Goal: Task Accomplishment & Management: Complete application form

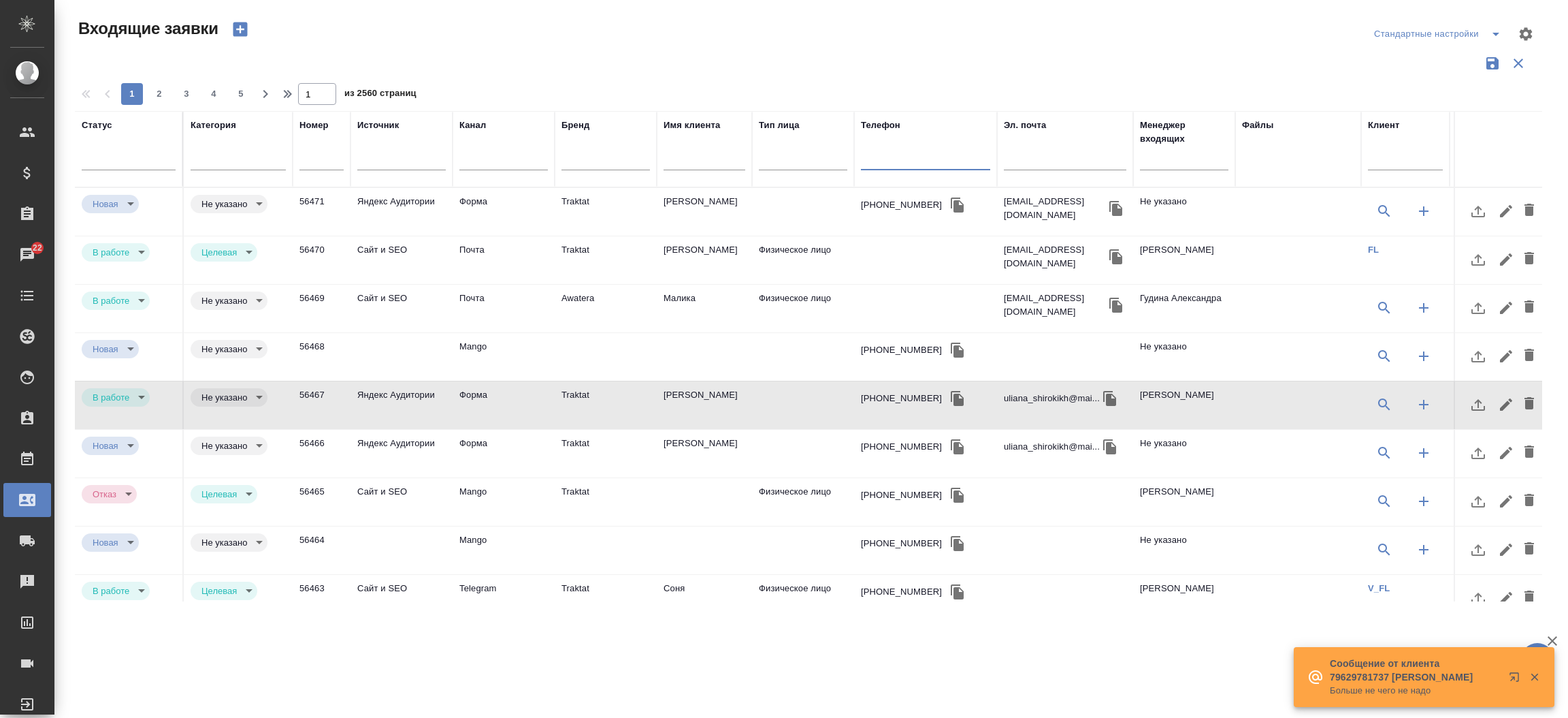
select select "RU"
click at [680, 413] on td "[PERSON_NAME]" at bounding box center [704, 405] width 96 height 47
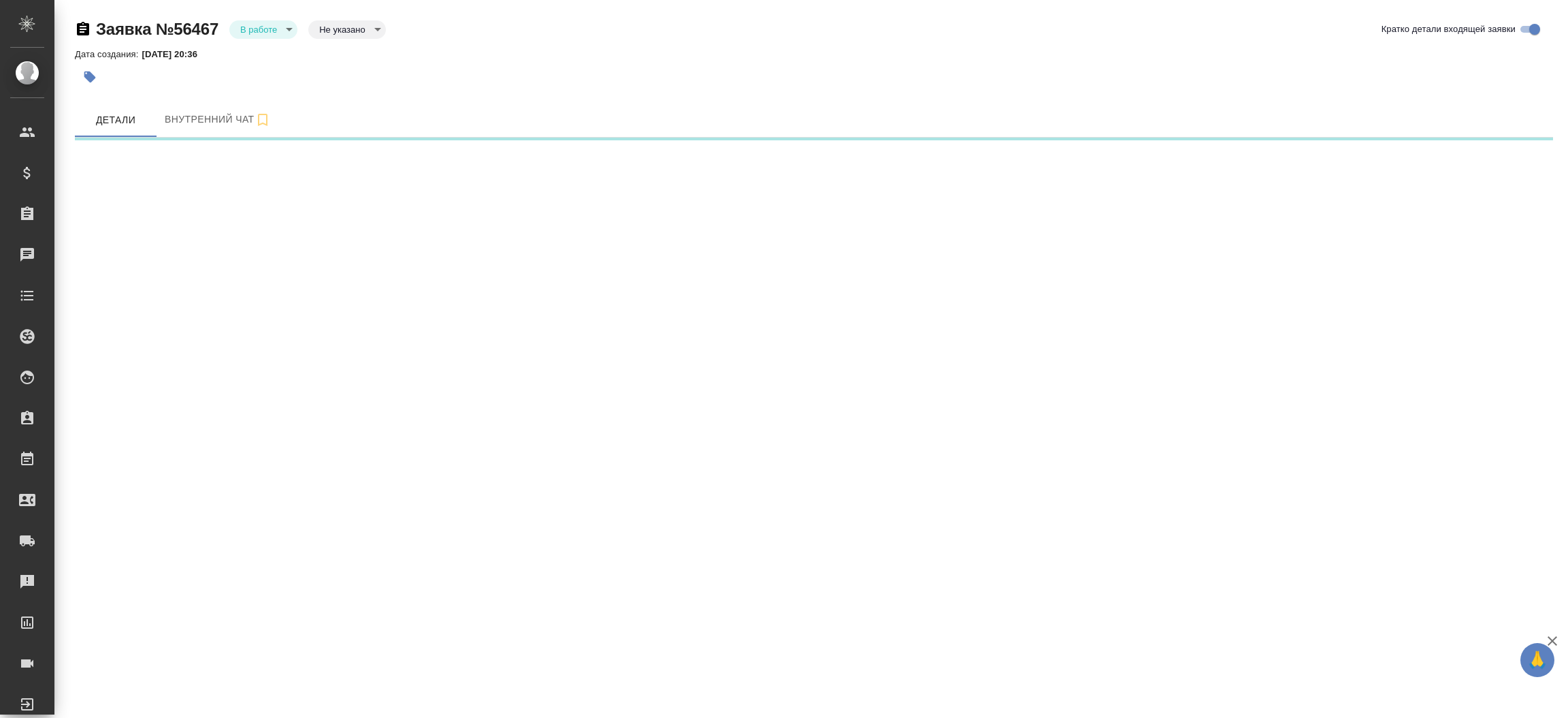
select select "RU"
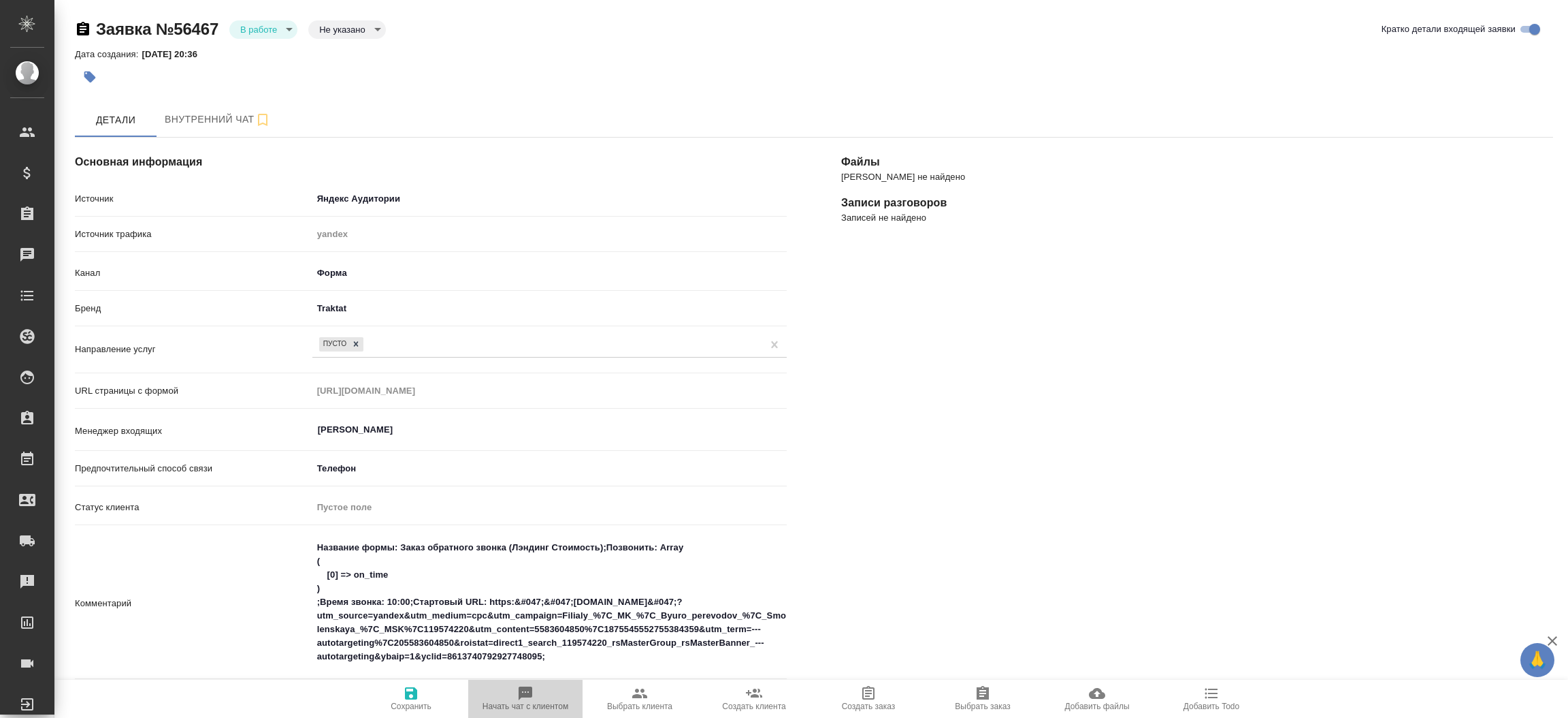
click at [552, 696] on span "Начать чат с клиентом" at bounding box center [526, 697] width 98 height 26
type textarea "x"
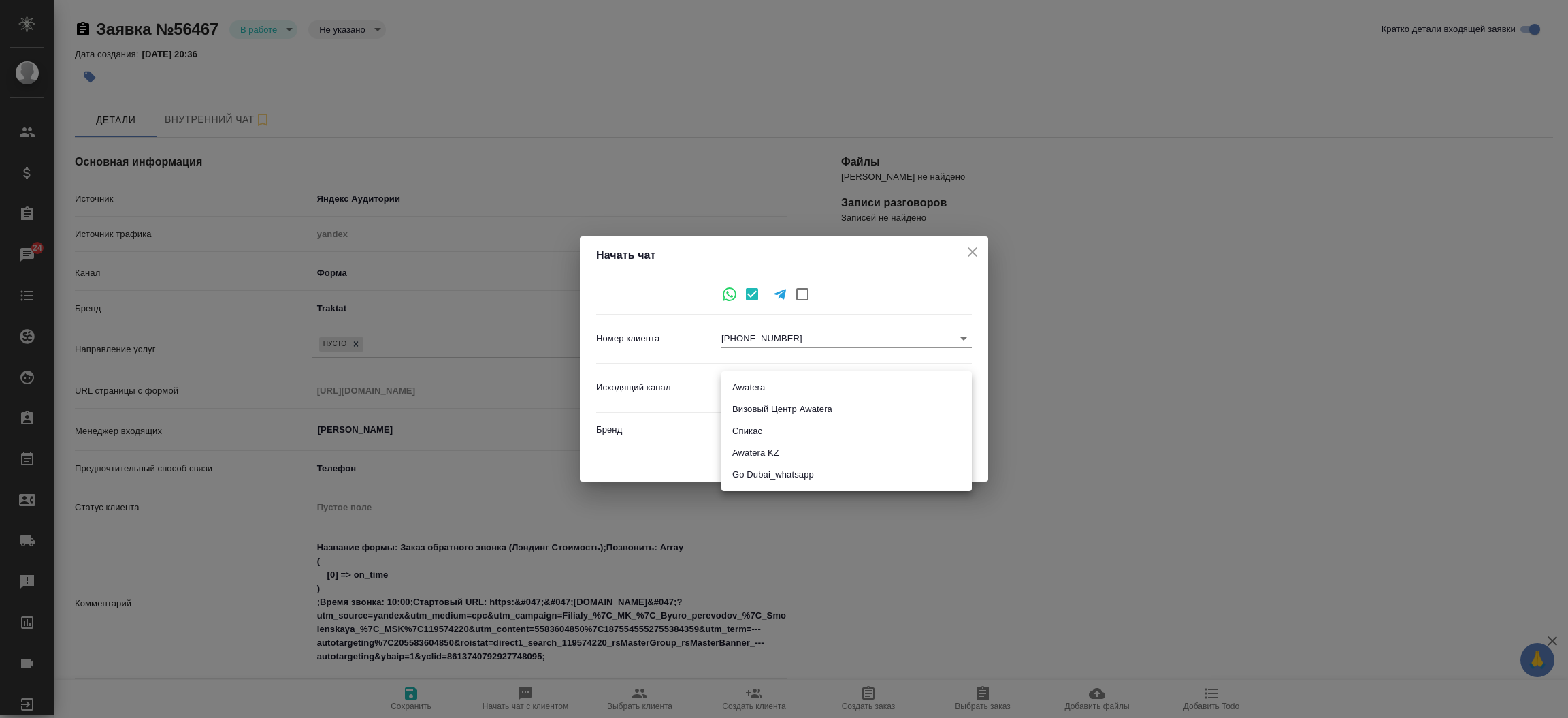
click at [772, 382] on body "🙏 .cls-1 fill:#fff; AWATERA Прутько Ирина i.prutko Клиенты Спецификации Заказы …" at bounding box center [784, 359] width 1568 height 718
click at [772, 382] on li "Awatera" at bounding box center [847, 387] width 251 height 22
type input "2"
click at [943, 455] on span "Начать" at bounding box center [942, 459] width 32 height 16
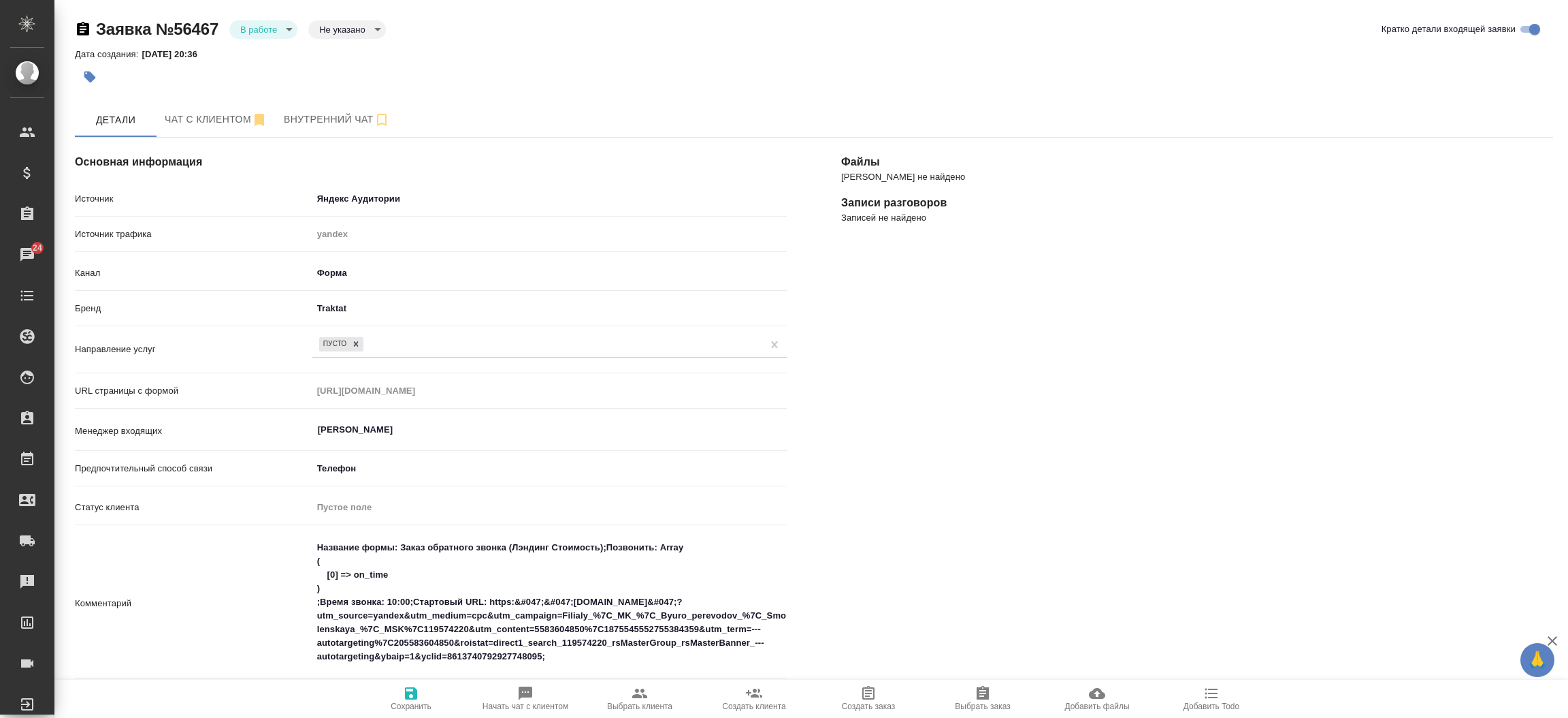
type textarea "x"
click at [195, 112] on span "Чат с клиентом" at bounding box center [216, 120] width 103 height 17
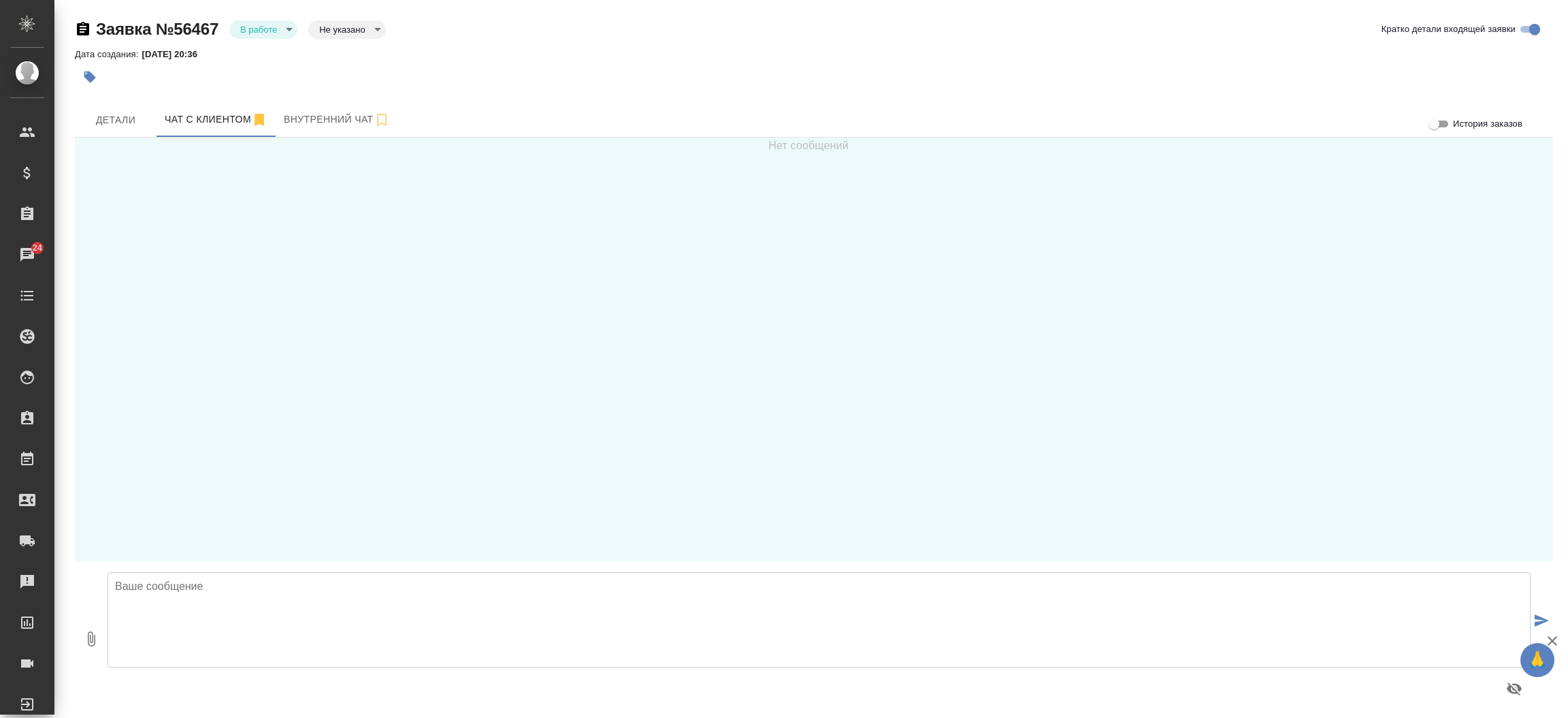
click at [179, 592] on textarea at bounding box center [818, 619] width 1423 height 96
type textarea "Ульяна Владимировна, добрый день!"
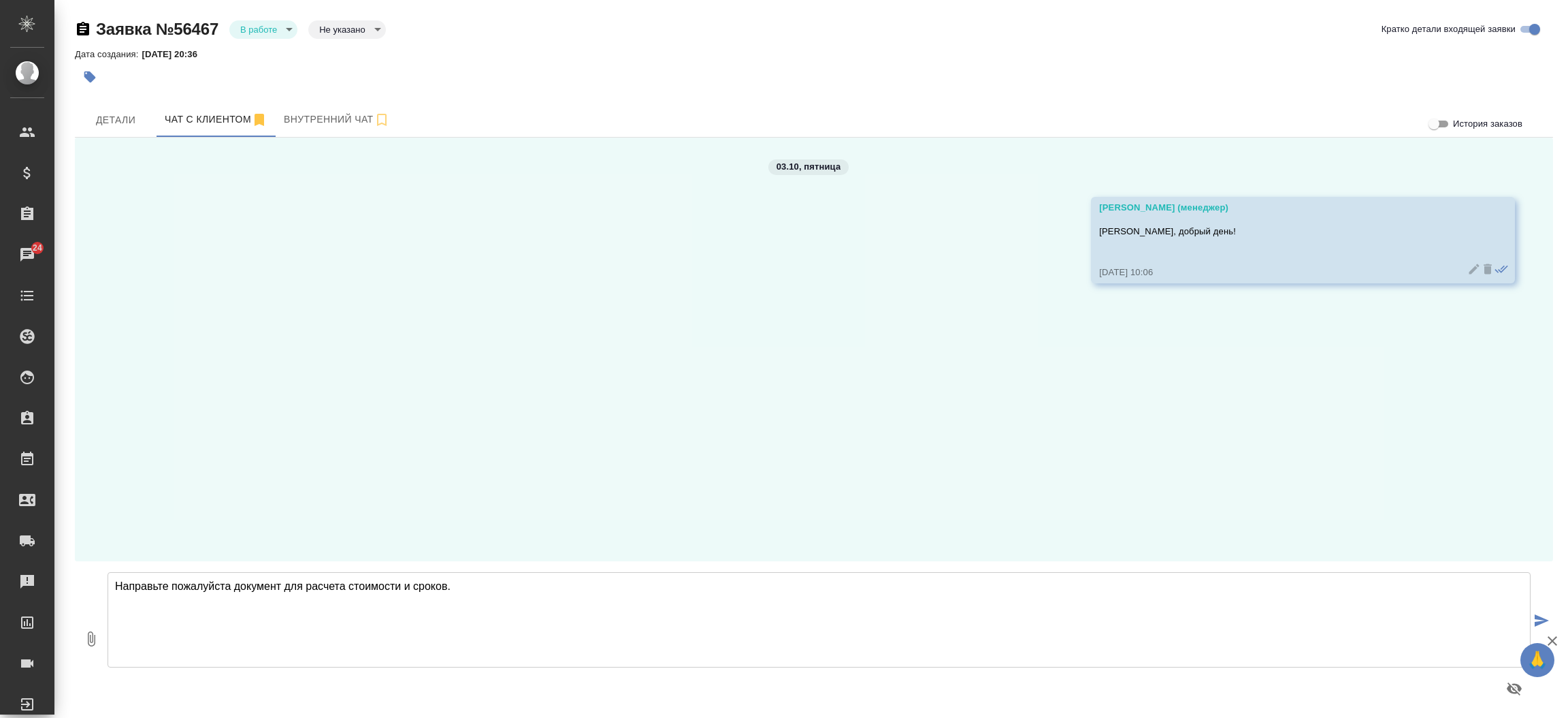
type textarea "Направьте пожалуйста документ для расчета стоимости и сроков."
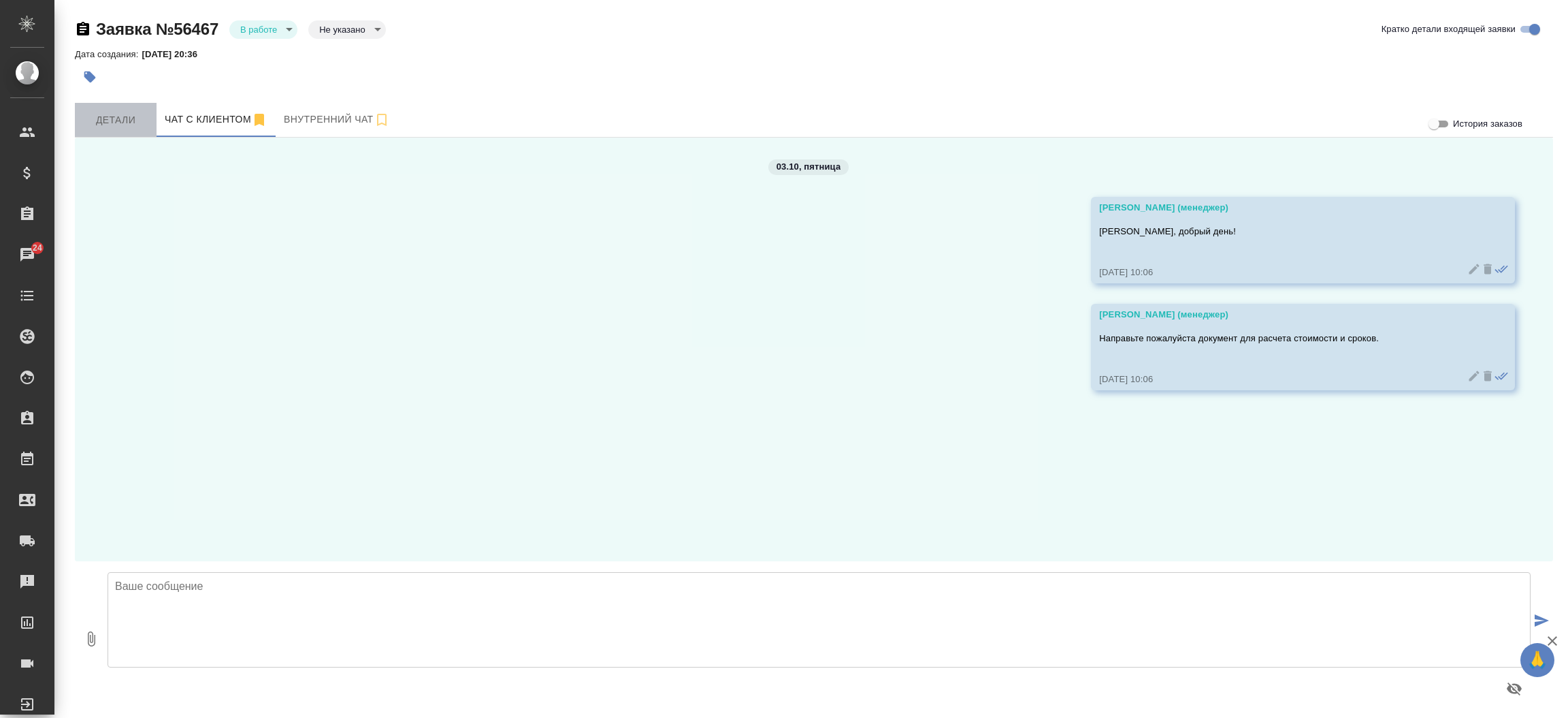
click at [125, 125] on span "Детали" at bounding box center [115, 120] width 66 height 17
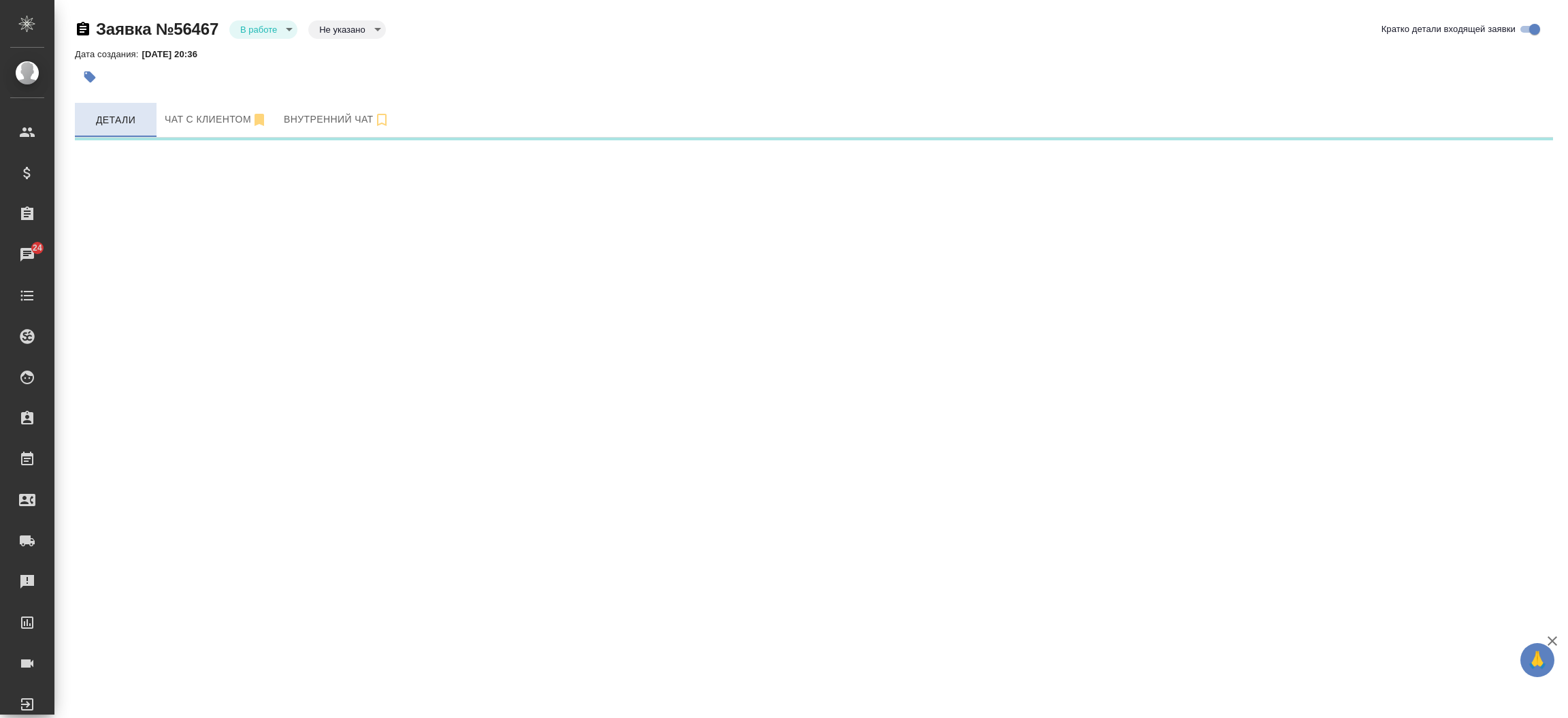
select select "RU"
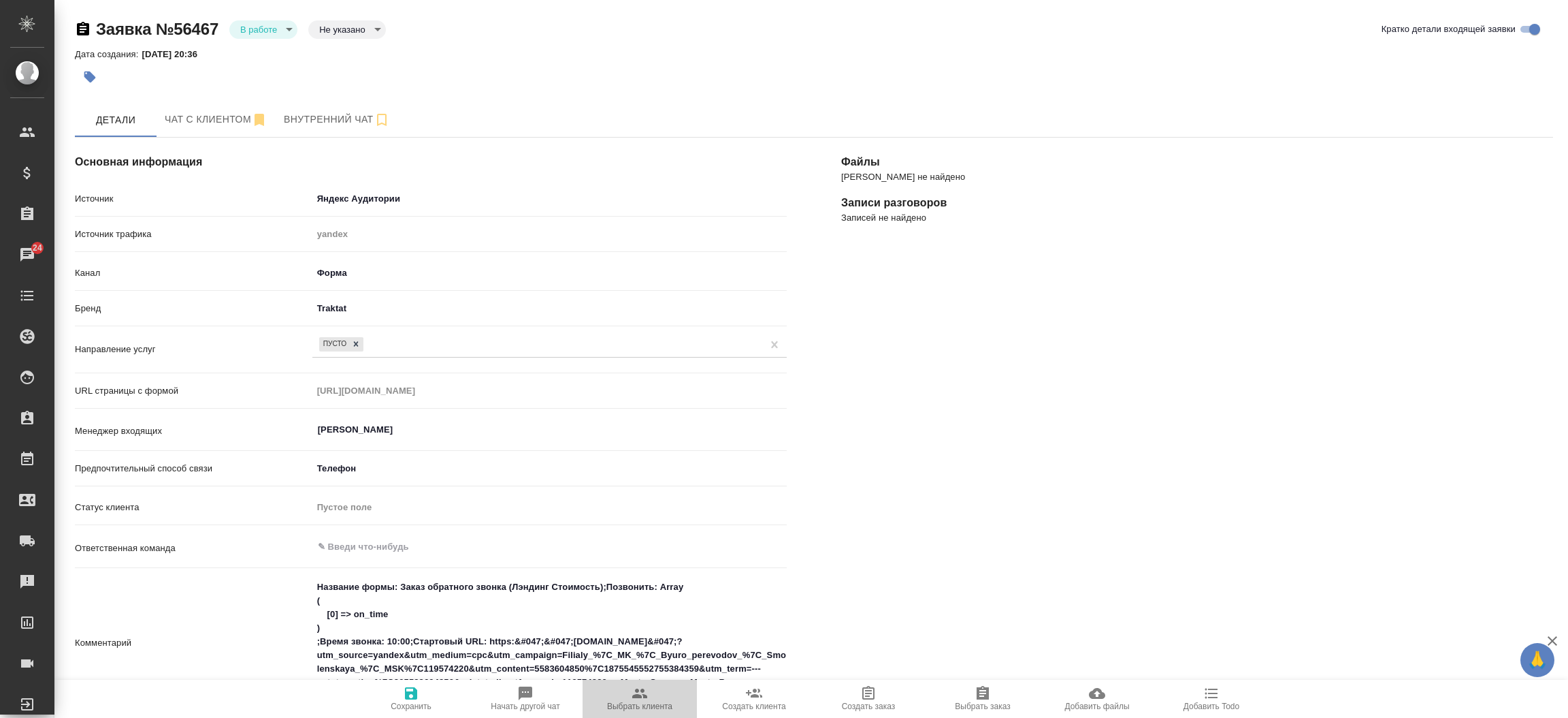
click at [654, 702] on span "Выбрать клиента" at bounding box center [639, 706] width 66 height 9
type textarea "x"
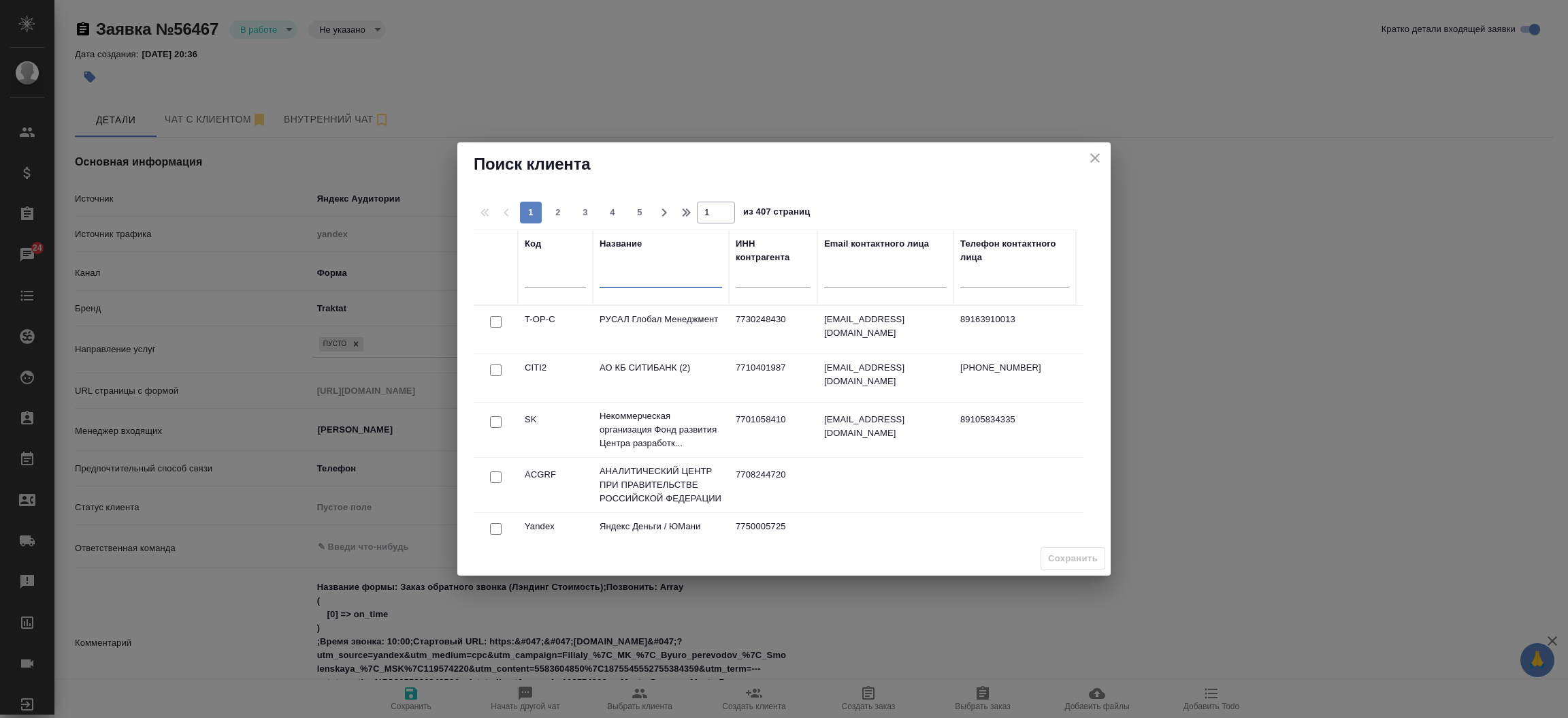
click at [680, 281] on input "text" at bounding box center [660, 279] width 122 height 17
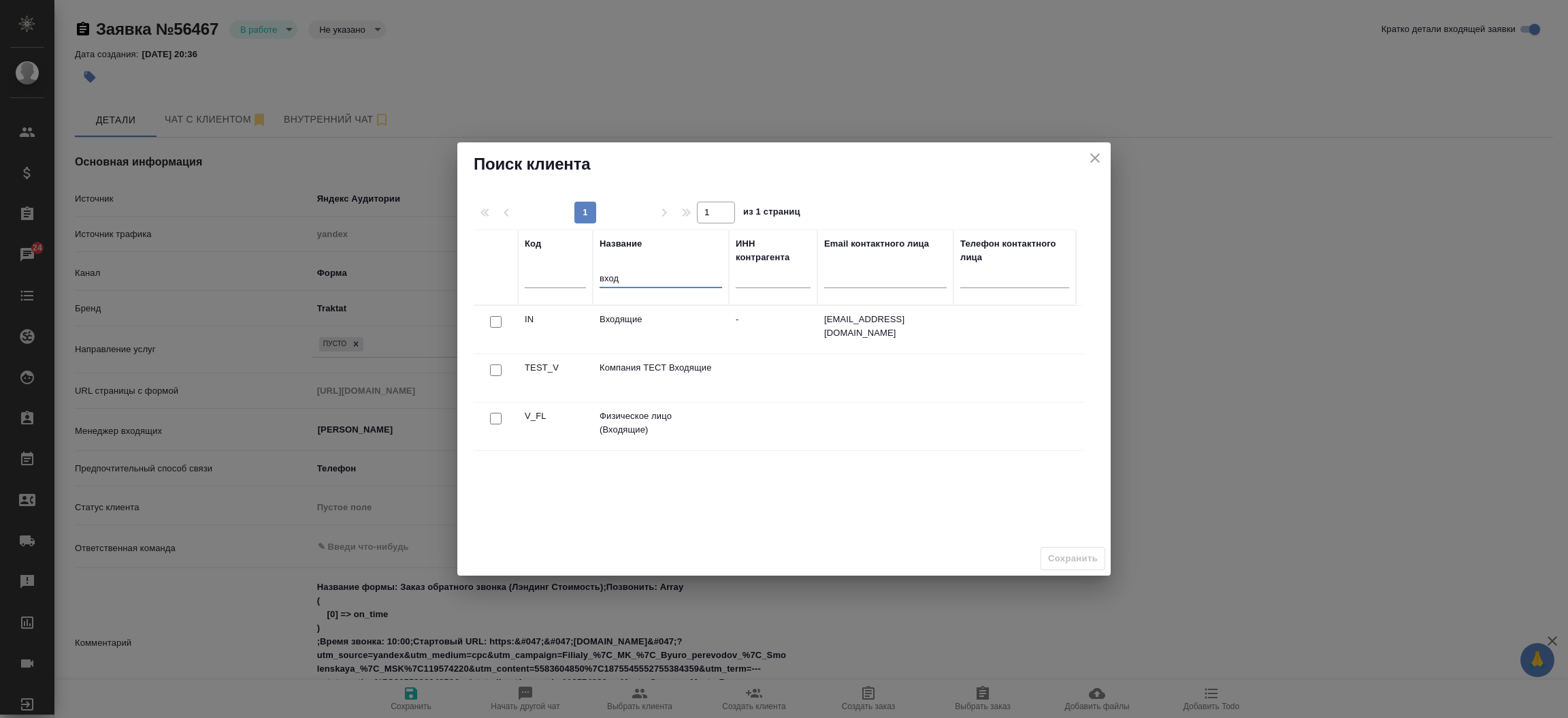
type input "вход"
click at [499, 420] on input "checkbox" at bounding box center [496, 419] width 12 height 12
checkbox input "true"
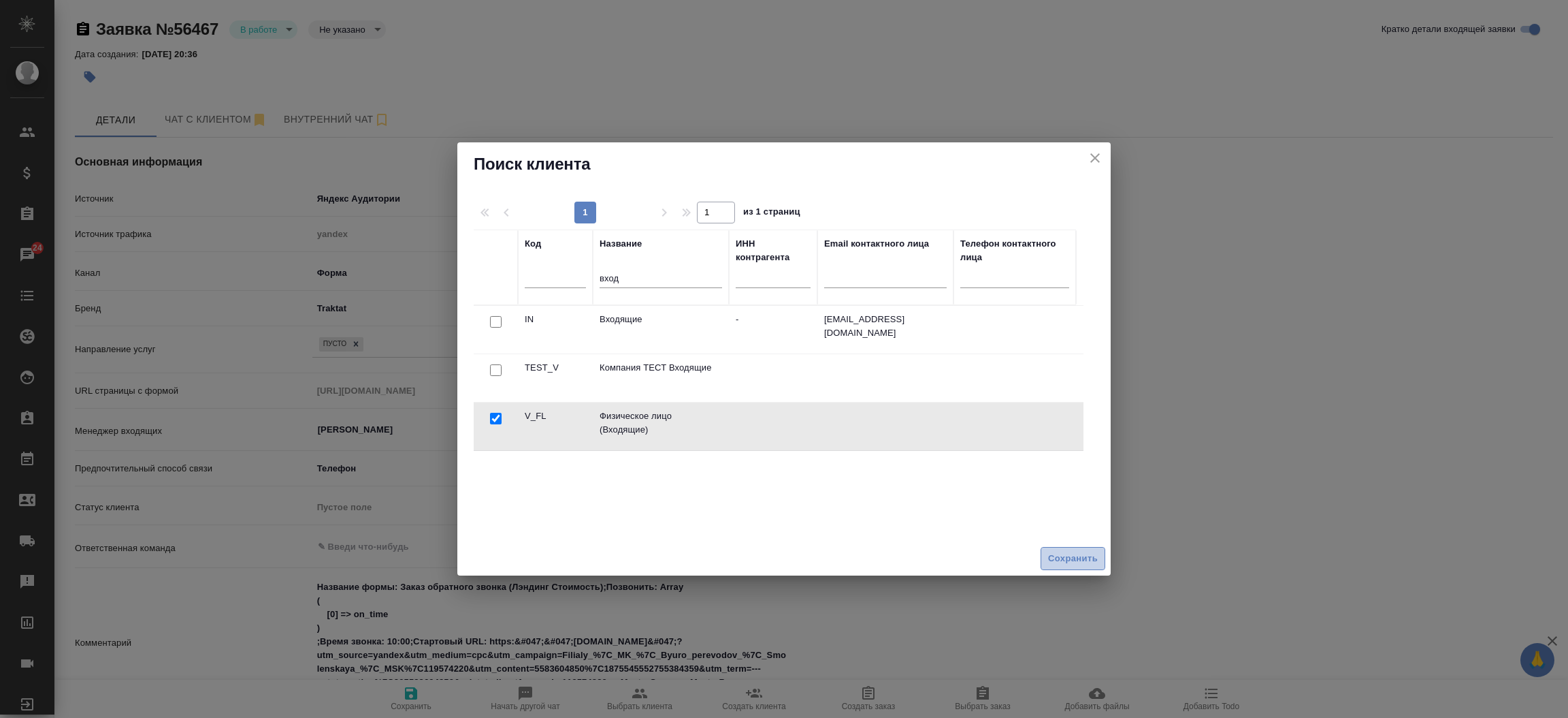
click at [1065, 559] on span "Сохранить" at bounding box center [1073, 558] width 50 height 16
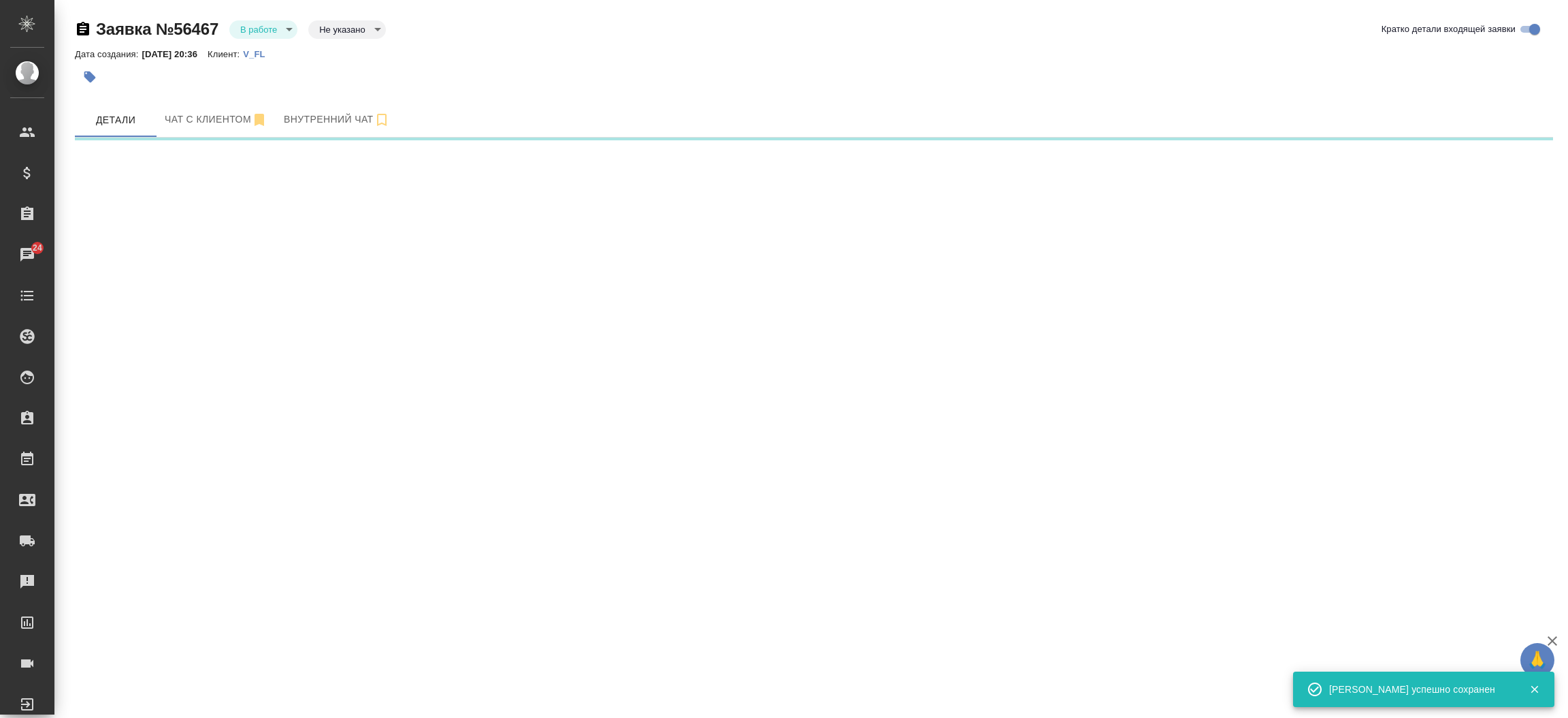
select select "RU"
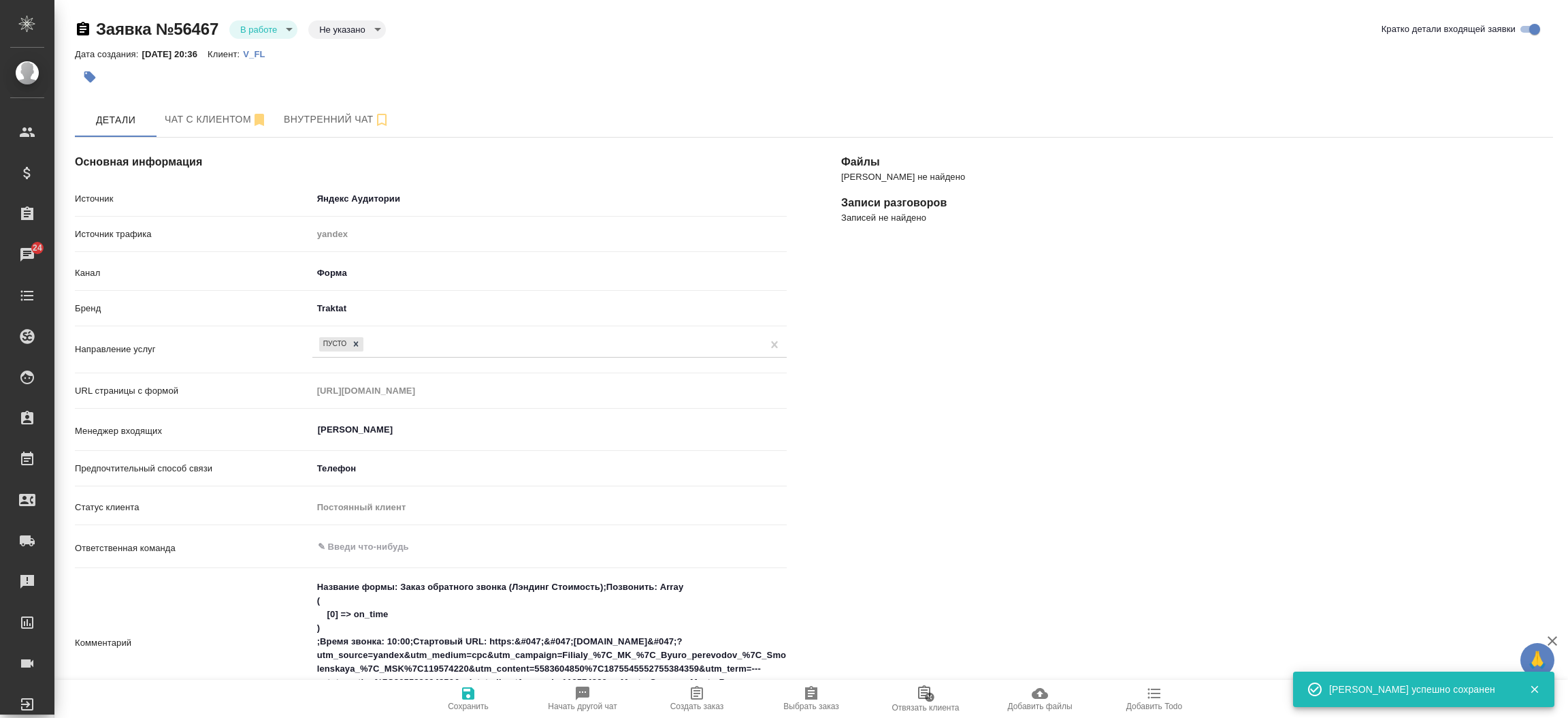
click at [924, 490] on div "Файлы Файлов не найдено Записи разговоров Записей не найдено" at bounding box center [1197, 620] width 767 height 1019
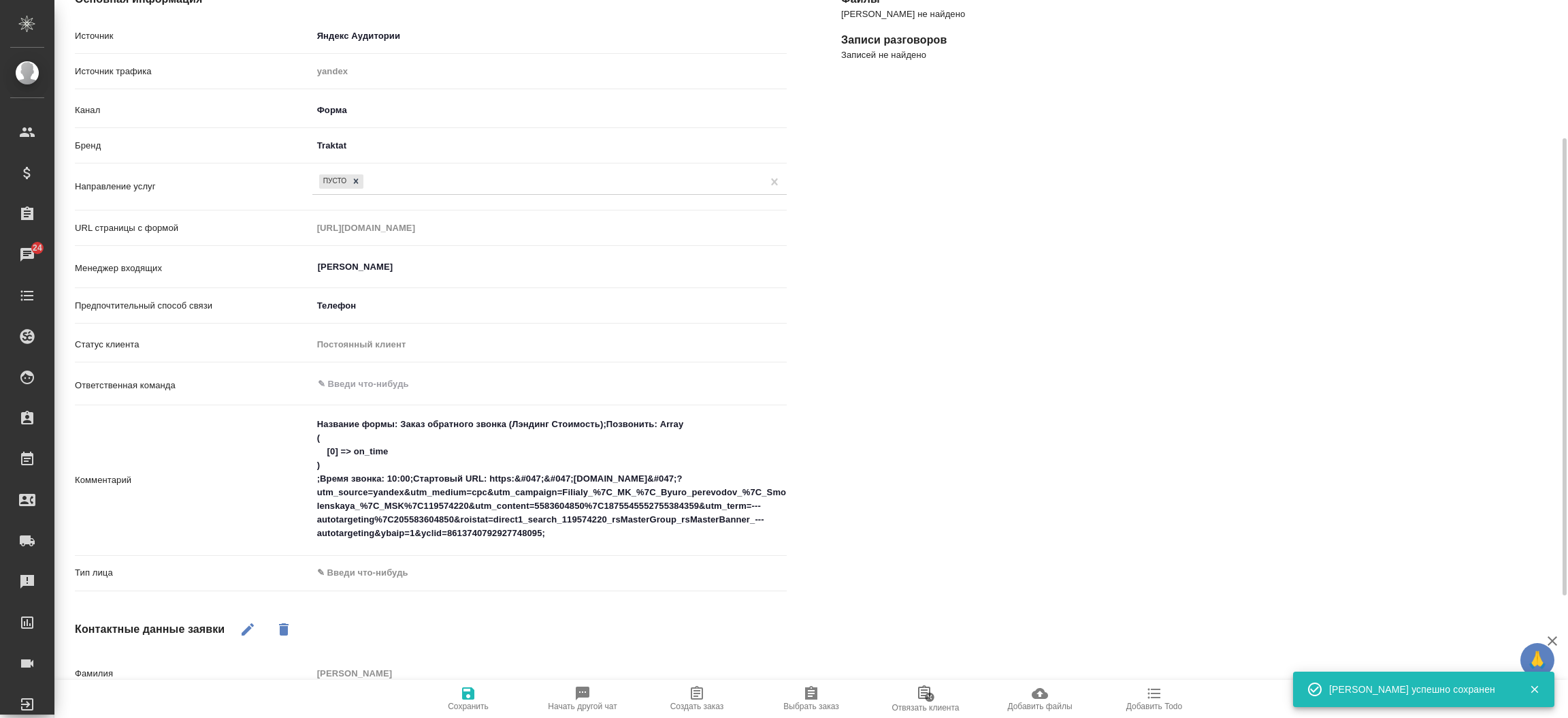
scroll to position [184, 0]
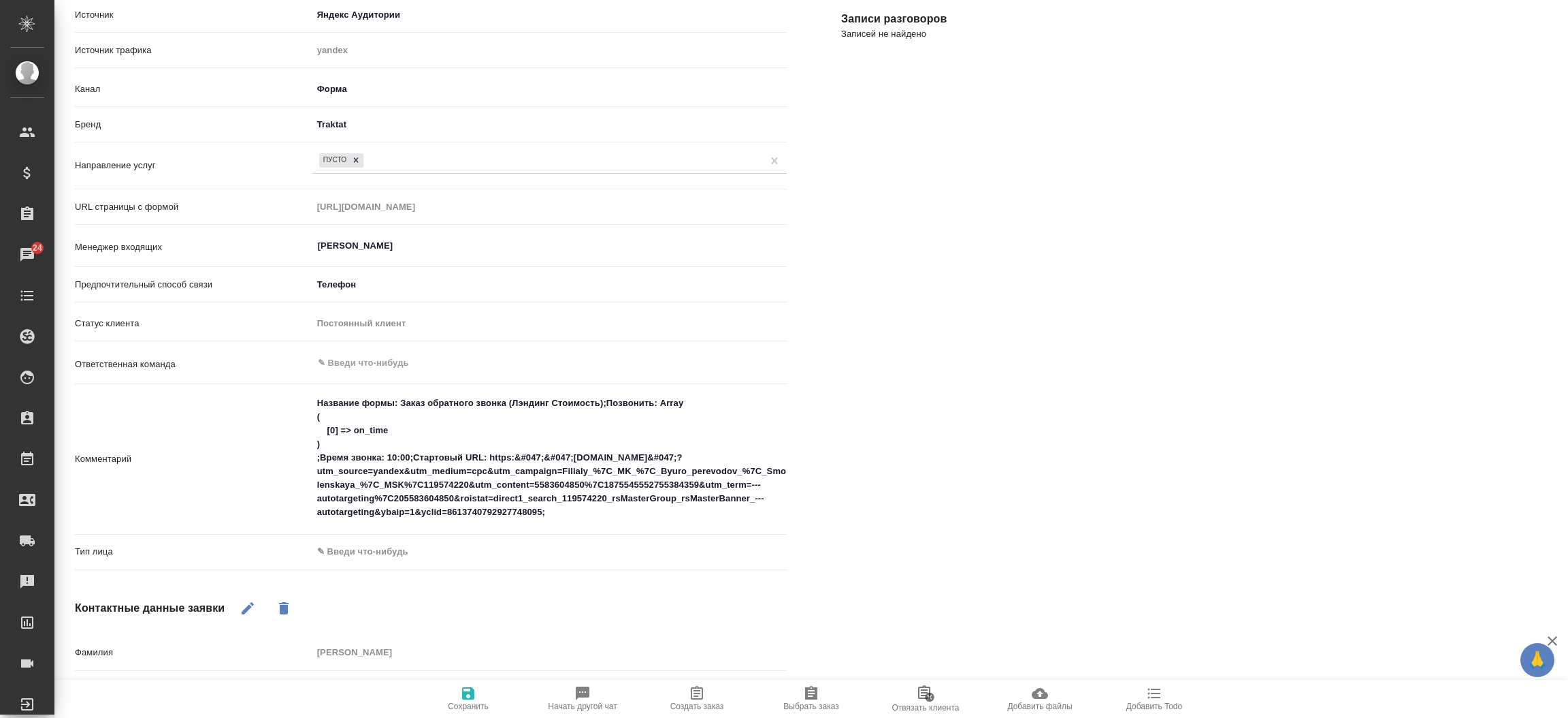
type textarea "x"
drag, startPoint x: 561, startPoint y: 509, endPoint x: 309, endPoint y: 404, distance: 273.0
click at [312, 404] on div "Название формы: Заказ обратного звонка (Лэндинг Стоимость);Позвонить: Array ( […" at bounding box center [549, 460] width 474 height 140
type textarea "а"
type textarea "x"
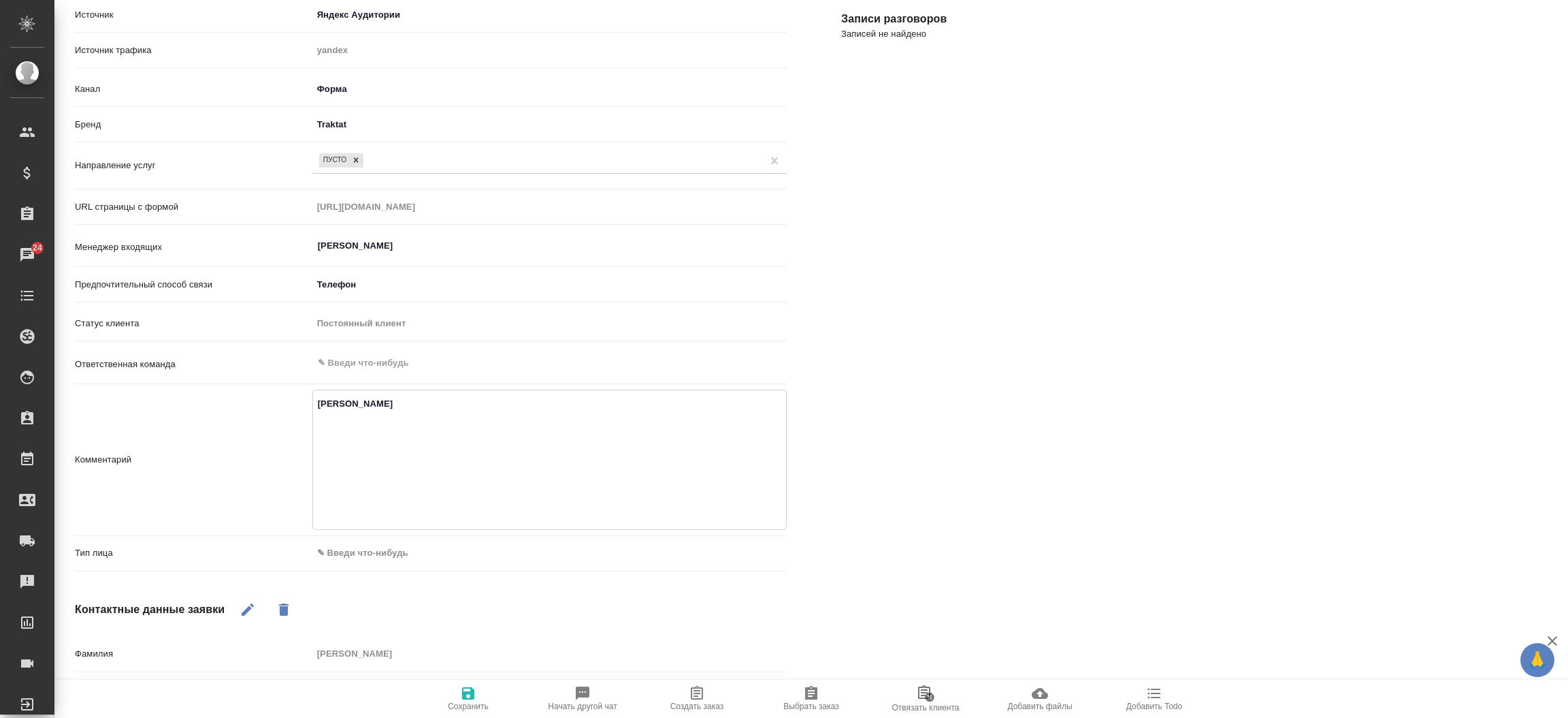
type textarea "ан"
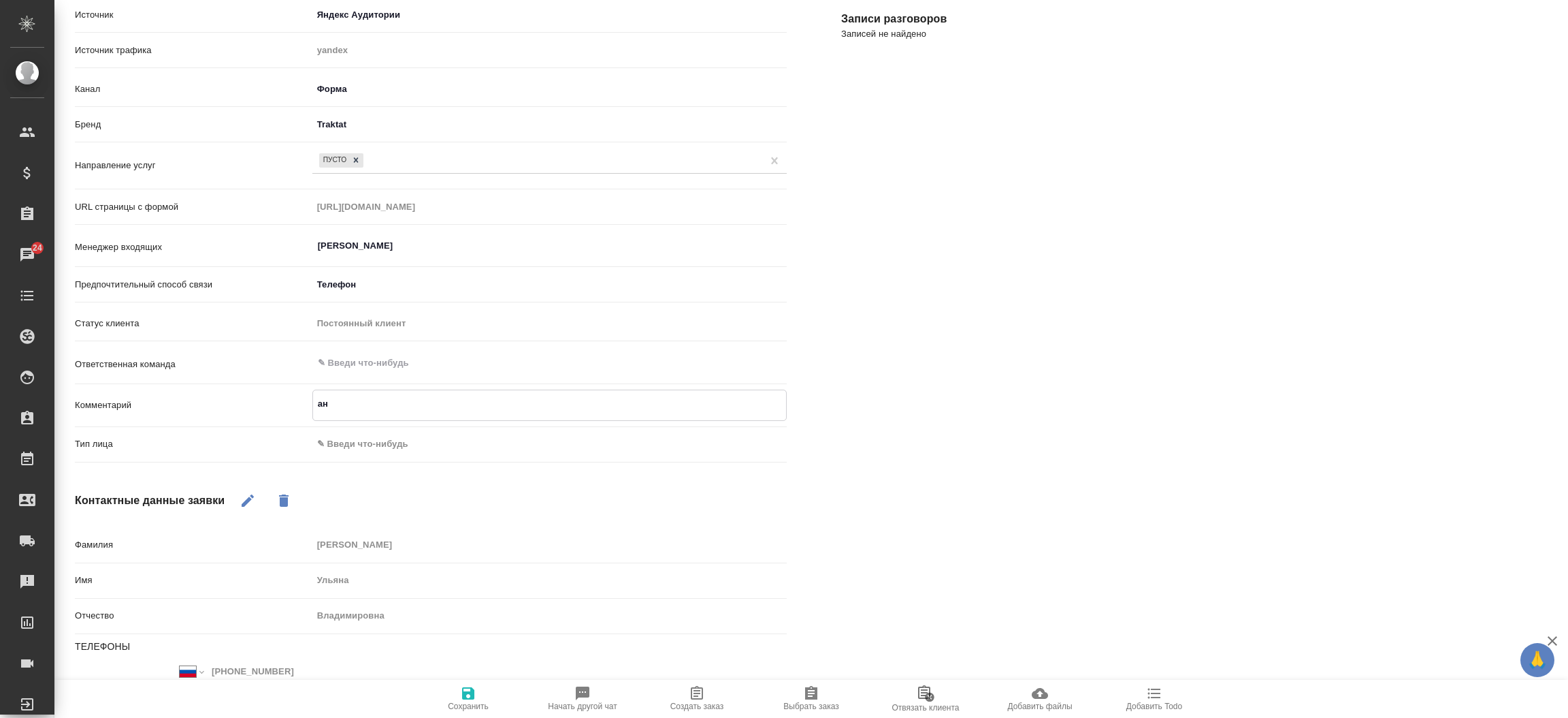
type textarea "x"
type textarea "анг"
type textarea "x"
type textarea "англ"
type textarea "x"
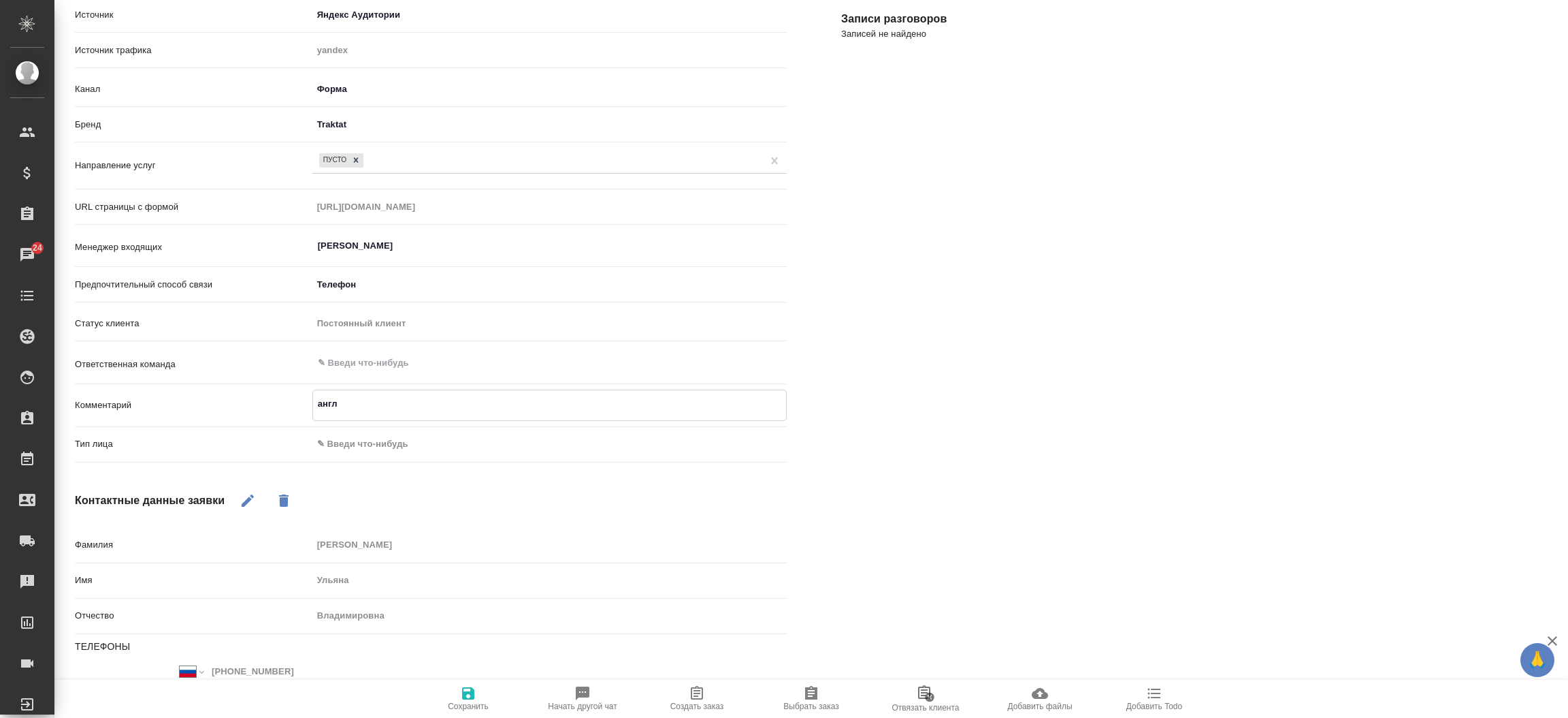
type textarea "англ-"
type textarea "x"
type textarea "англ-р"
type textarea "x"
type textarea "англ-ру"
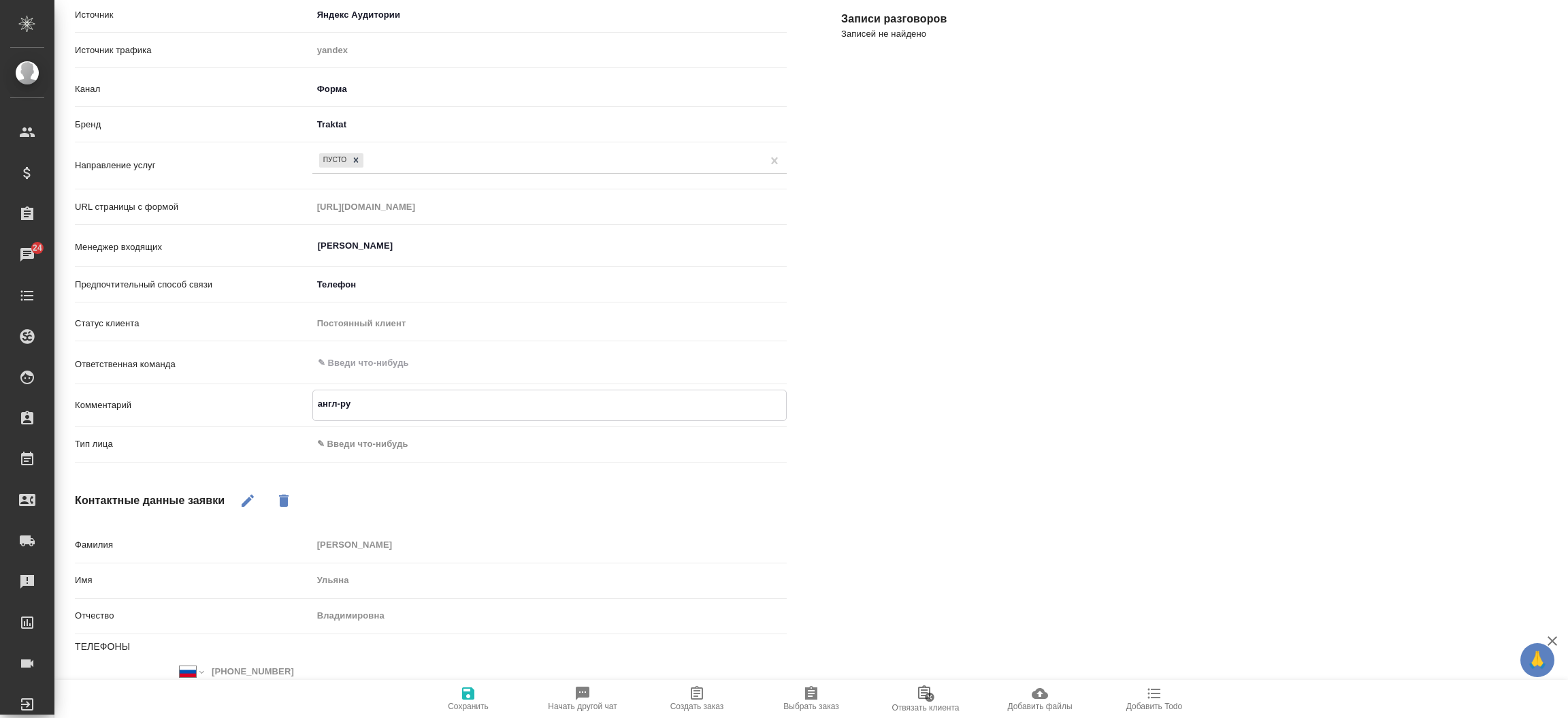
type textarea "x"
type textarea "англ-рус"
type textarea "x"
type textarea "англ-русс"
type textarea "x"
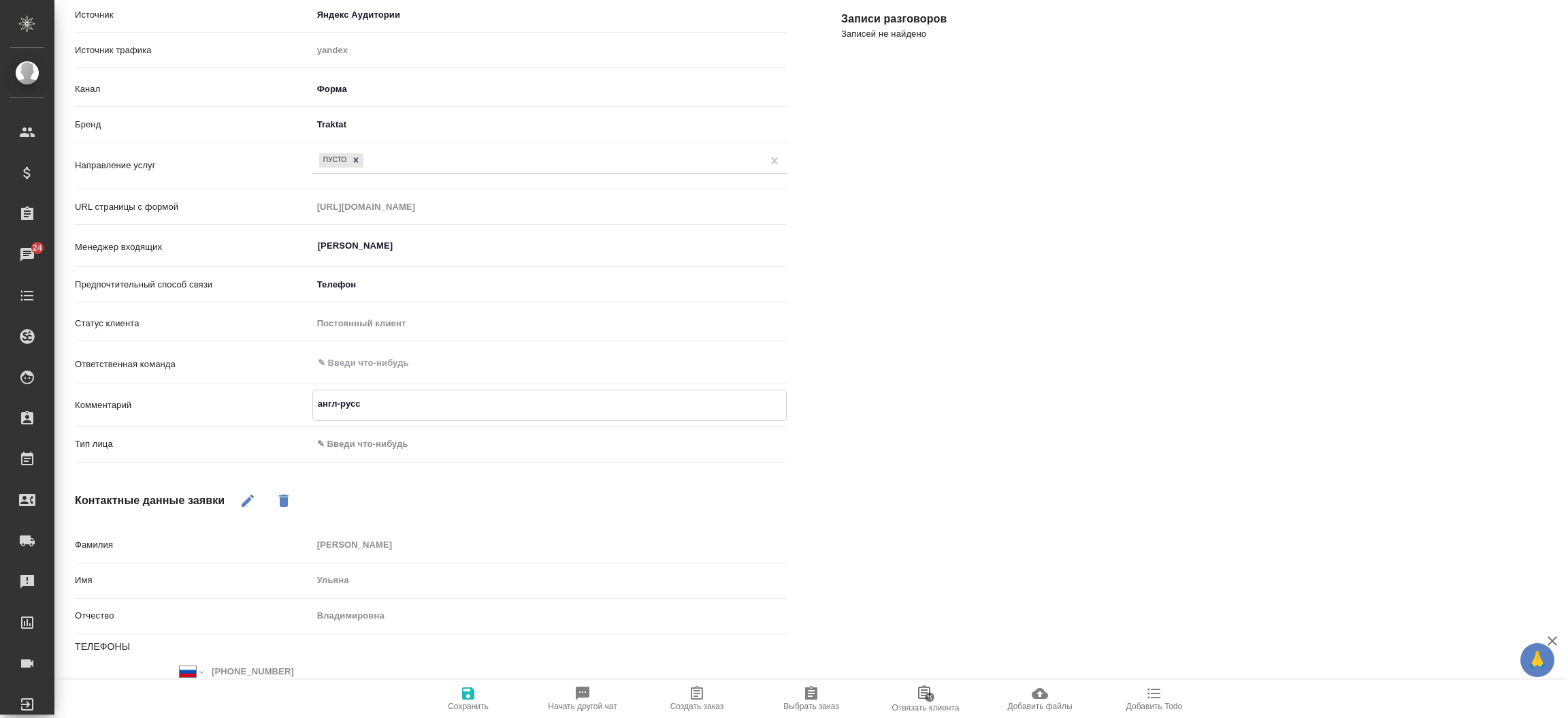
type textarea "англ-русс"
type textarea "x"
type textarea "англ-русс и"
type textarea "x"
type textarea "англ-русс и"
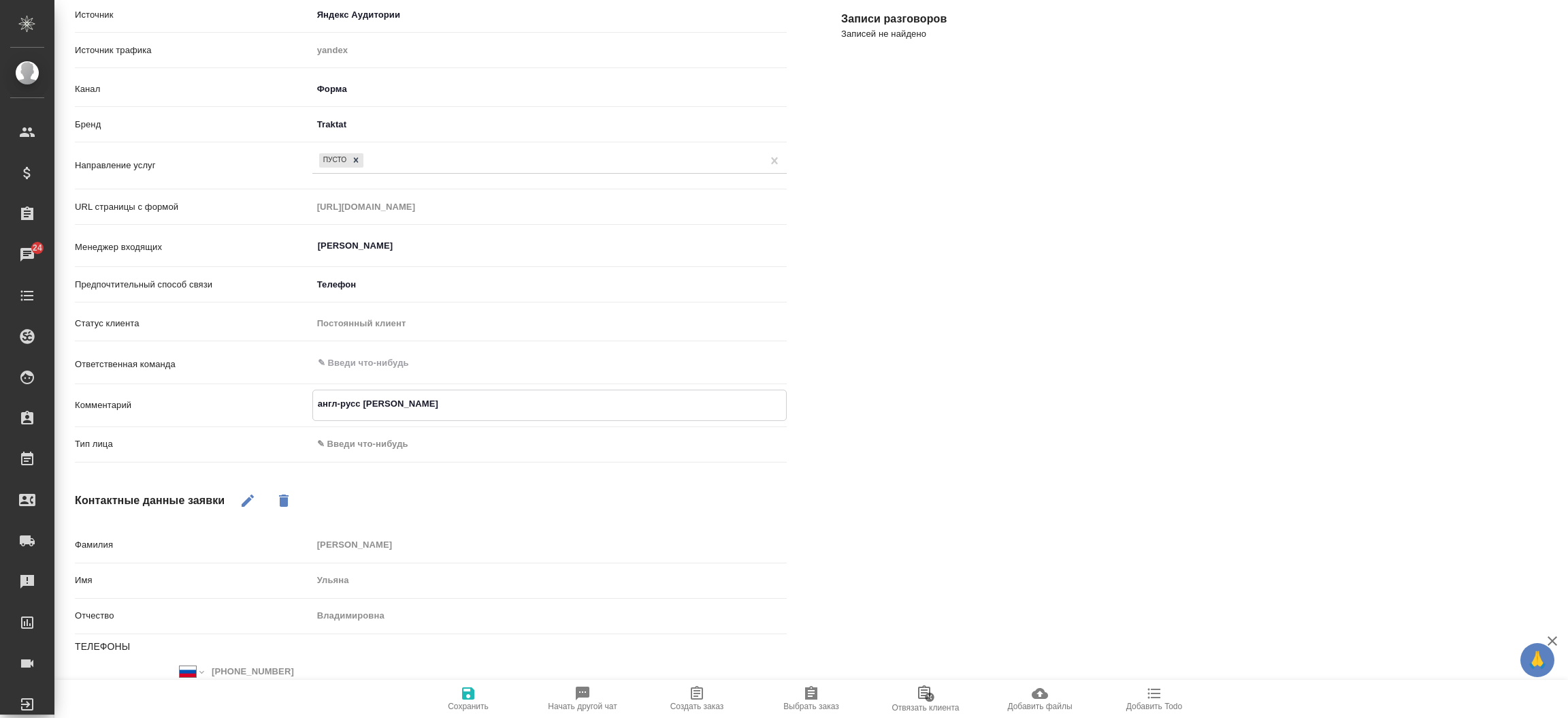
type textarea "x"
type textarea "англ-русс и н"
type textarea "x"
type textarea "англ-русс и нз"
type textarea "x"
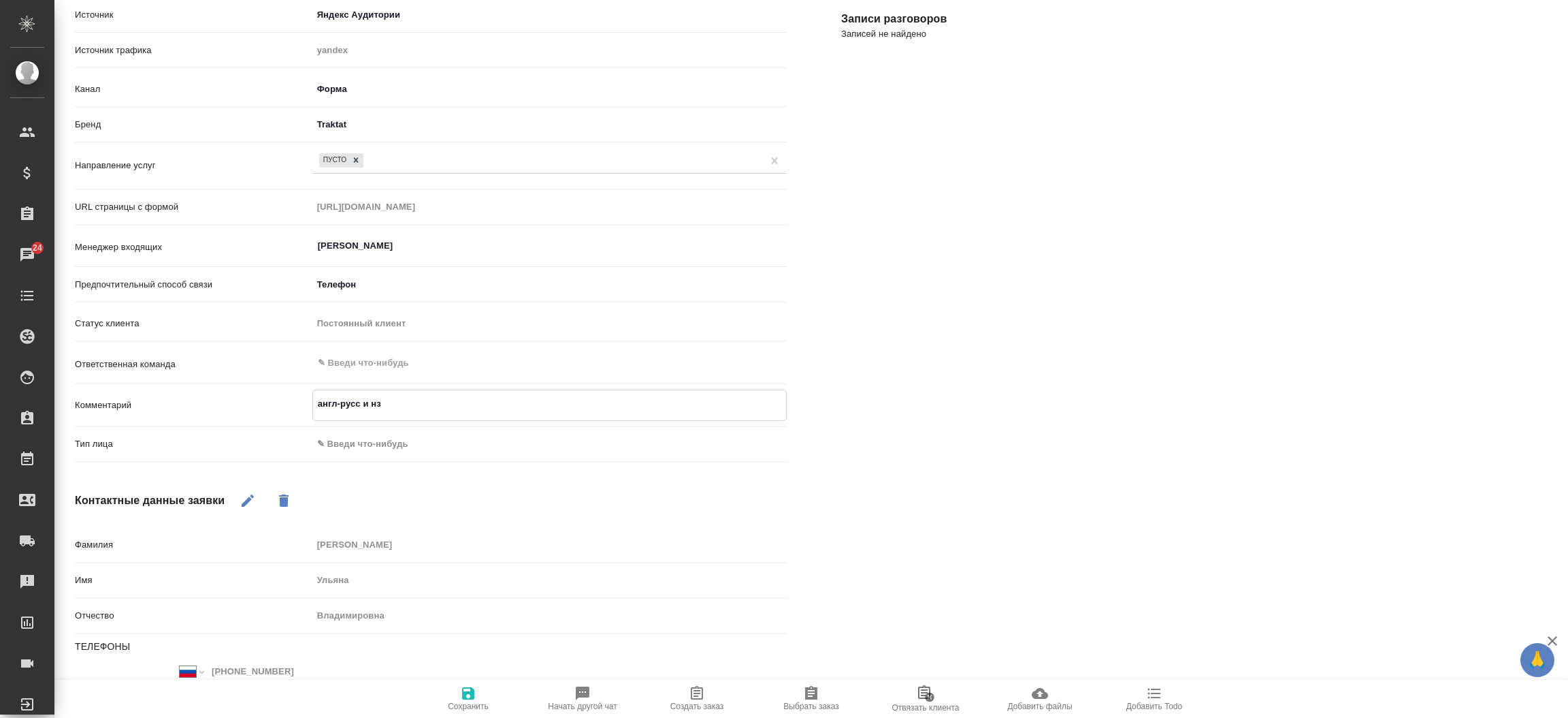
type textarea "англ-русс и нз"
type textarea "x"
type textarea "англ-русс и нз т"
type textarea "x"
type textarea "англ-русс и нз та"
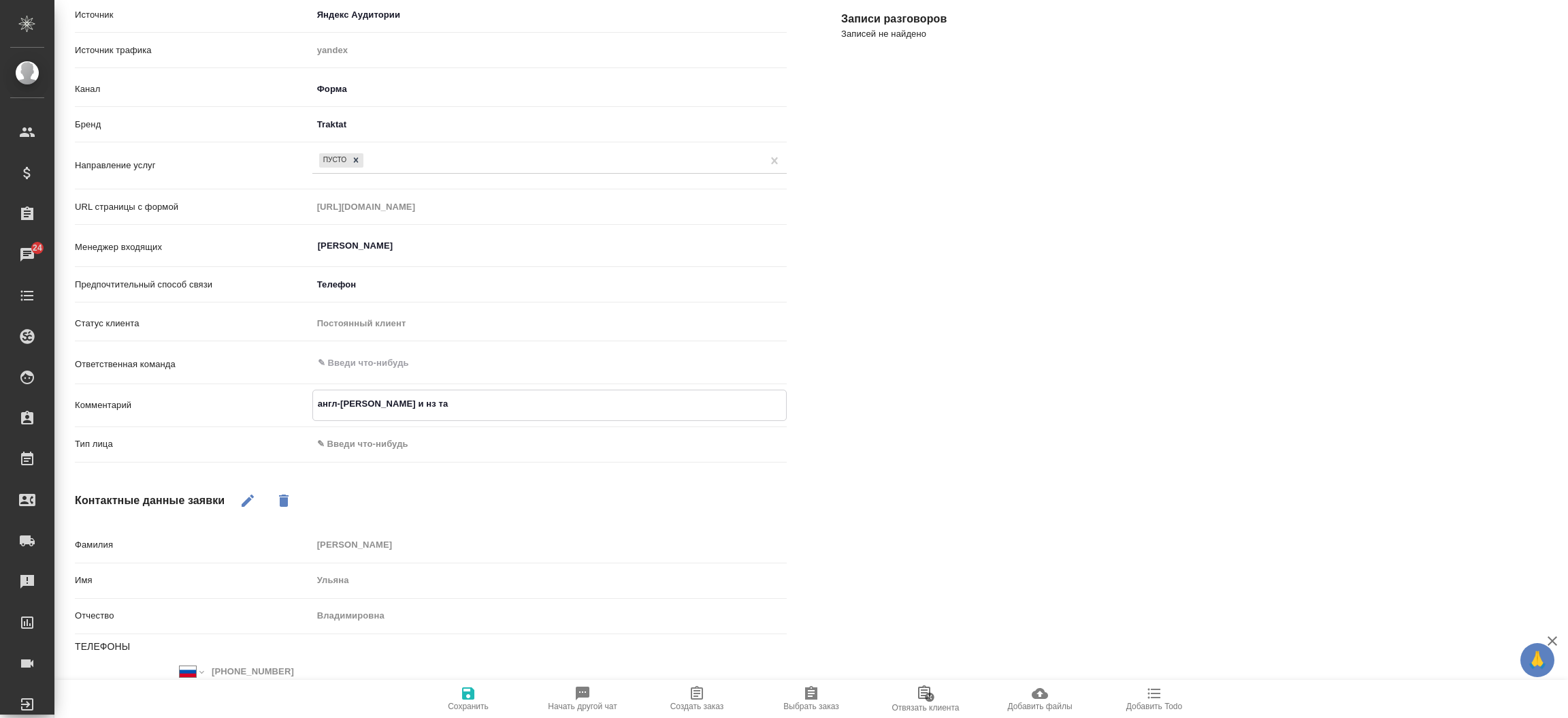
type textarea "x"
type textarea "англ-русс и нз таг"
type textarea "x"
type textarea "англ-русс и нз тага"
type textarea "x"
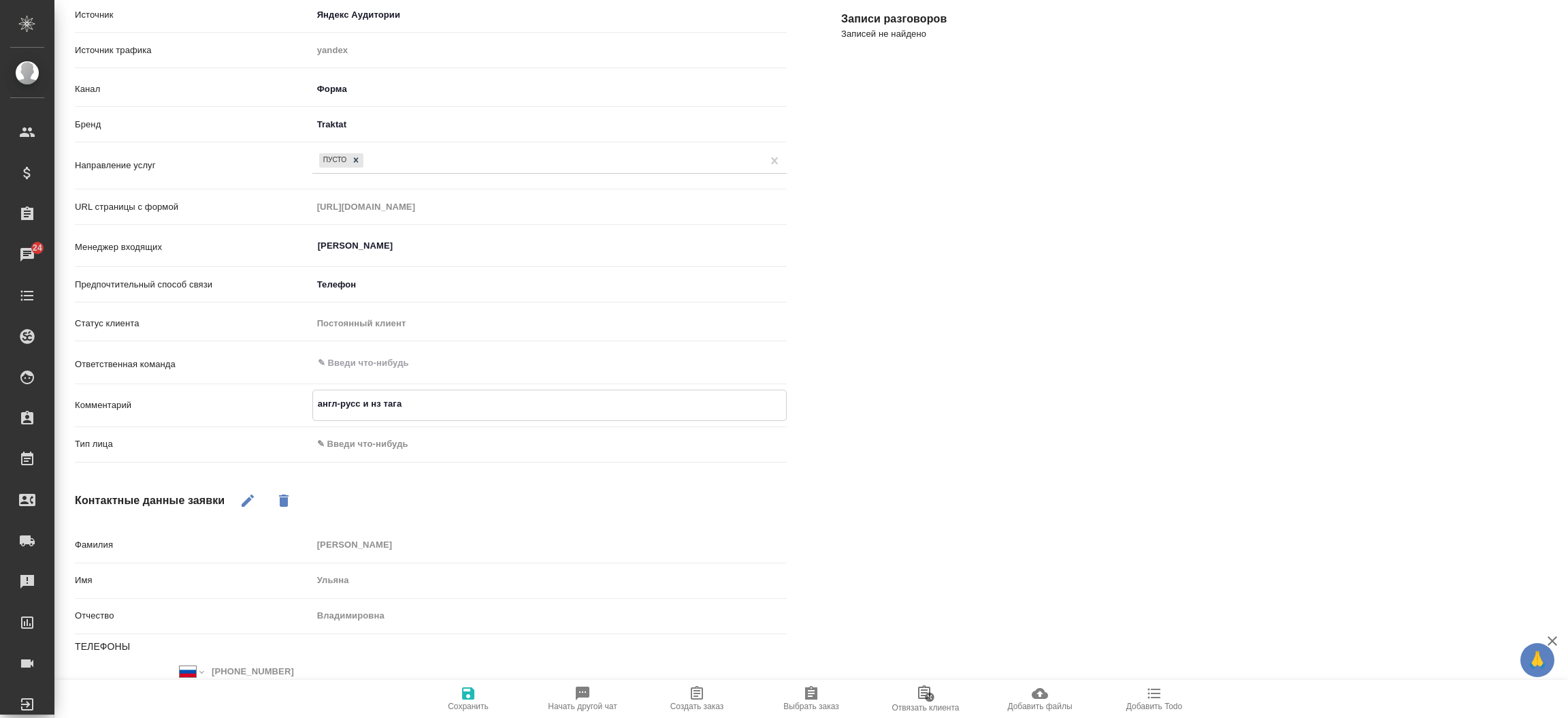
type textarea "англ-русс и нз таган"
type textarea "x"
type textarea "англ-русс и нз таганк"
type textarea "x"
type textarea "англ-русс и нз таганка"
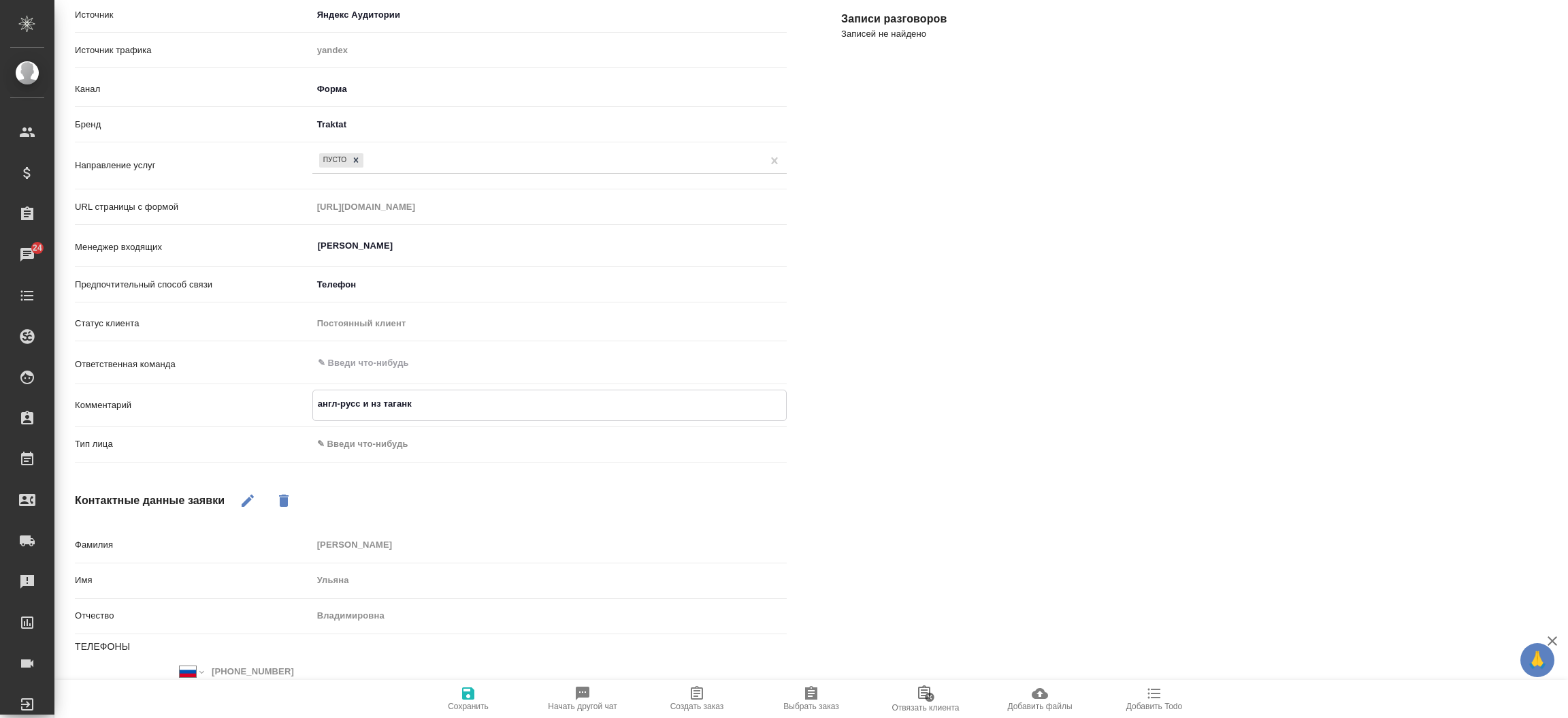
type textarea "x"
type textarea "англ-русс и нз таганка"
type textarea "x"
click at [451, 699] on span "Сохранить" at bounding box center [468, 697] width 98 height 26
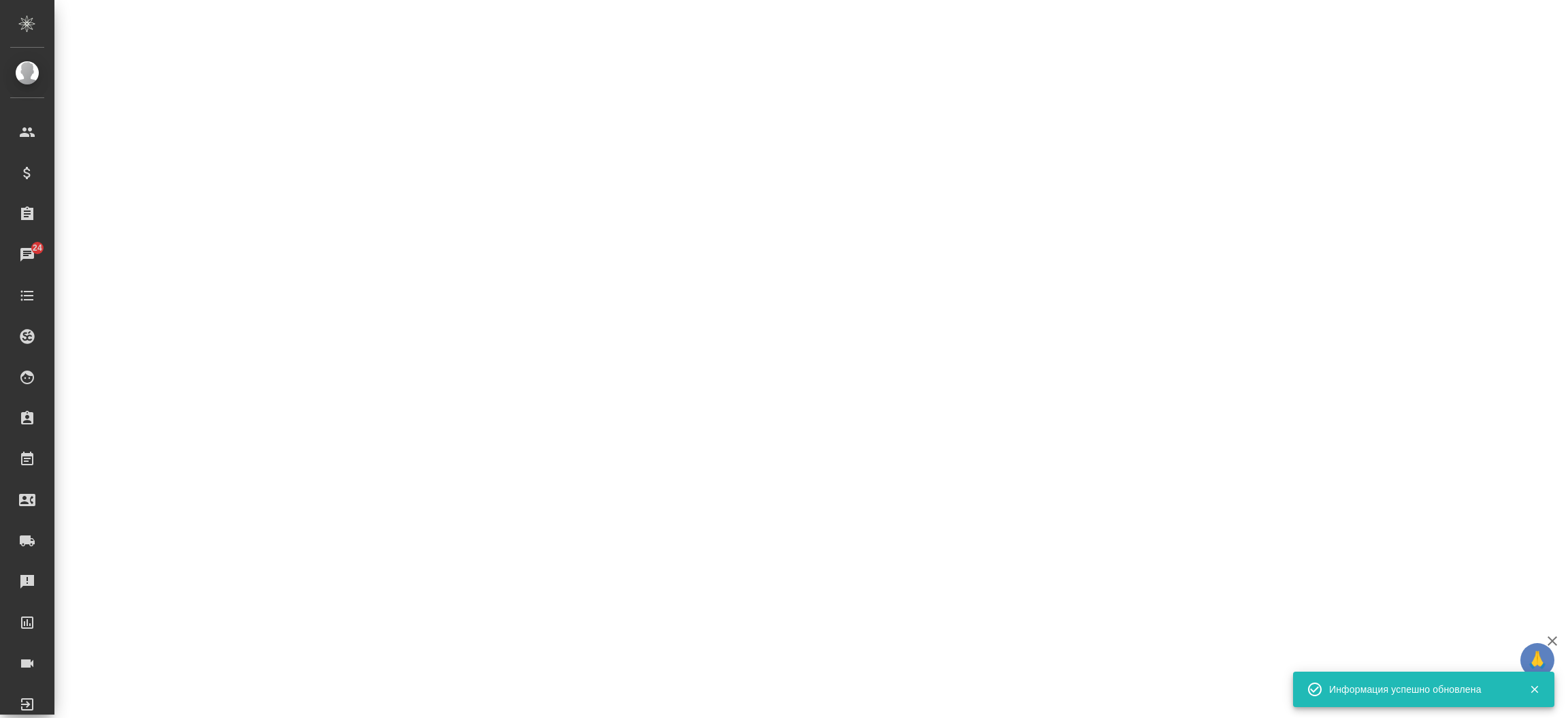
scroll to position [197, 0]
select select "RU"
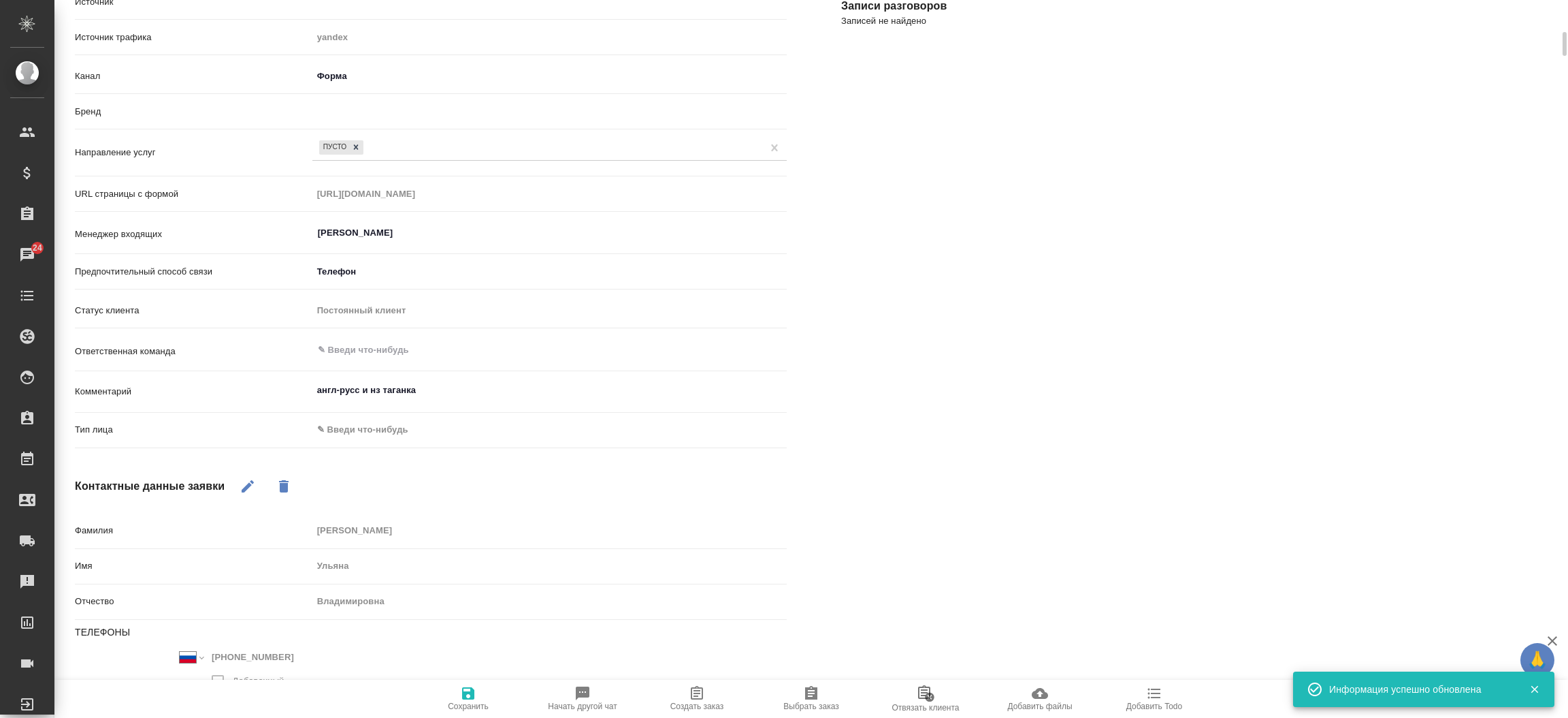
type textarea "x"
click at [889, 479] on div "Файлы Файлов не найдено Записи разговоров Записей не найдено" at bounding box center [1197, 368] width 767 height 910
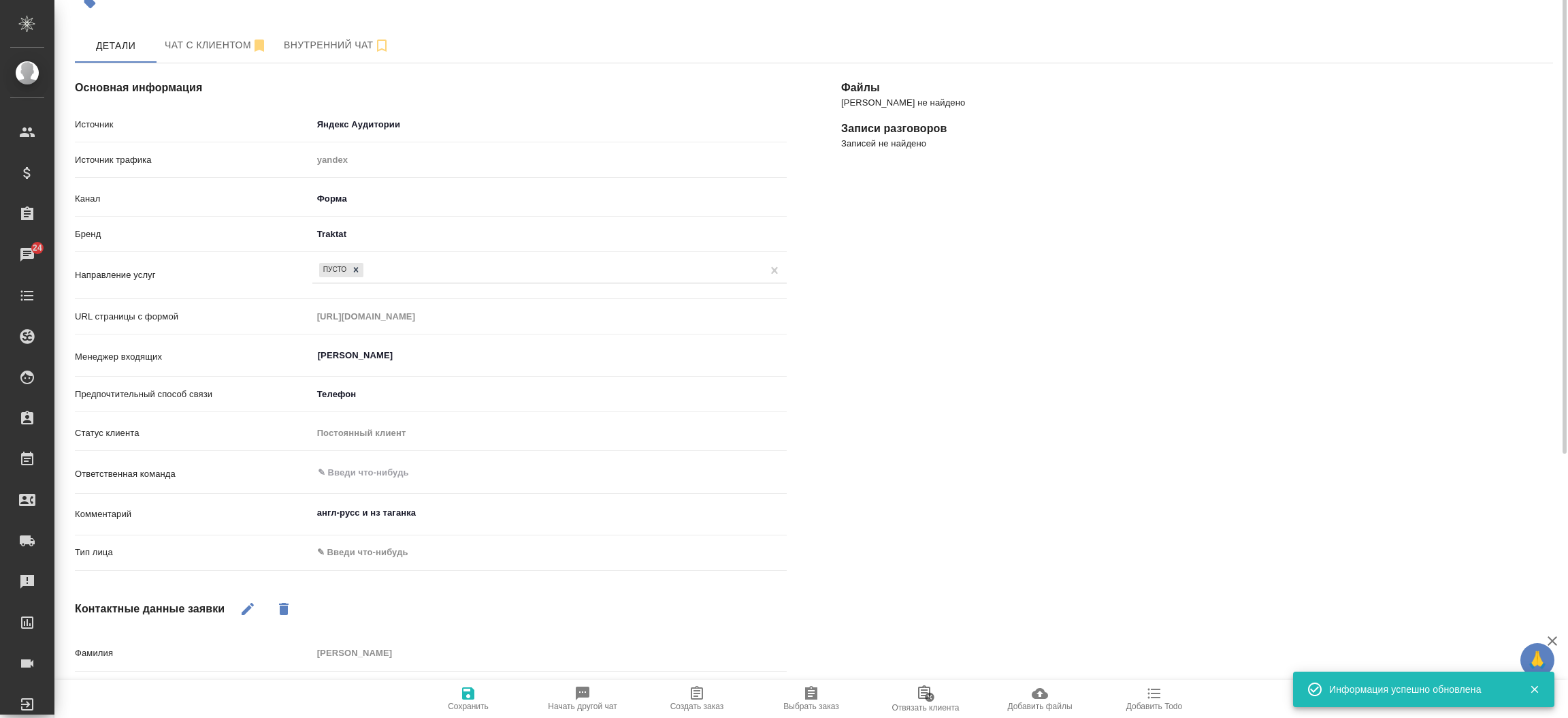
scroll to position [0, 0]
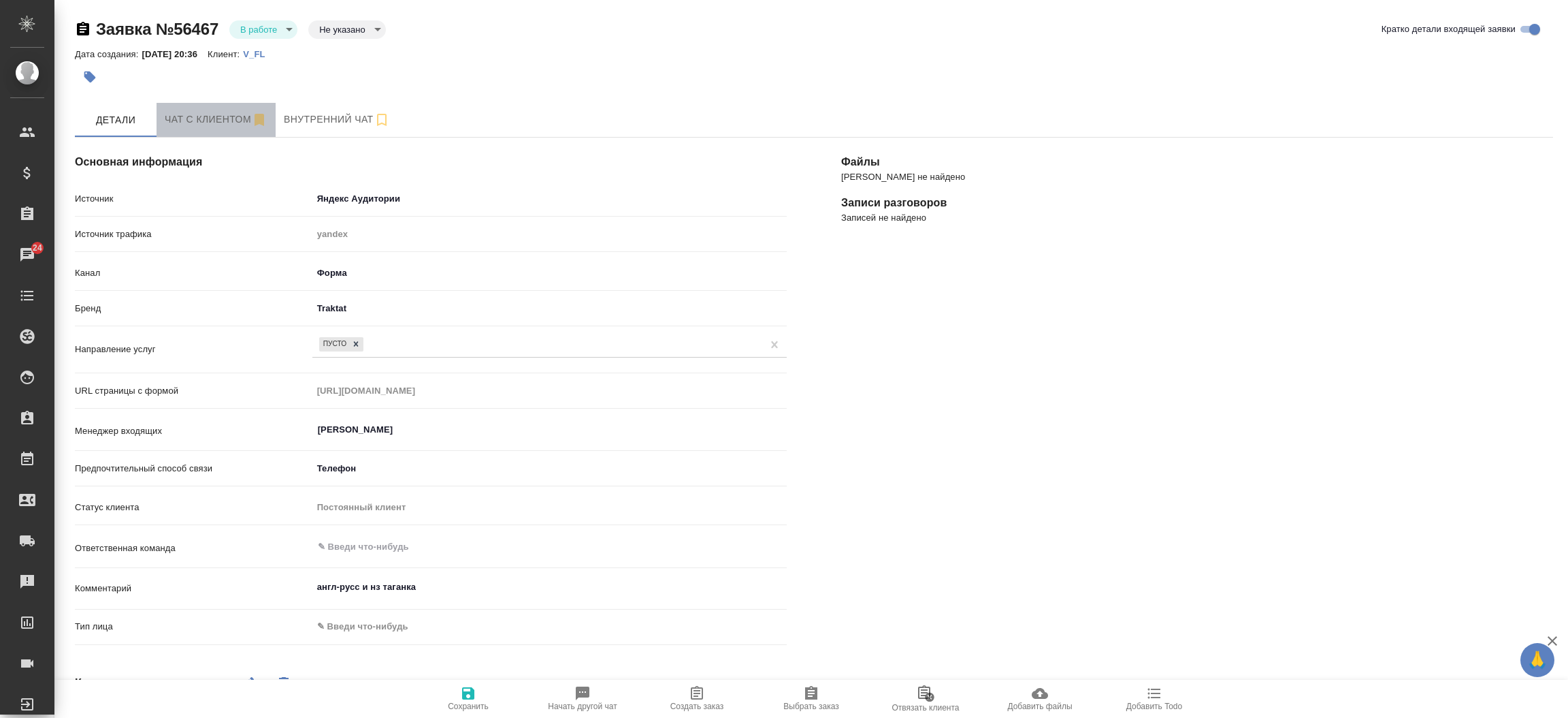
click at [183, 114] on span "Чат с клиентом" at bounding box center [216, 120] width 103 height 17
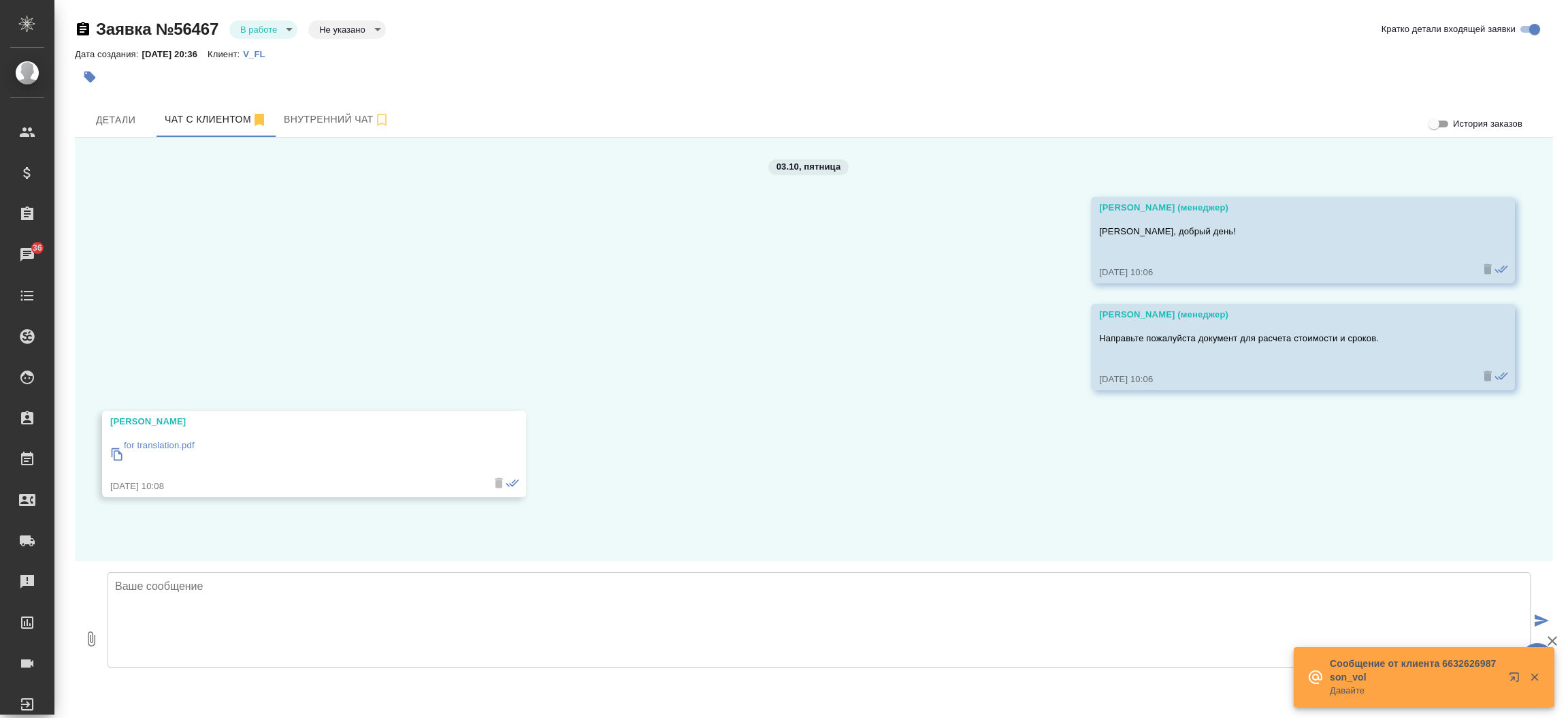
click at [162, 440] on p "for translation.pdf" at bounding box center [159, 445] width 71 height 13
click at [96, 122] on span "Детали" at bounding box center [115, 120] width 66 height 17
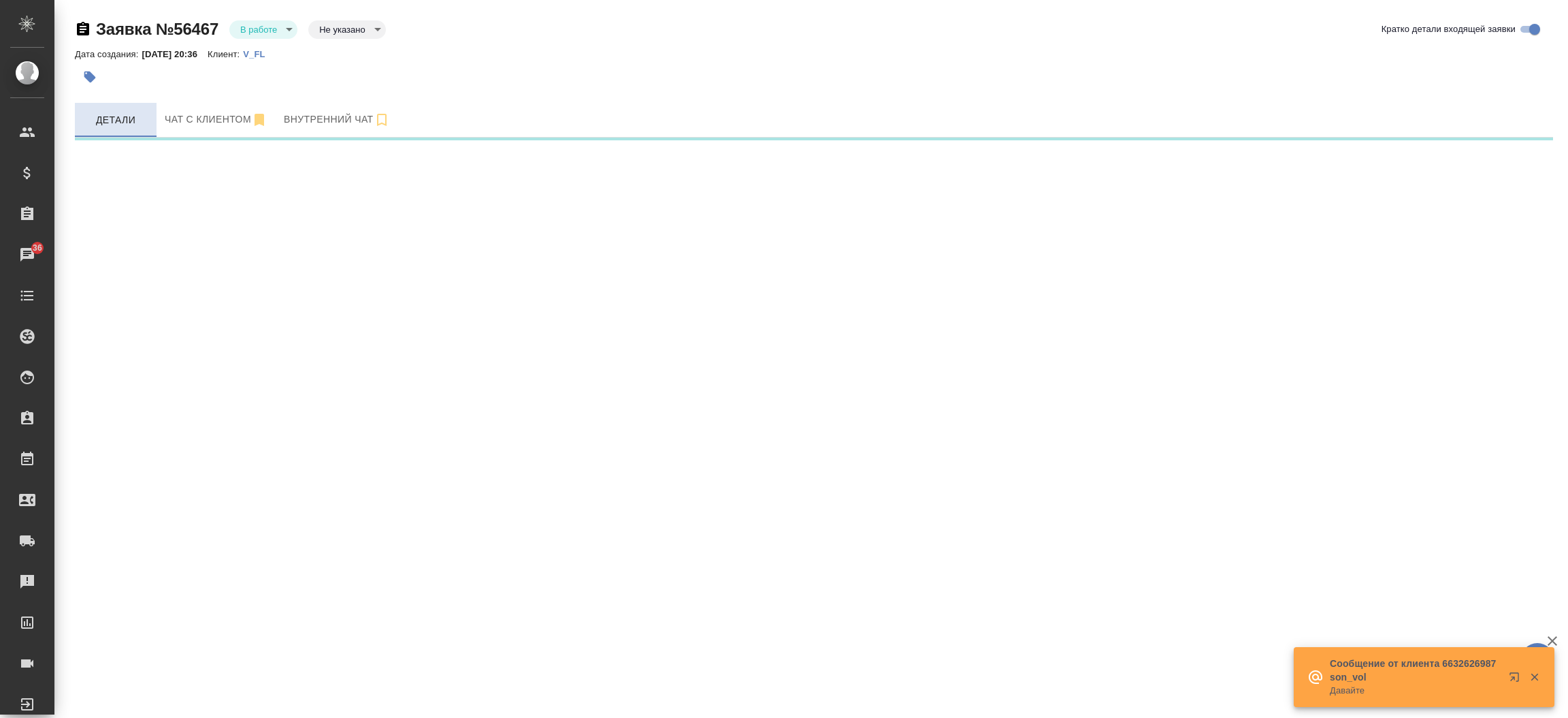
select select "RU"
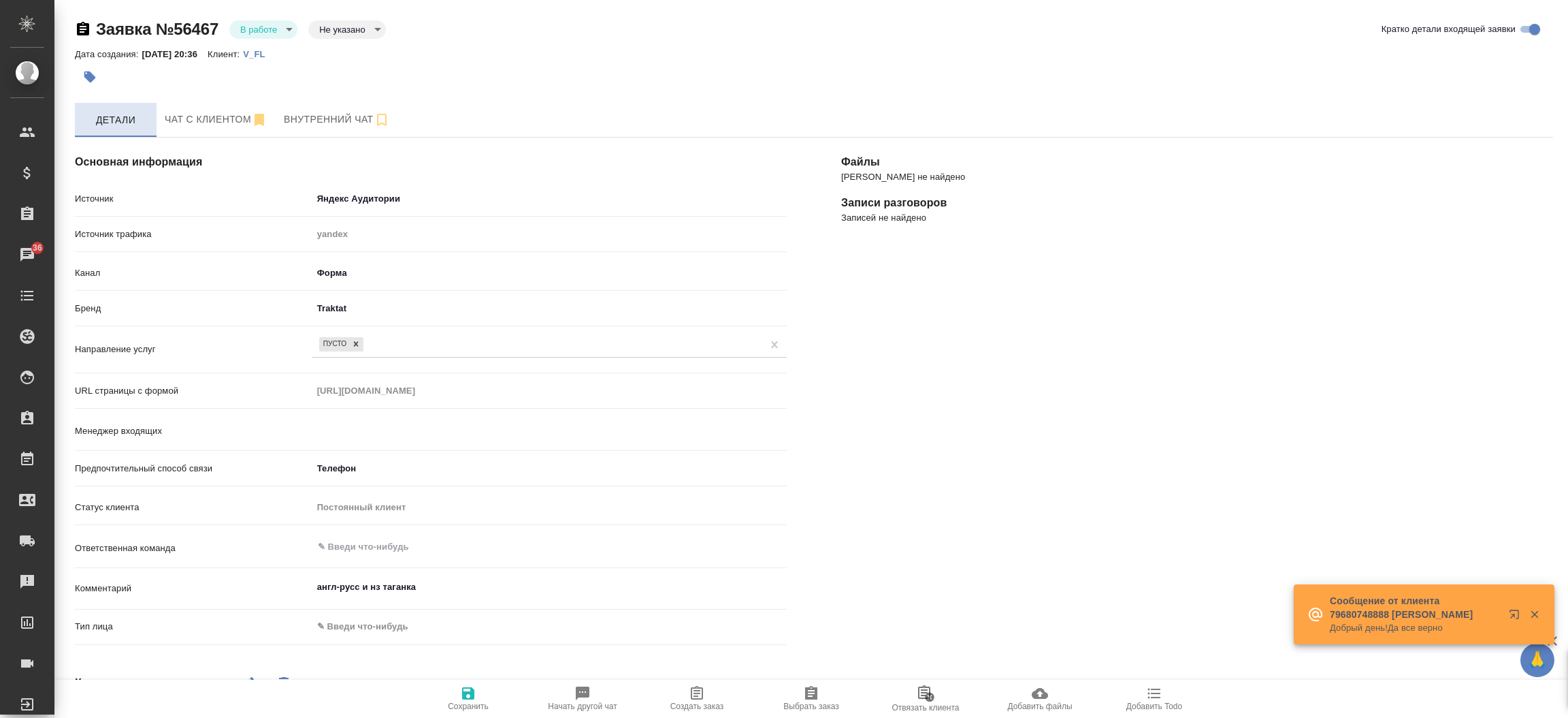
type textarea "x"
type input "[PERSON_NAME]"
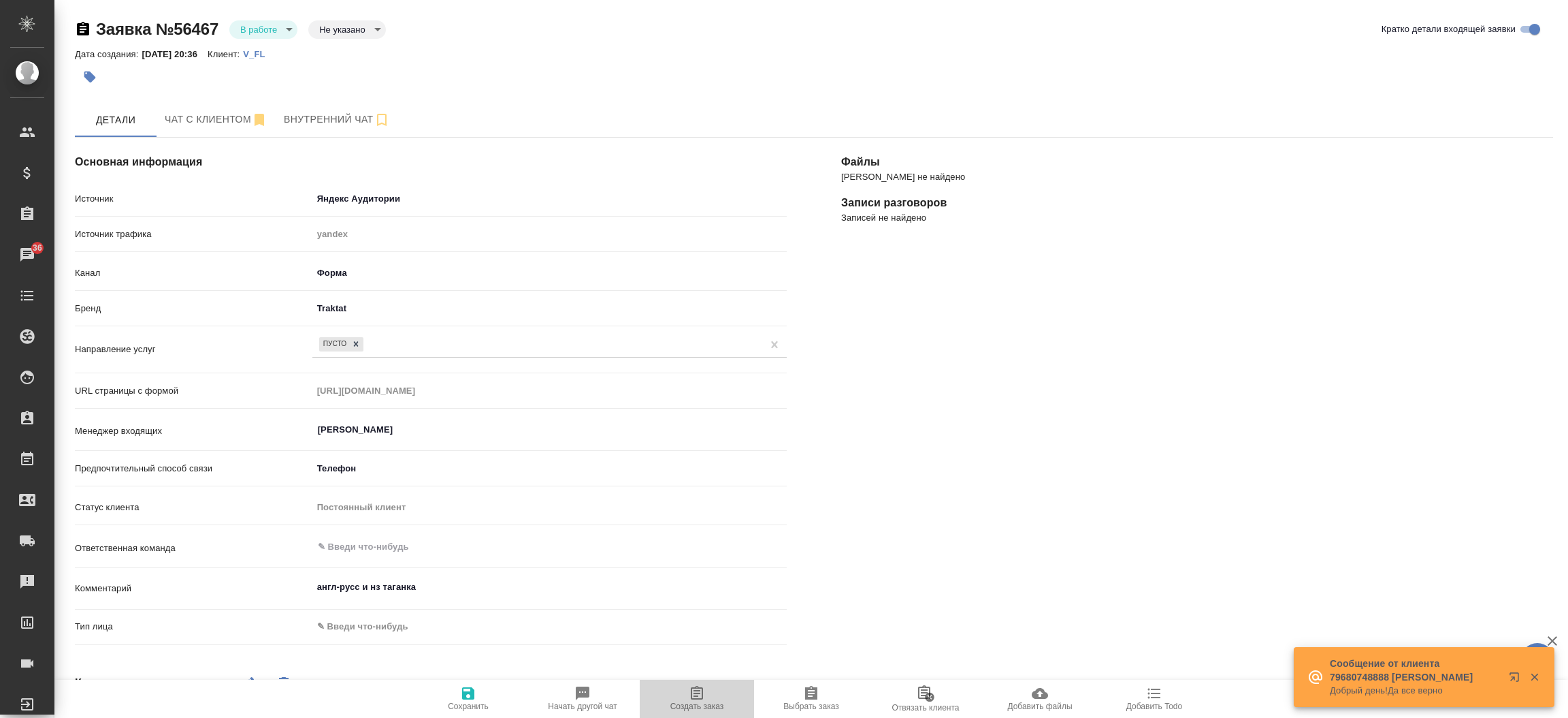
click at [709, 681] on button "Создать заказ" at bounding box center [697, 699] width 115 height 38
type textarea "x"
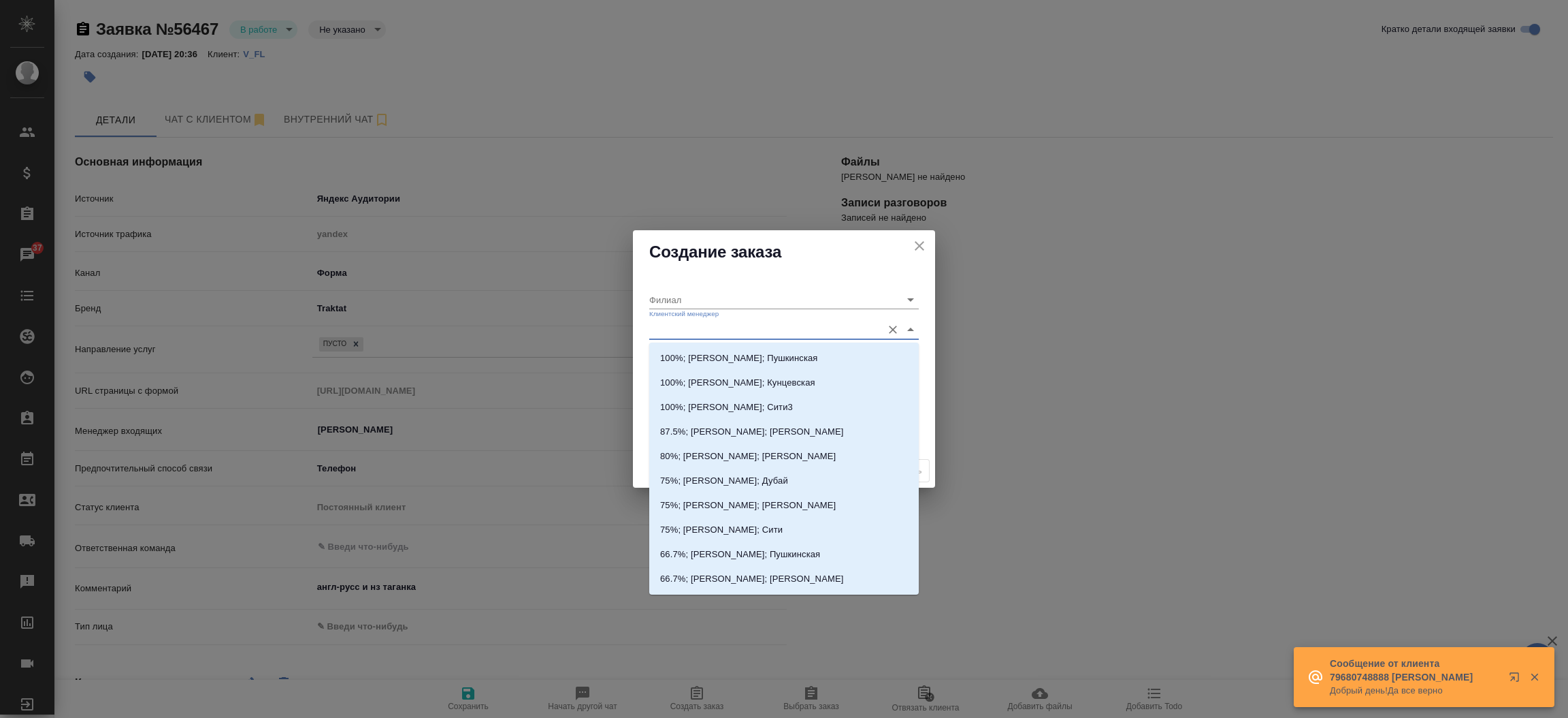
click at [710, 322] on input "Клиентский менеджер" at bounding box center [762, 329] width 226 height 18
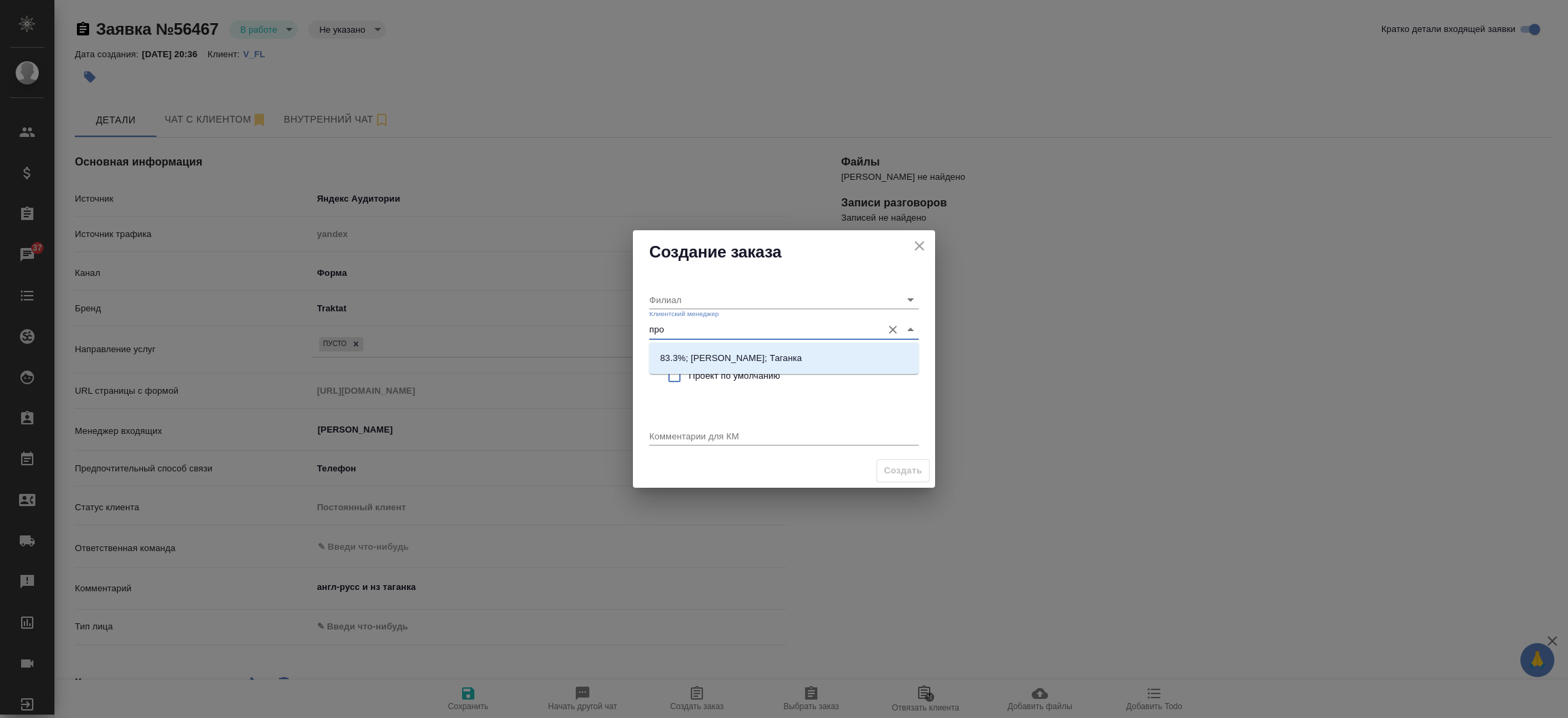
type input "прох"
click at [708, 357] on p "83.3%; Прохорова Анастасия; Таганка" at bounding box center [731, 358] width 141 height 13
type input "Таганка"
type input "83.3%; Прохорова Анастасия; Таганка"
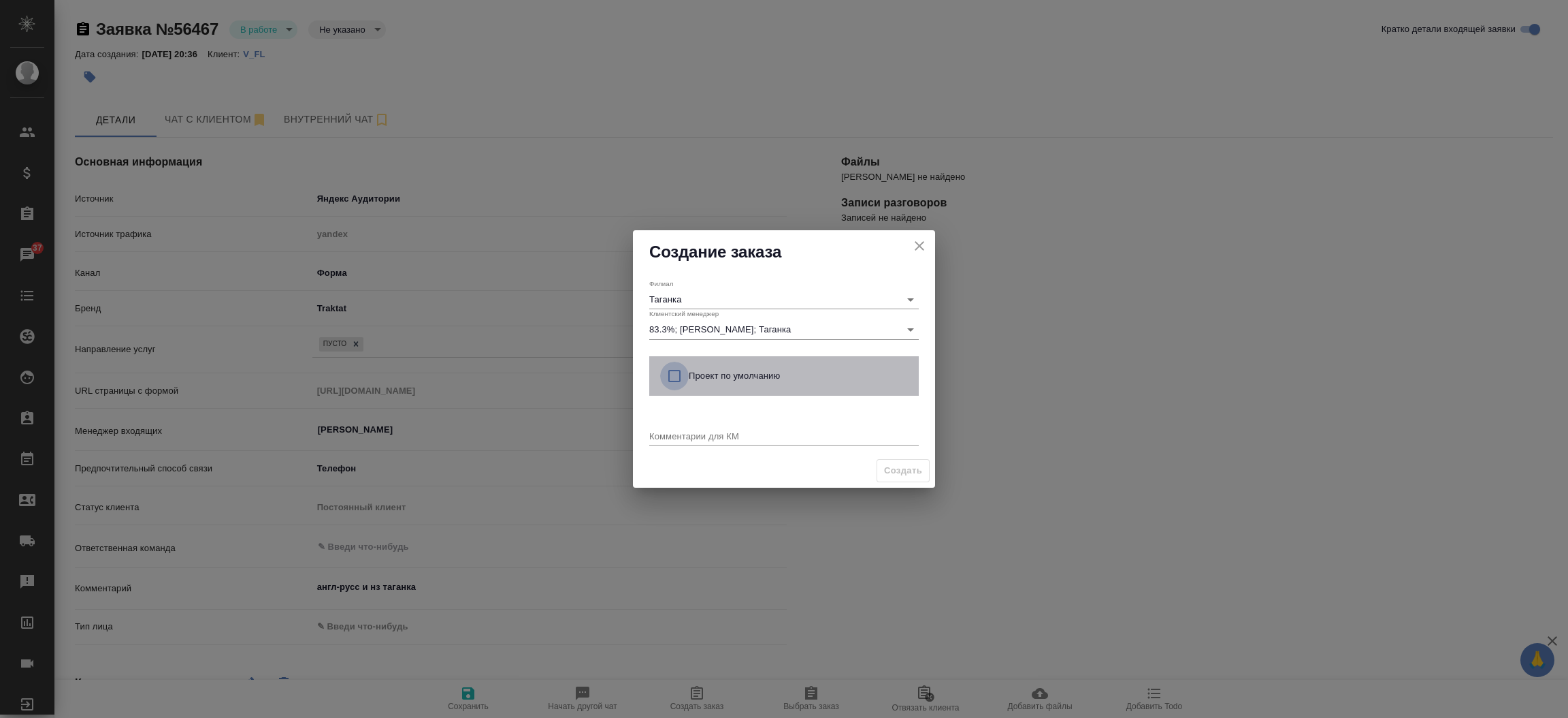
click at [672, 371] on input "checkbox" at bounding box center [674, 376] width 28 height 28
checkbox input "true"
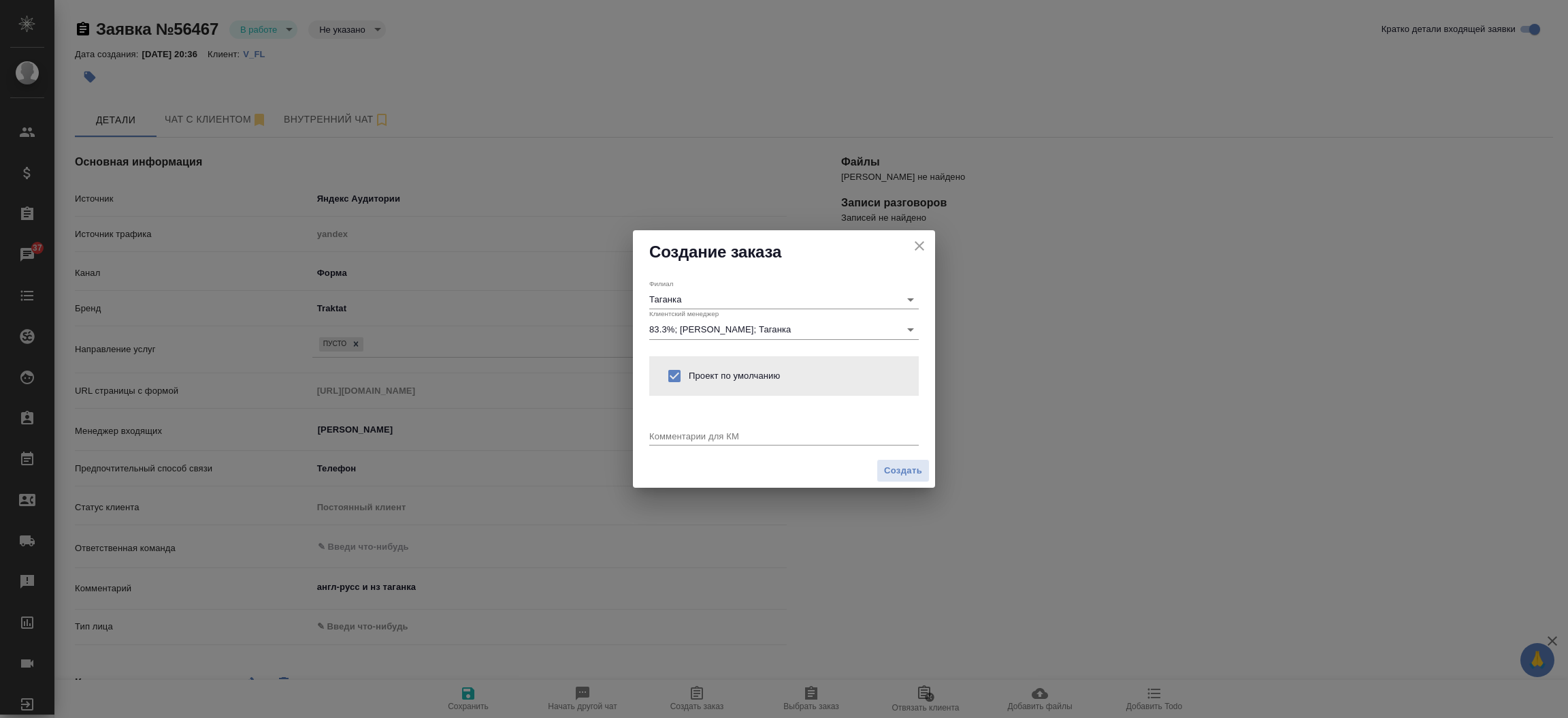
drag, startPoint x: 655, startPoint y: 447, endPoint x: 662, endPoint y: 435, distance: 13.9
click at [662, 435] on div "Комментарии для КМ x" at bounding box center [784, 430] width 269 height 36
click at [662, 435] on textarea at bounding box center [784, 435] width 269 height 10
type textarea "от КВ: англ-русс и нз, ответ вотс ап."
click at [910, 463] on span "Создать" at bounding box center [903, 470] width 38 height 16
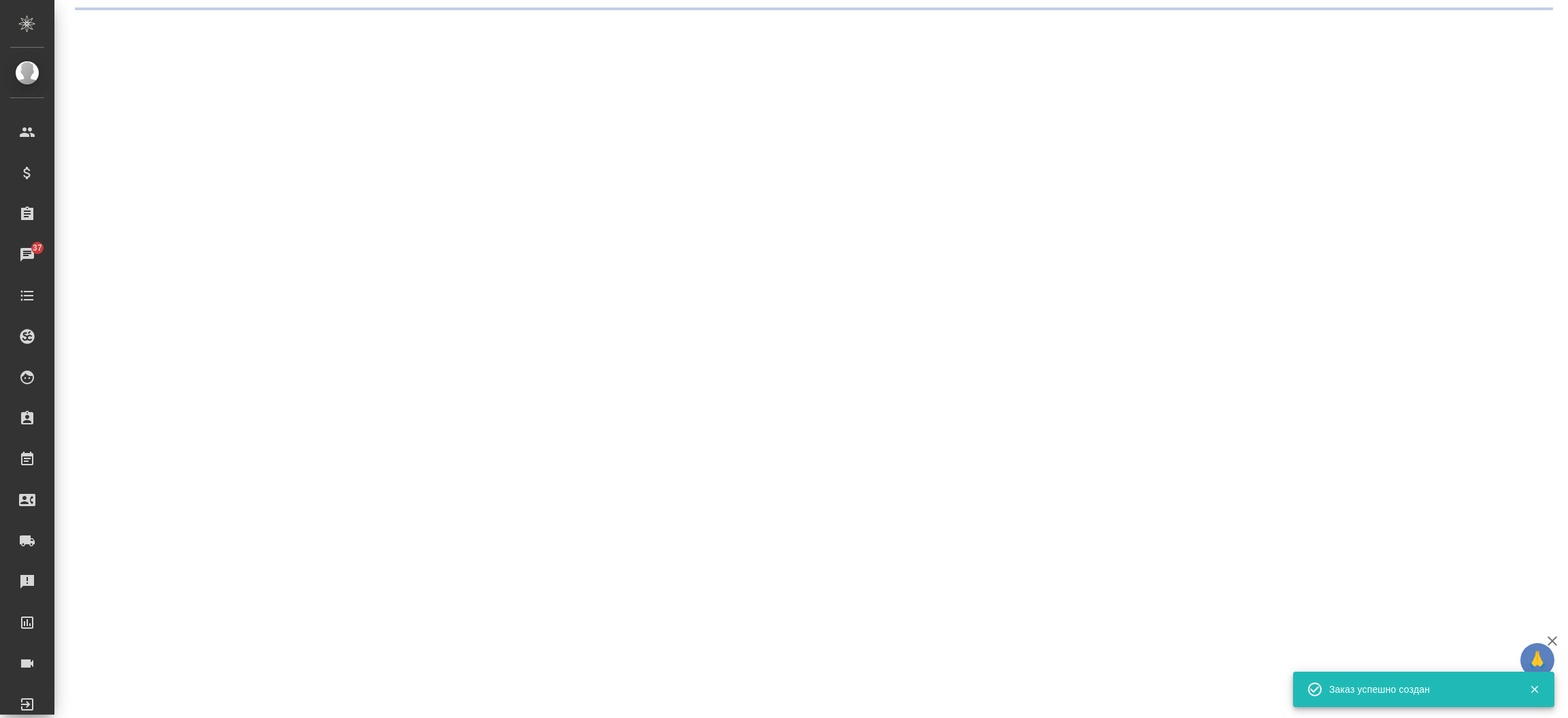
select select "RU"
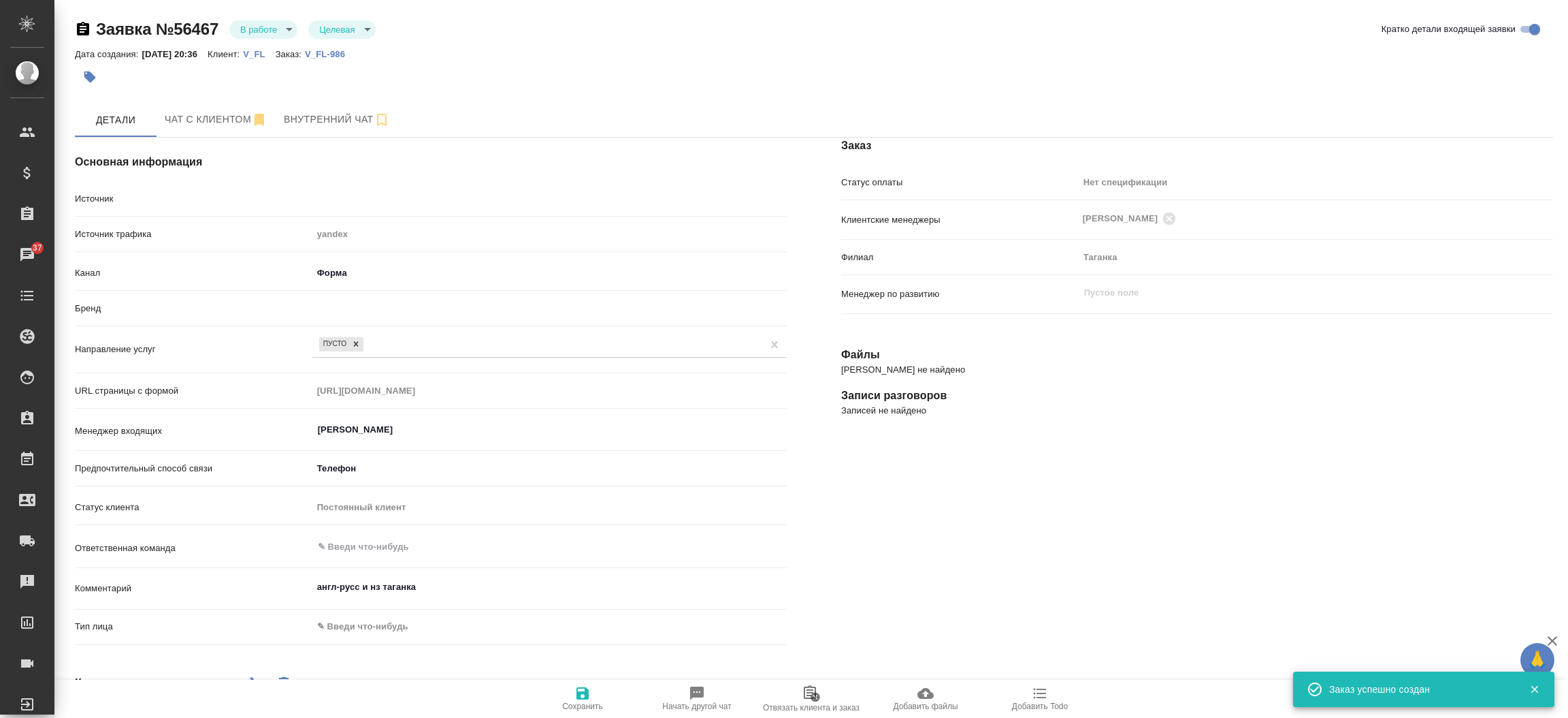
type textarea "x"
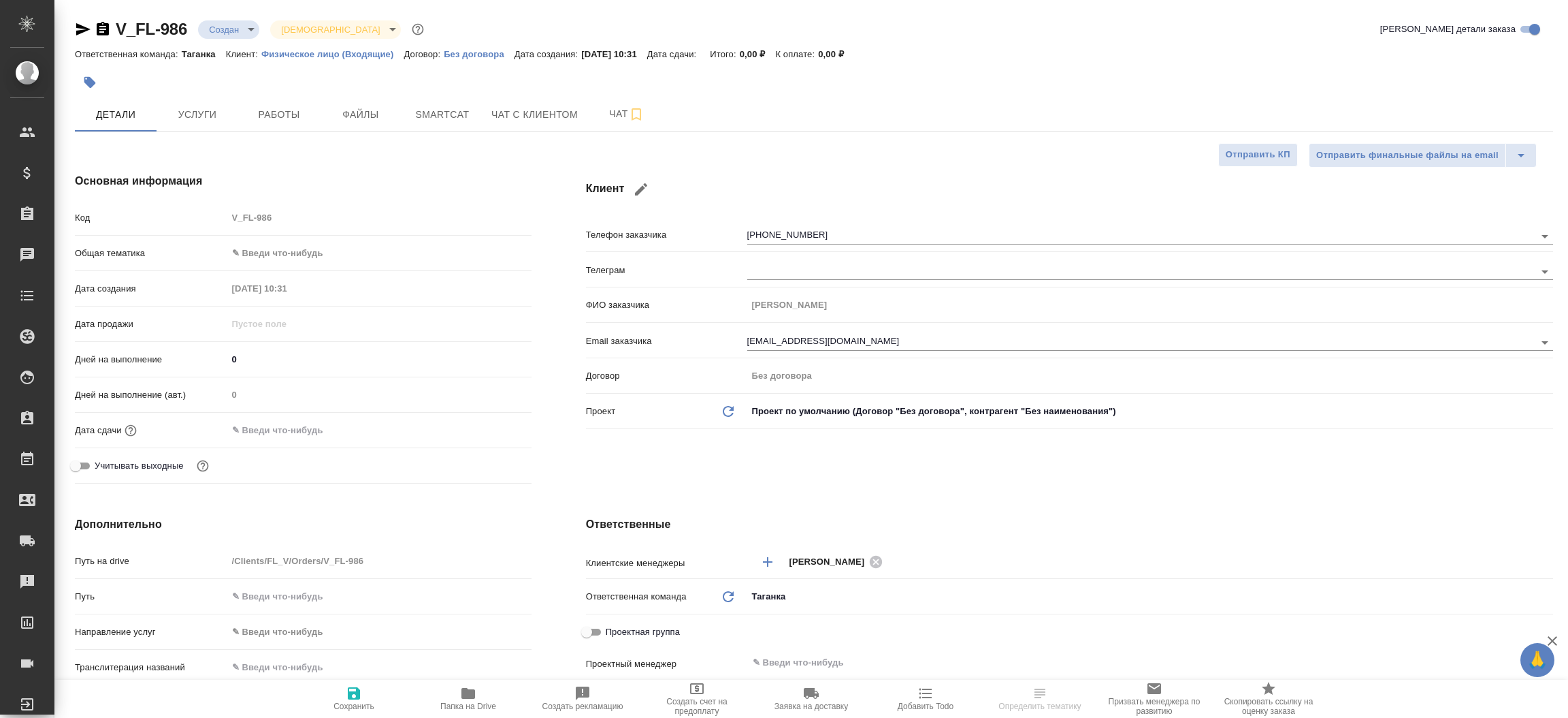
select select "RU"
click at [564, 248] on div "Клиент Телефон заказчика [PHONE_NUMBER] Телеграм ФИО заказчика [PERSON_NAME] Em…" at bounding box center [1070, 331] width 1022 height 371
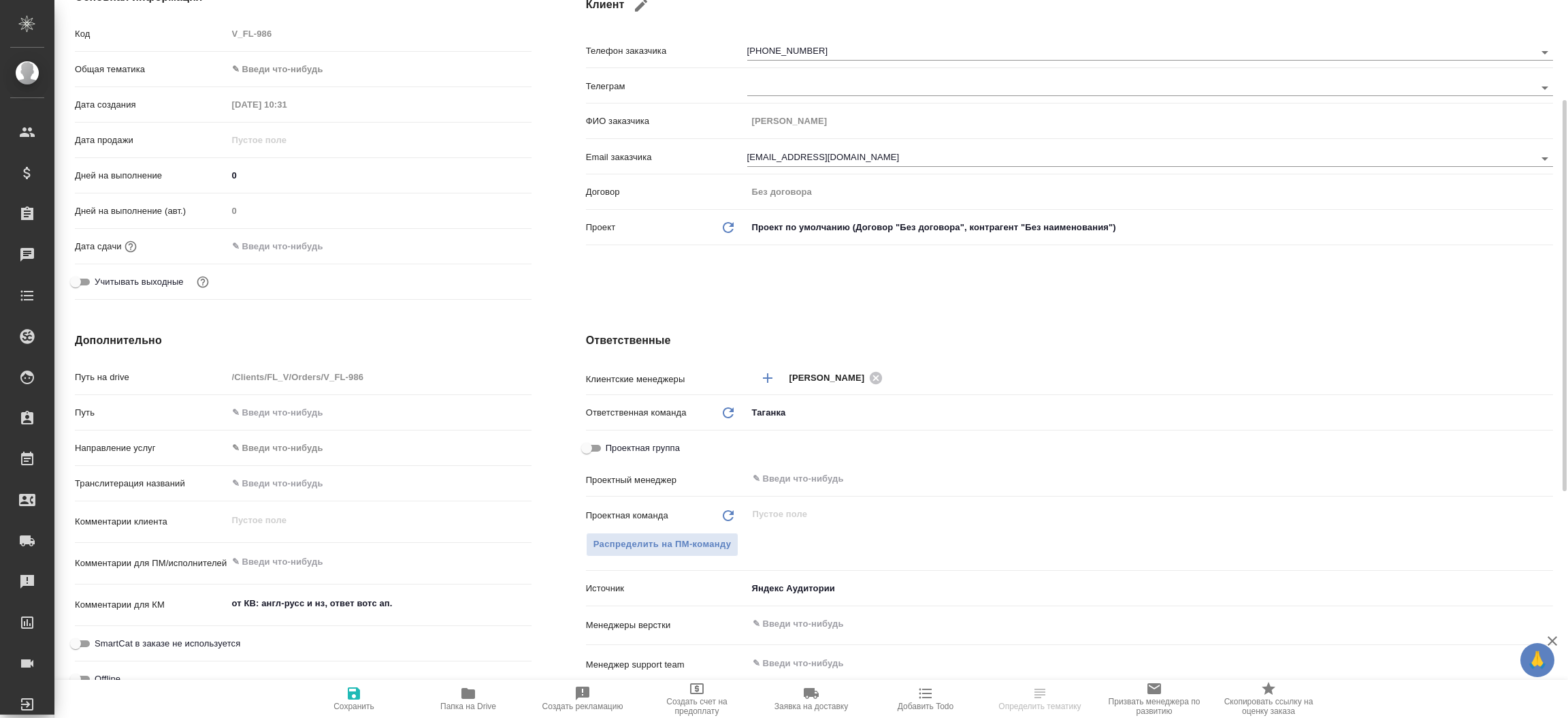
scroll to position [285, 0]
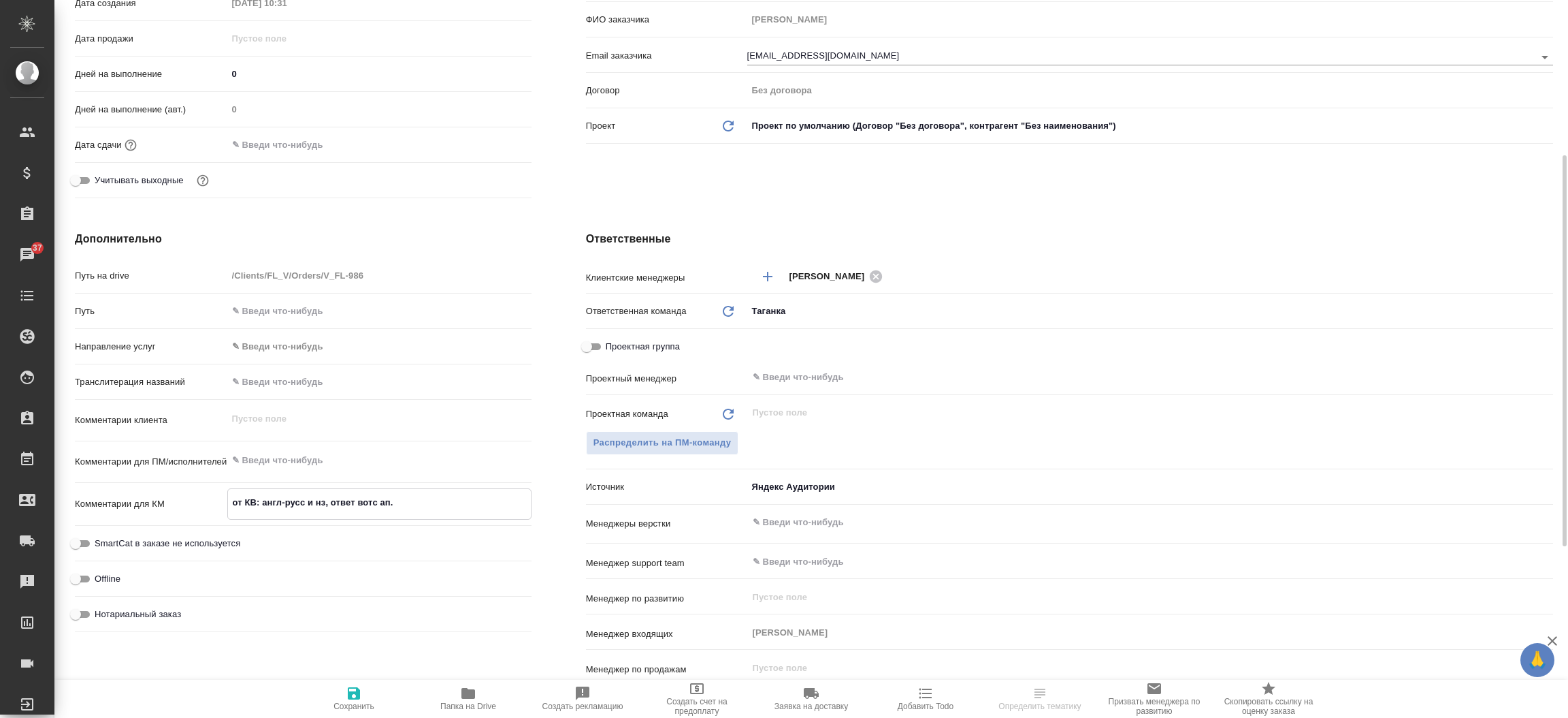
click at [401, 489] on div "от КВ: англ-русс и нз, ответ вотс ап. x" at bounding box center [380, 504] width 304 height 32
type textarea "от КВ: англ-русс и нз, ответ вотс ап. удобно забрат"
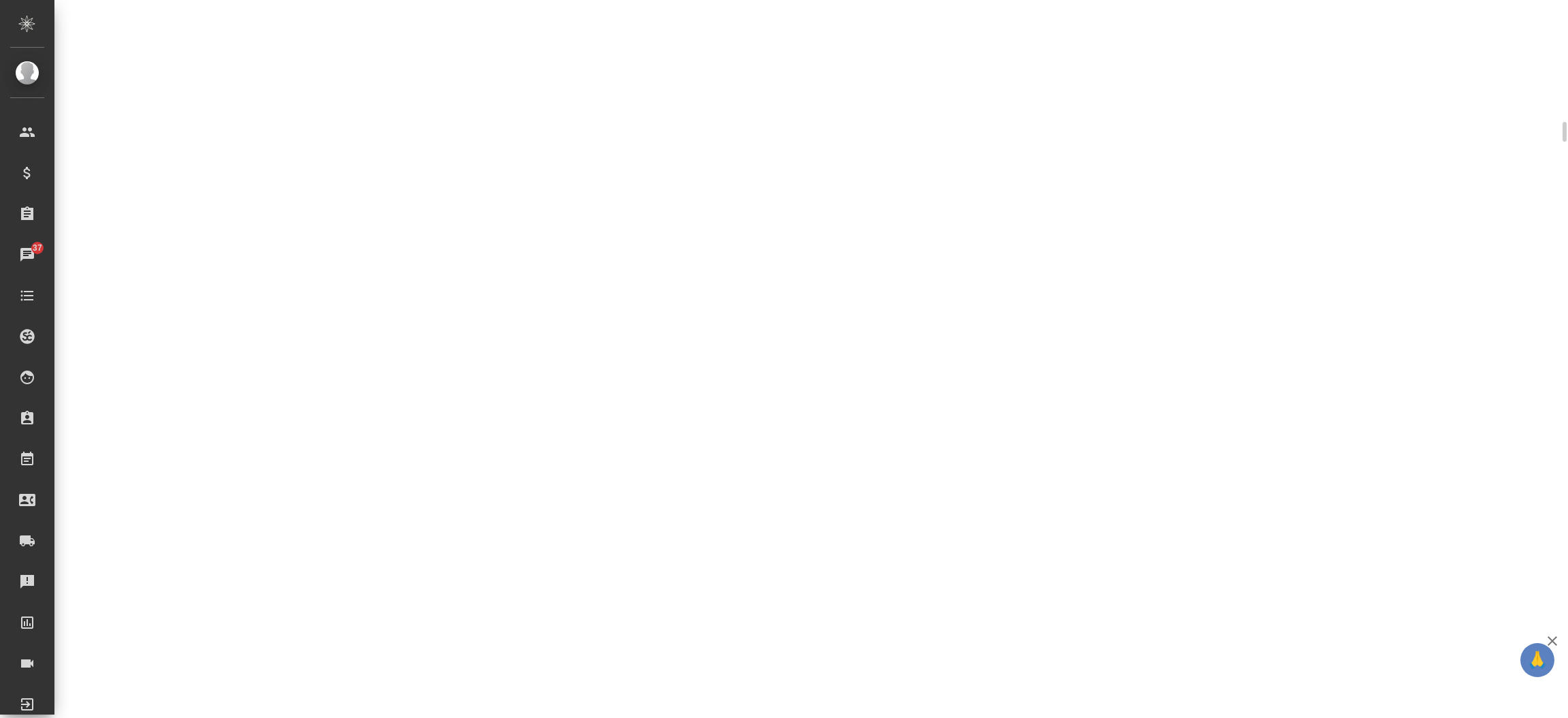
select select "RU"
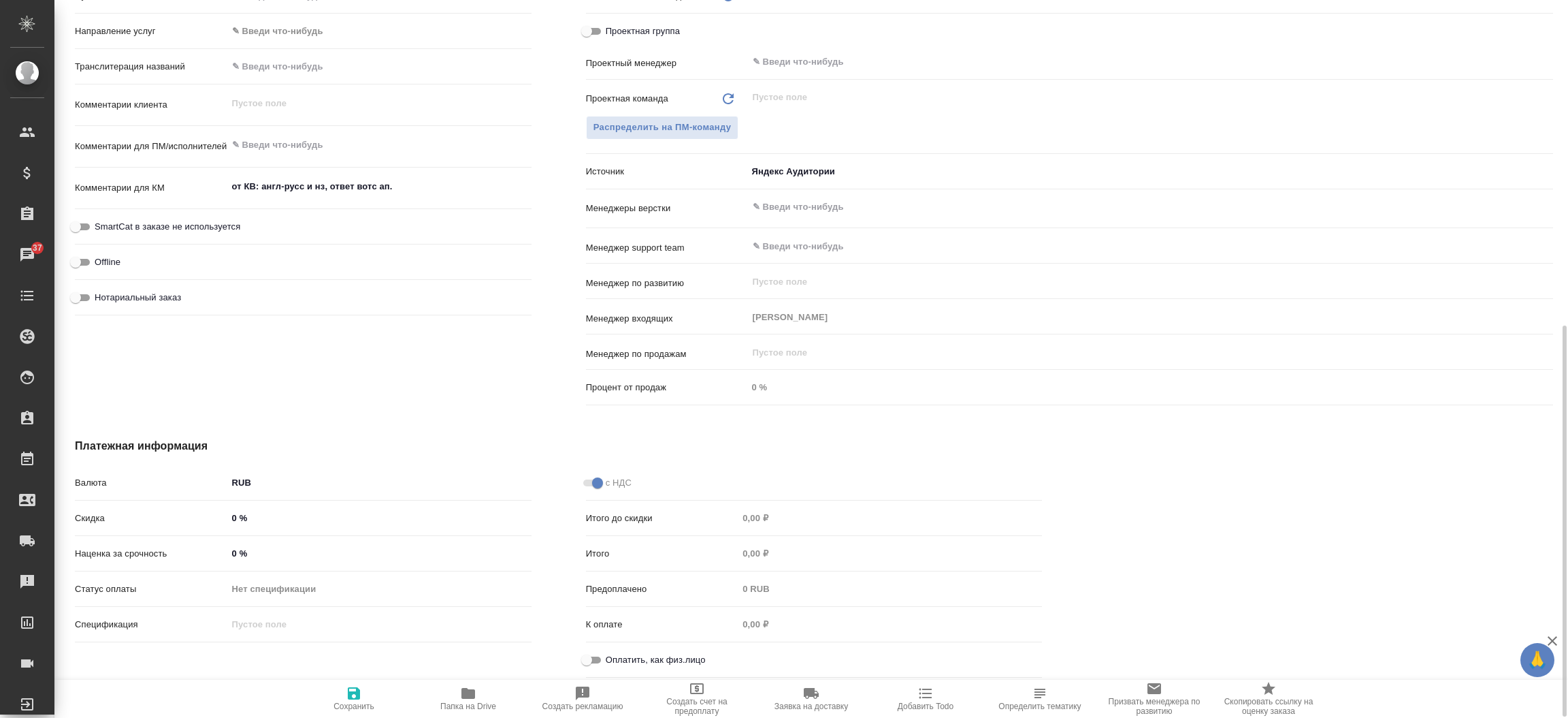
scroll to position [599, 0]
type textarea "x"
click at [436, 190] on textarea "от КВ: англ-русс и нз, ответ вотс ап." at bounding box center [379, 189] width 303 height 23
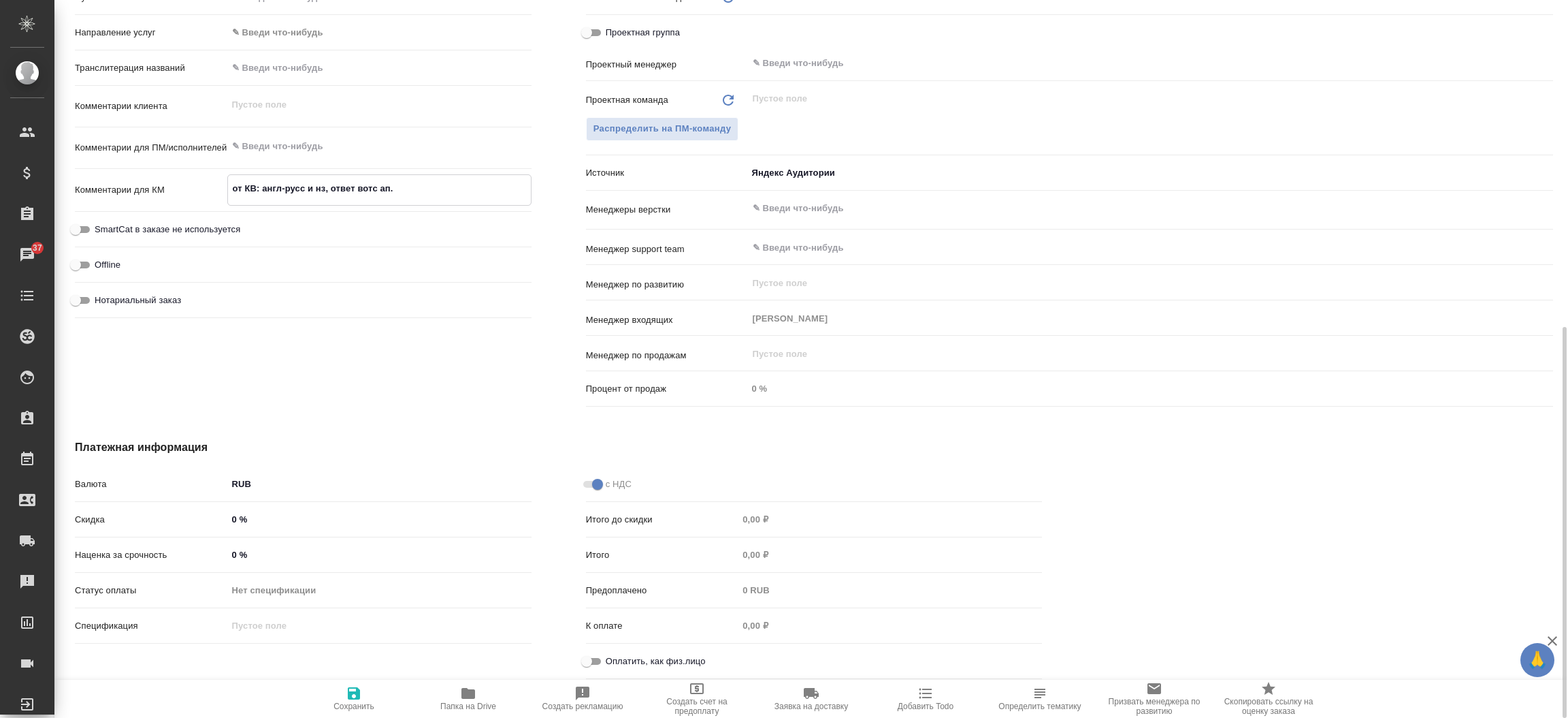
type textarea "x"
type textarea "от КВ: англ-русс и нз, ответ вотс ап."
type textarea "x"
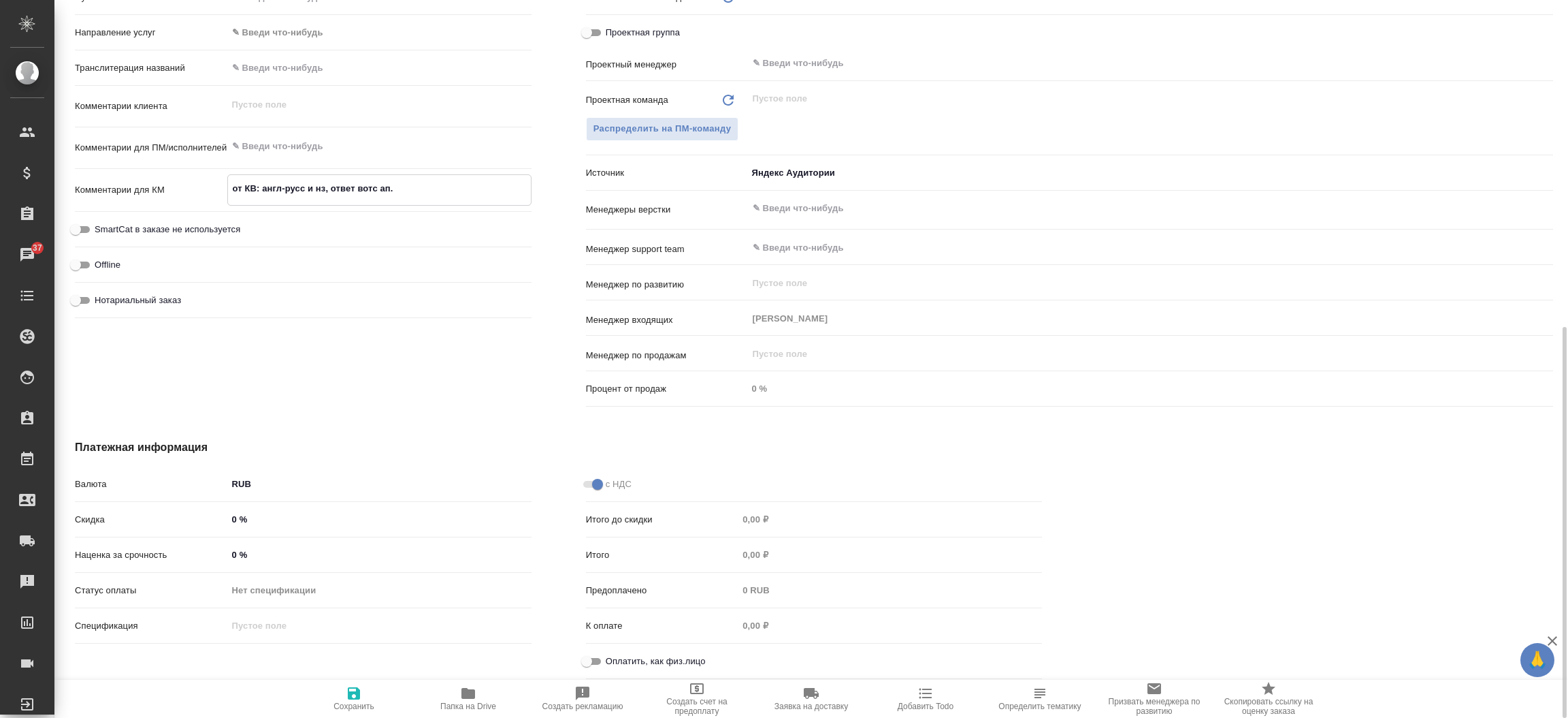
type textarea "x"
type textarea "от КВ: англ-русс и нз, ответ вотс ап. у"
type textarea "x"
type textarea "от КВ: англ-русс и нз, ответ вотс ап. уд"
type textarea "x"
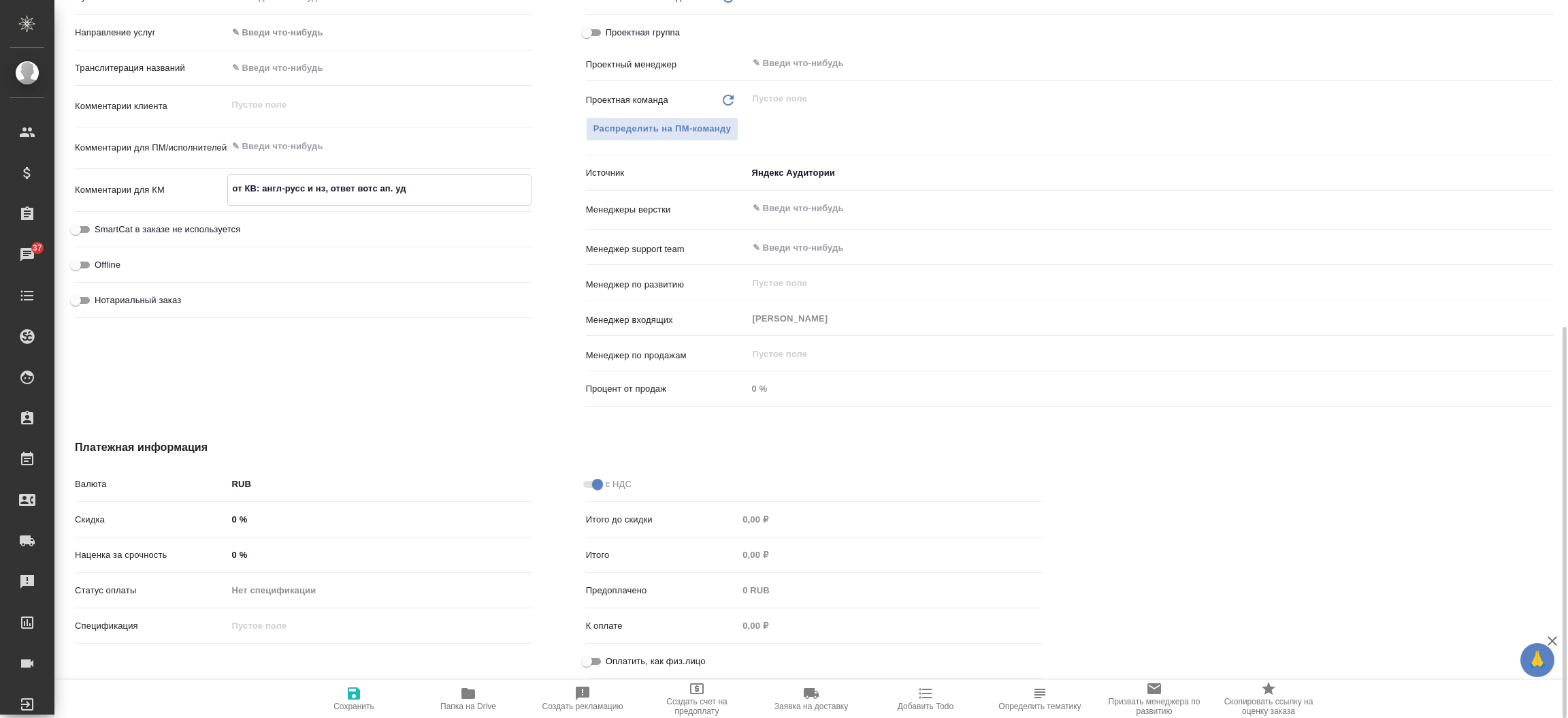
type textarea "x"
type textarea "от КВ: англ-русс и нз, ответ вотс ап. удо"
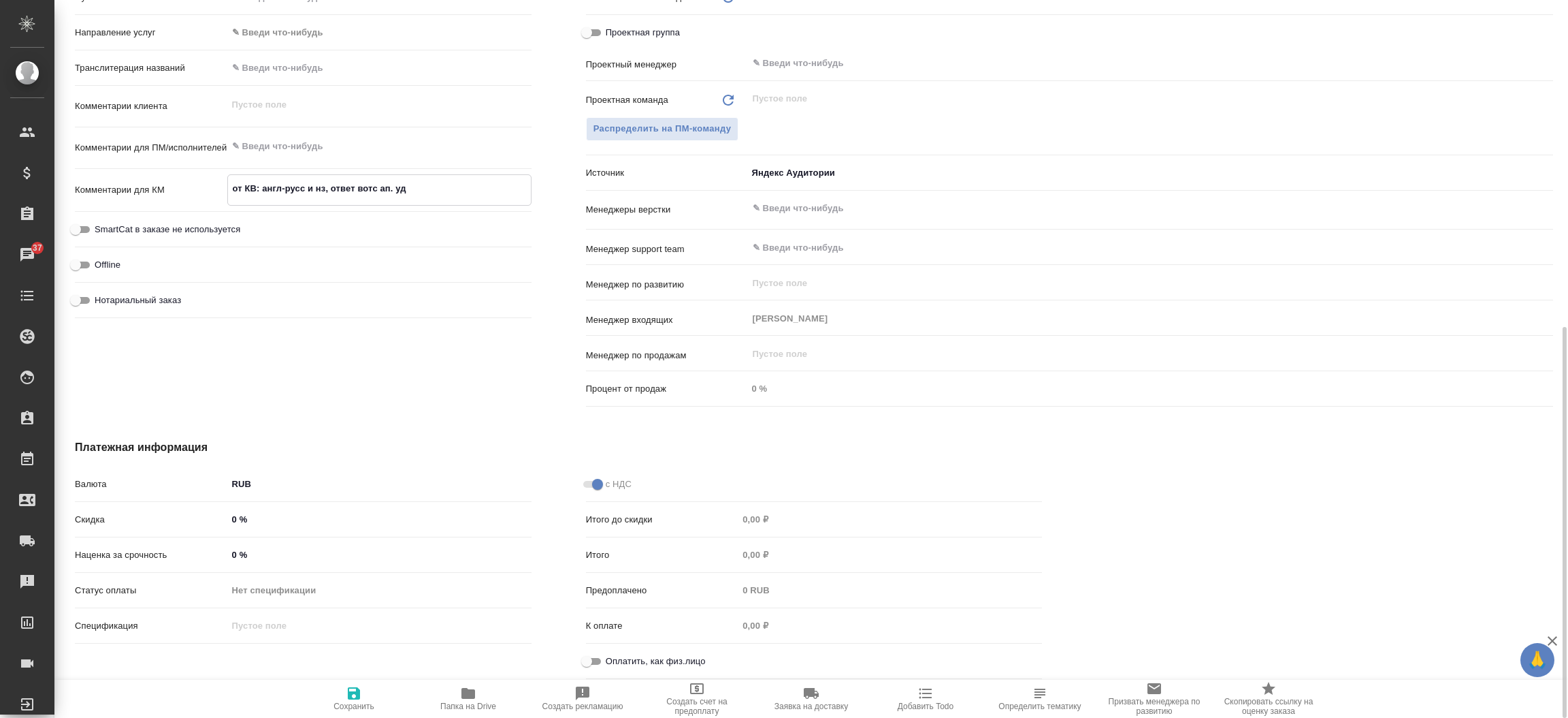
type textarea "x"
type textarea "от КВ: англ-русс и нз, ответ вотс ап. удоб"
type textarea "x"
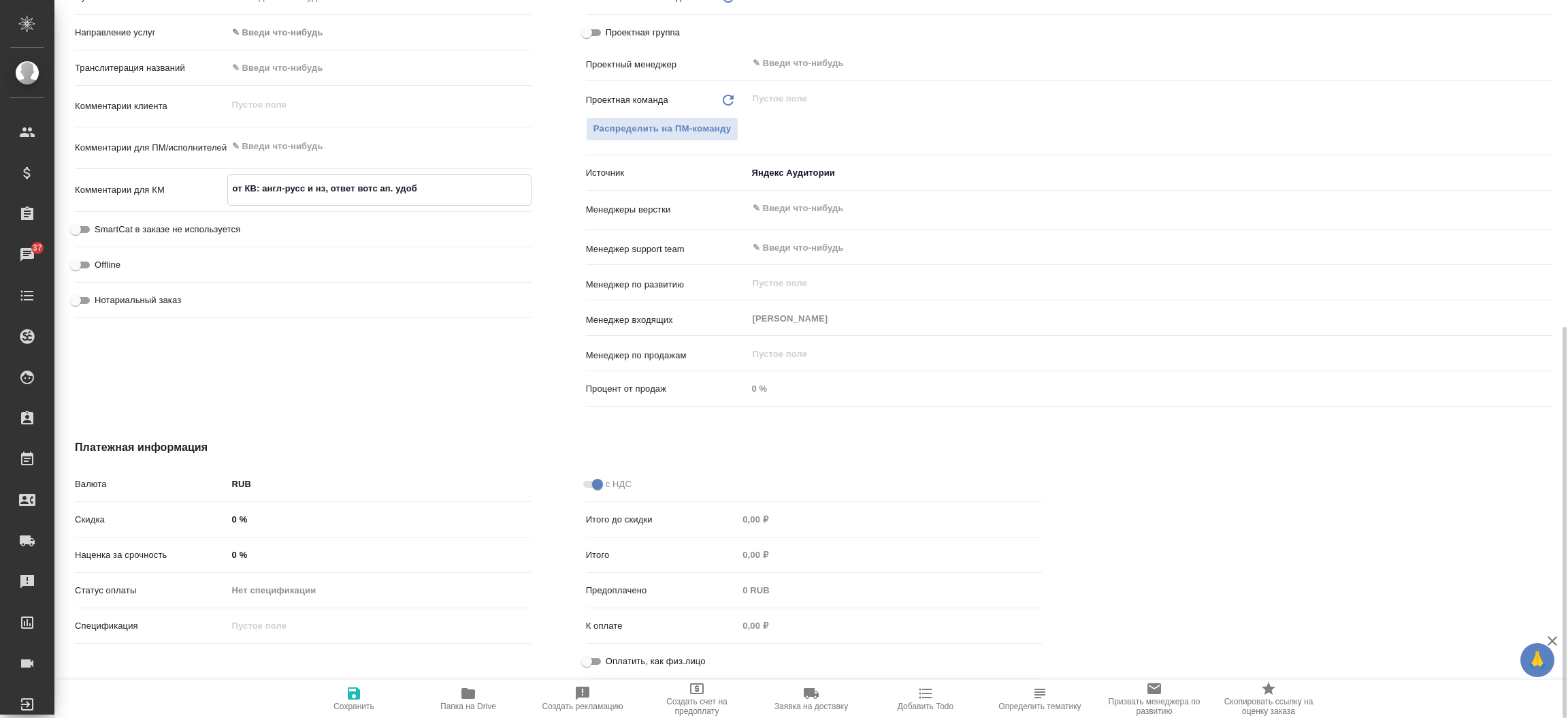
type textarea "x"
type textarea "от КВ: англ-русс и нз, ответ вотс ап. удобн"
type textarea "x"
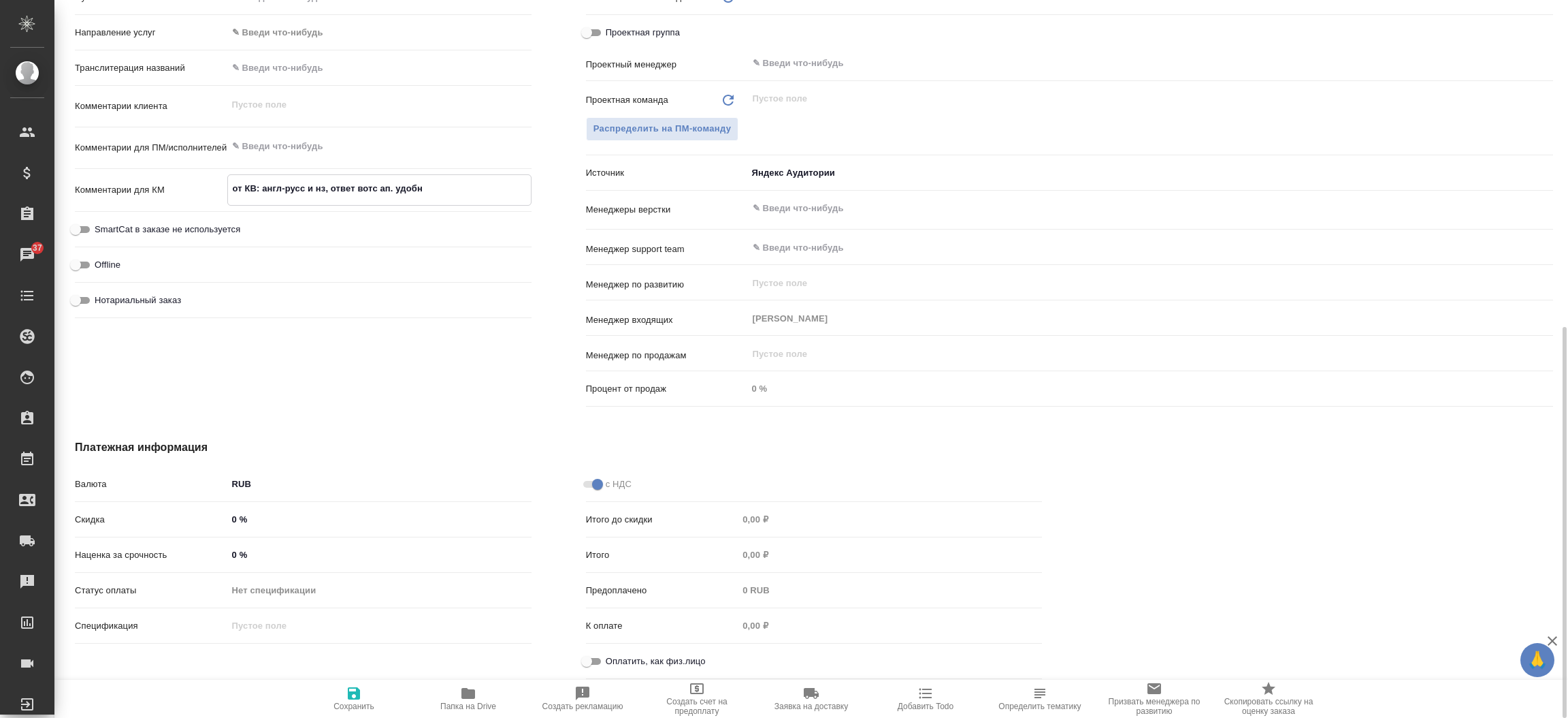
type textarea "x"
type textarea "от КВ: англ-русс и нз, ответ вотс ап. удобно"
type textarea "x"
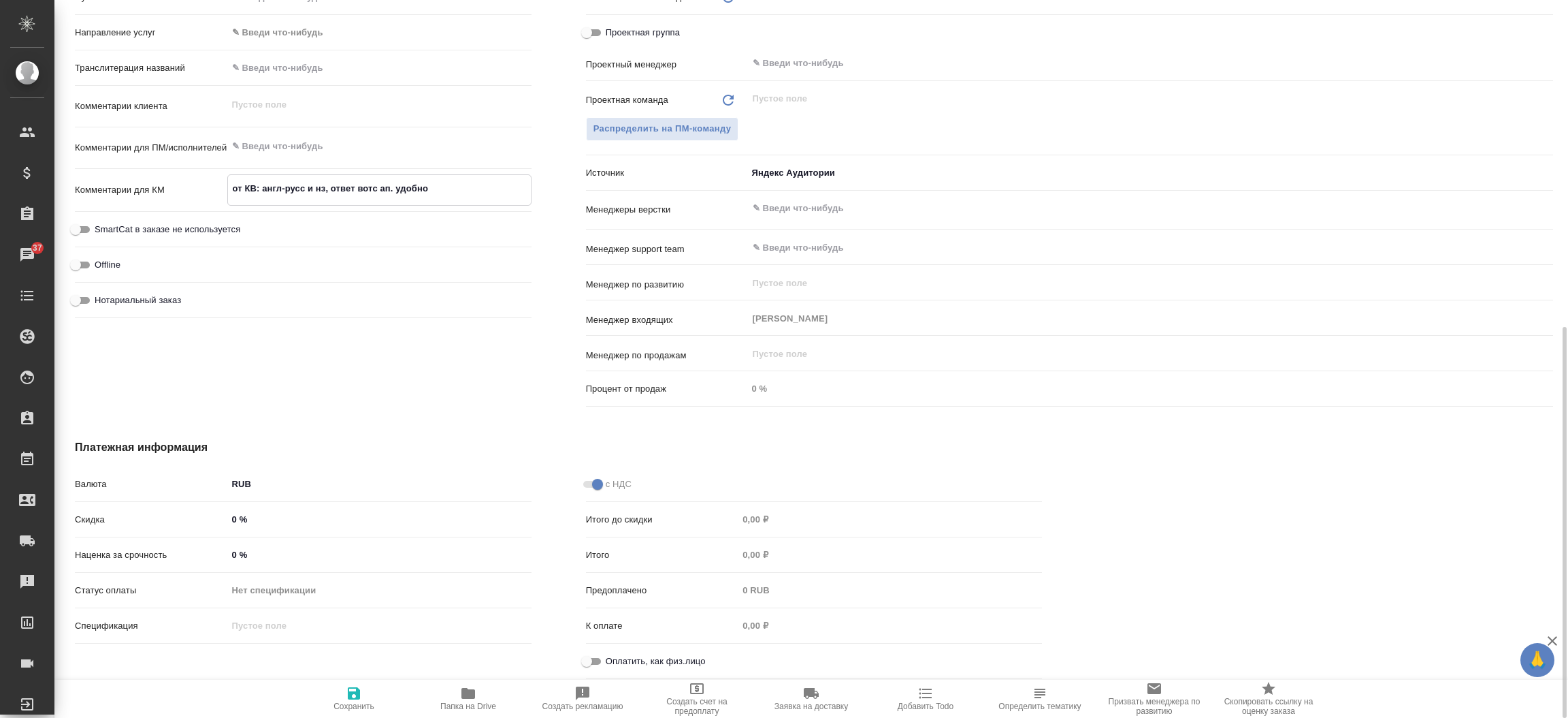
type textarea "от КВ: англ-русс и нз, ответ вотс ап. удобно"
type textarea "x"
type textarea "от КВ: англ-русс и нз, ответ вотс ап. удобно з"
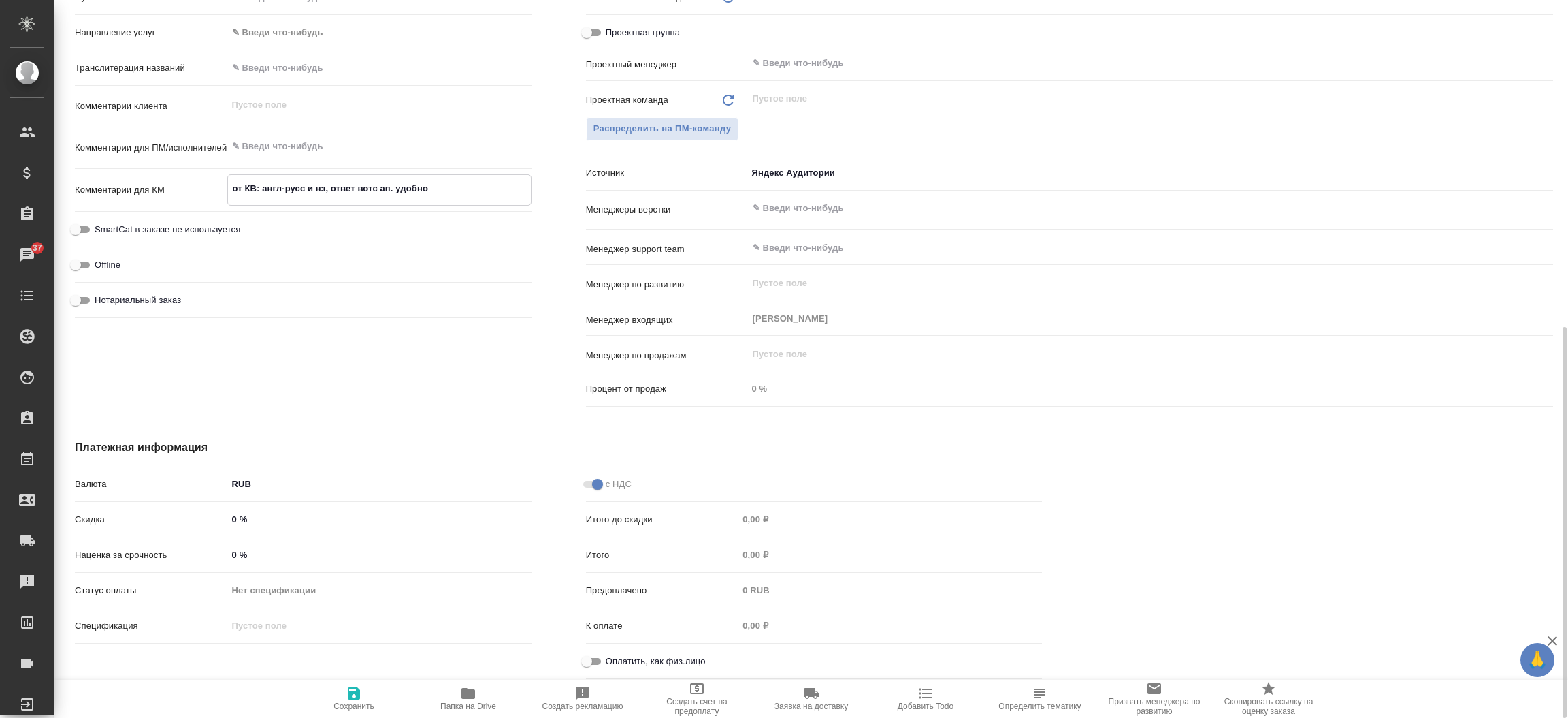
type textarea "x"
type textarea "от КВ: англ-русс и нз, ответ вотс ап. удобно за"
type textarea "x"
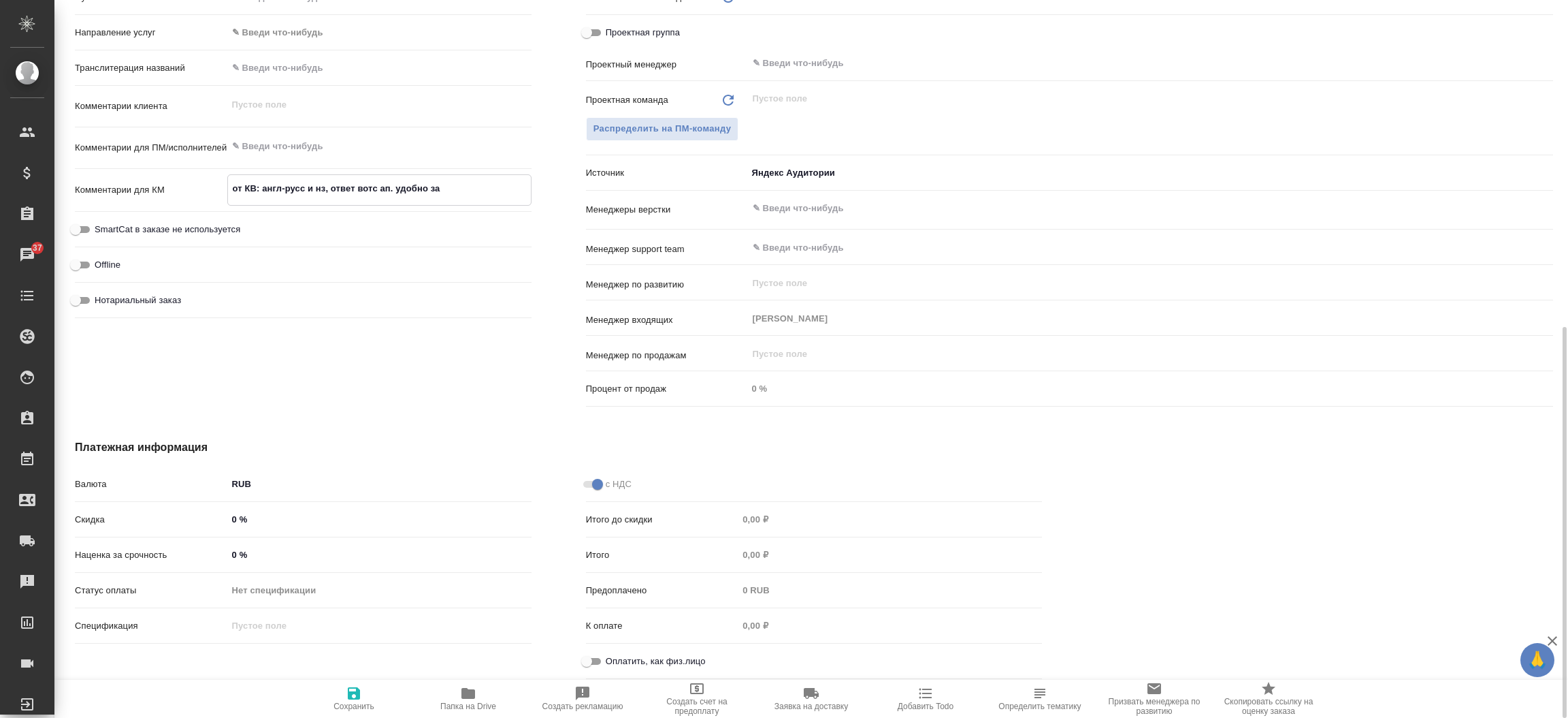
type textarea "x"
type textarea "от КВ: англ-русс и нз, ответ вотс ап. удобно заб"
type textarea "x"
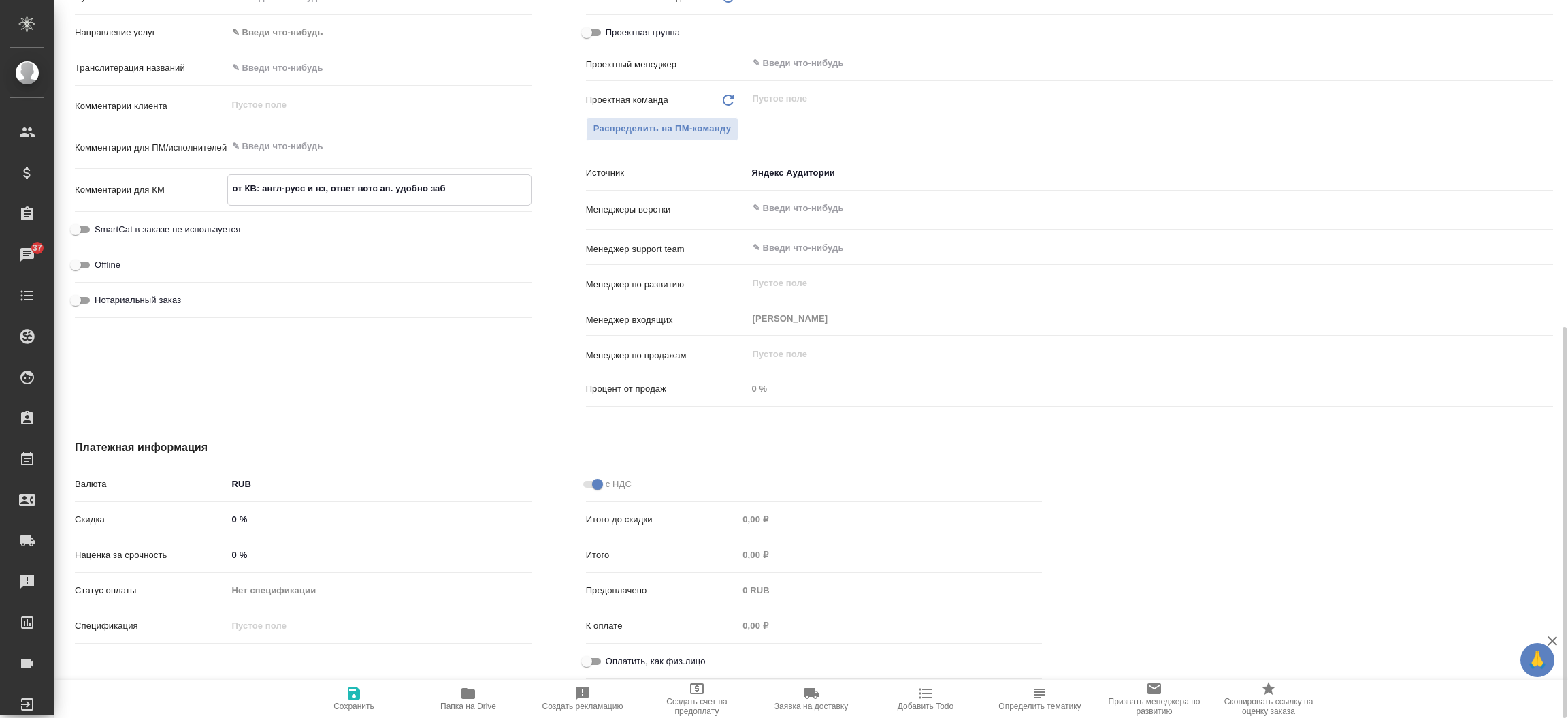
type textarea "x"
type textarea "от КВ: англ-русс и нз, ответ вотс ап. удобно забр"
type textarea "x"
type textarea "от КВ: англ-русс и нз, ответ вотс ап. удобно забра"
type textarea "x"
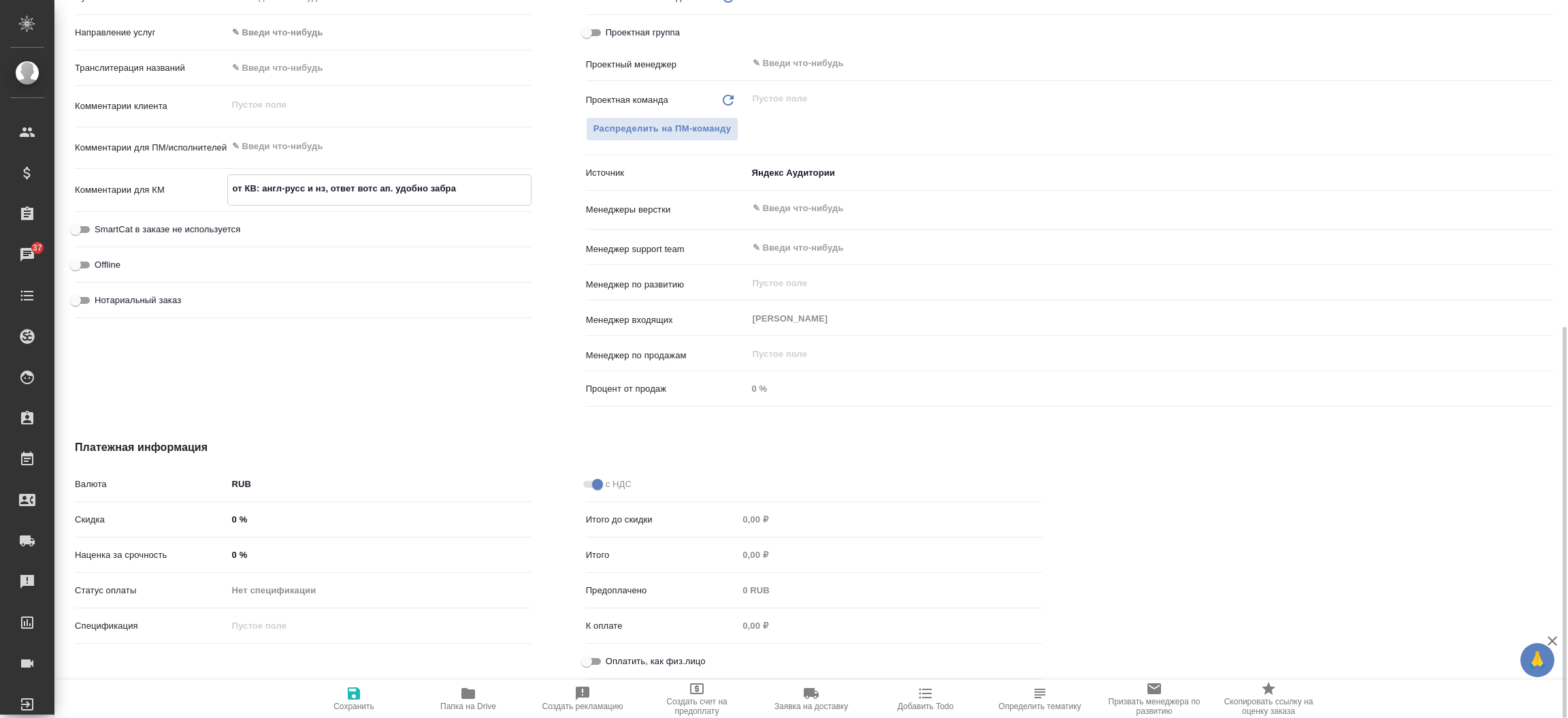
type textarea "x"
type textarea "от КВ: англ-русс и нз, ответ вотс ап. удобно забрат"
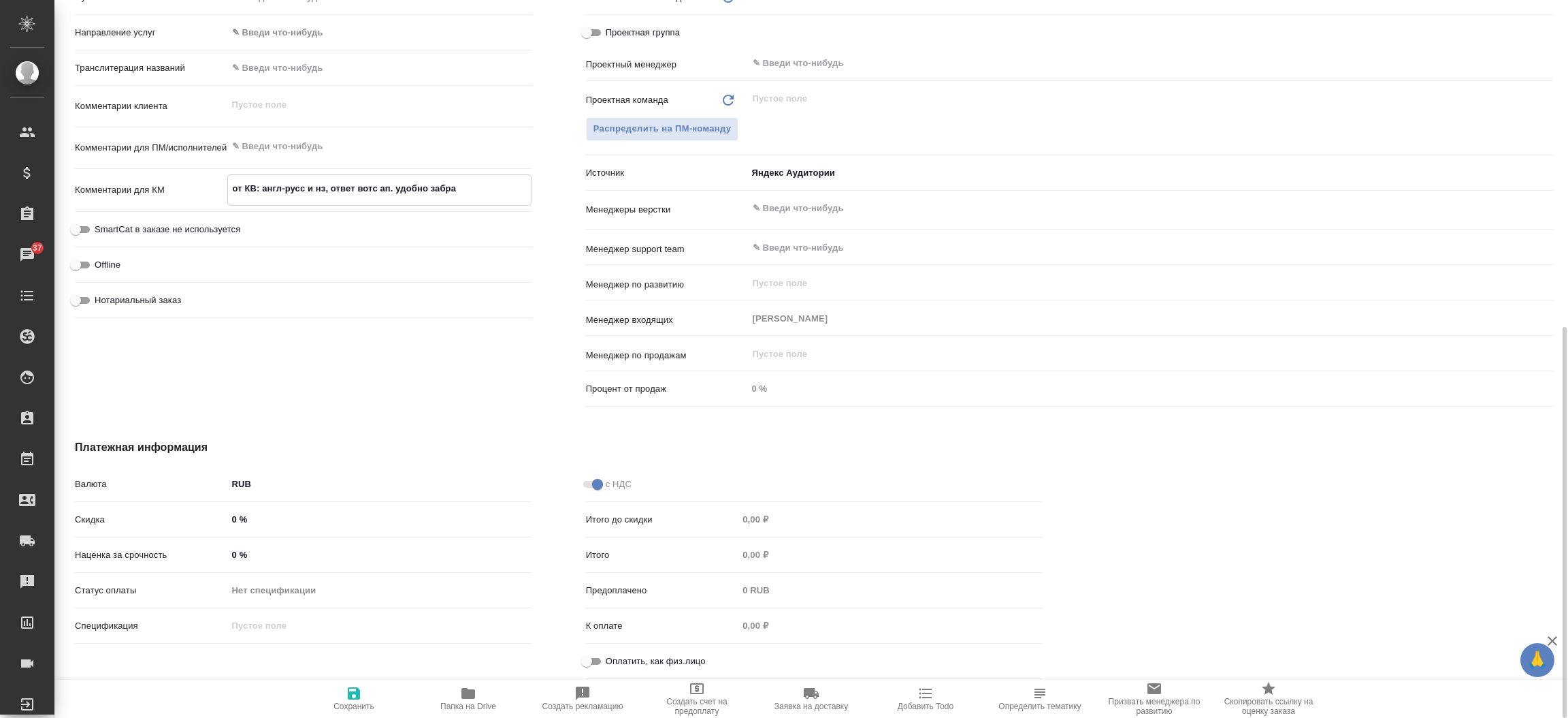
type textarea "x"
type textarea "от КВ: англ-русс и нз, ответ вотс ап. удобно забрать"
type textarea "x"
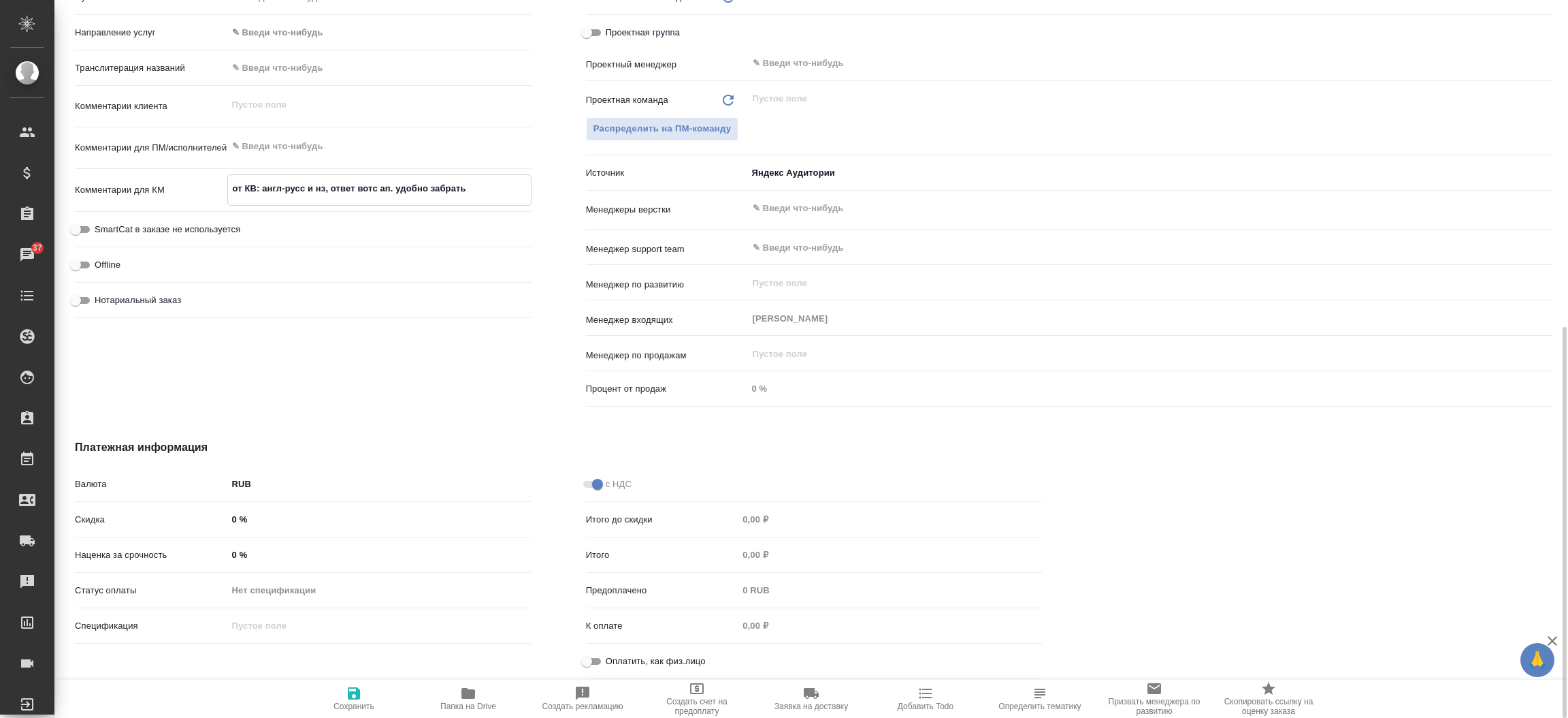
type textarea "x"
type textarea "от КВ: англ-русс и нз, ответ вотс ап. удобно забрать"
type textarea "x"
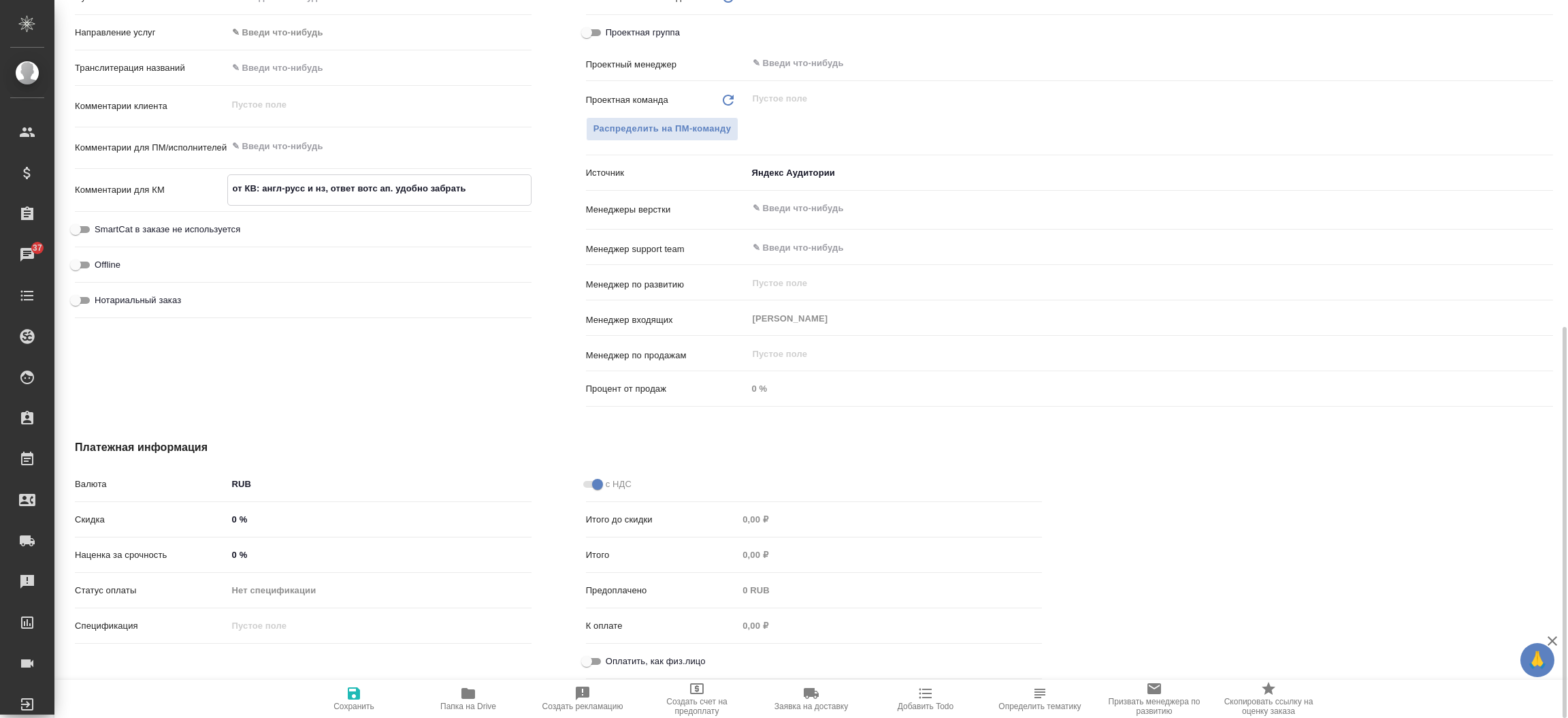
type textarea "x"
type textarea "от КВ: англ-русс и нз, ответ вотс ап. удобно забрать [PERSON_NAME]"
type textarea "x"
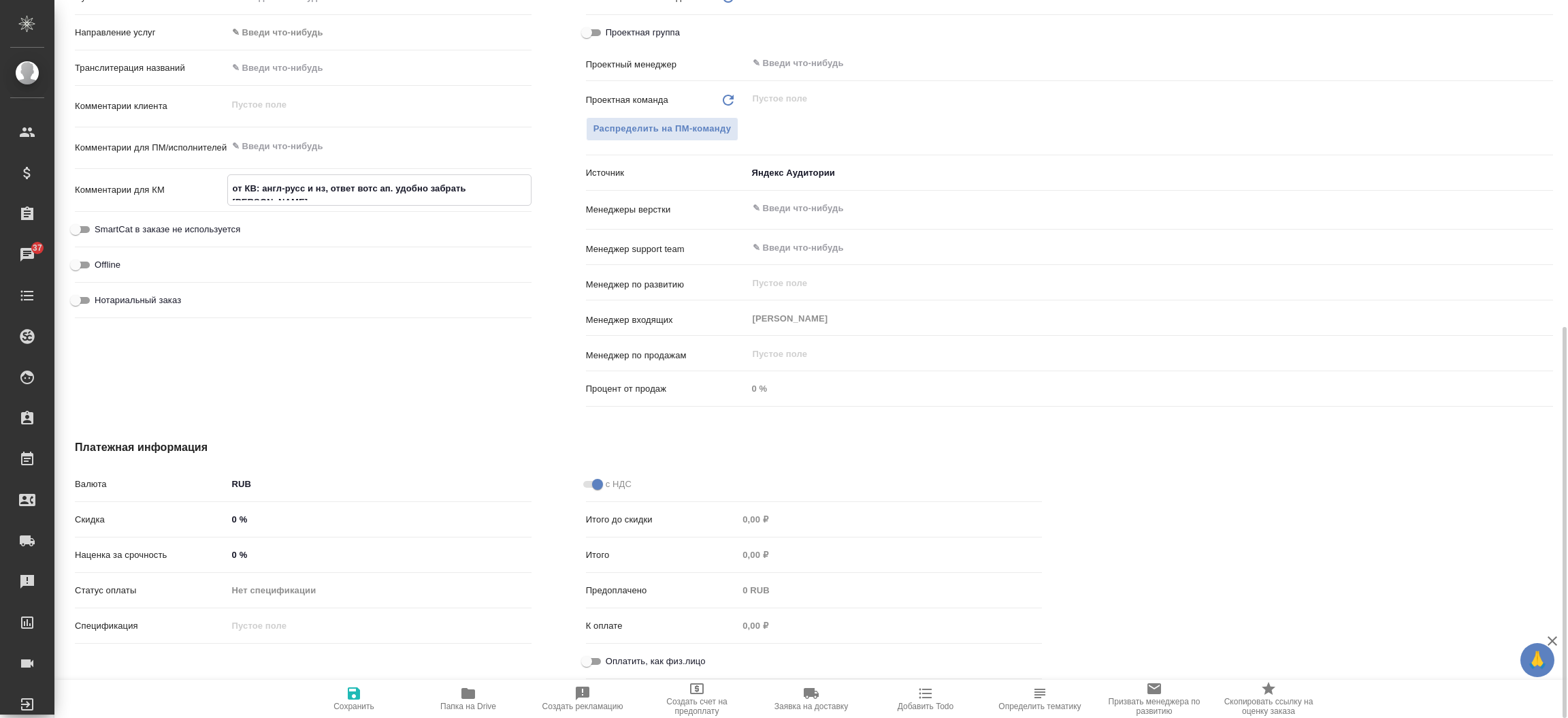
type textarea "от КВ: англ-русс и нз, ответ вотс ап. удобно забрать на"
type textarea "x"
type textarea "от КВ: англ-русс и нз, ответ вотс ап. удобно забрать на"
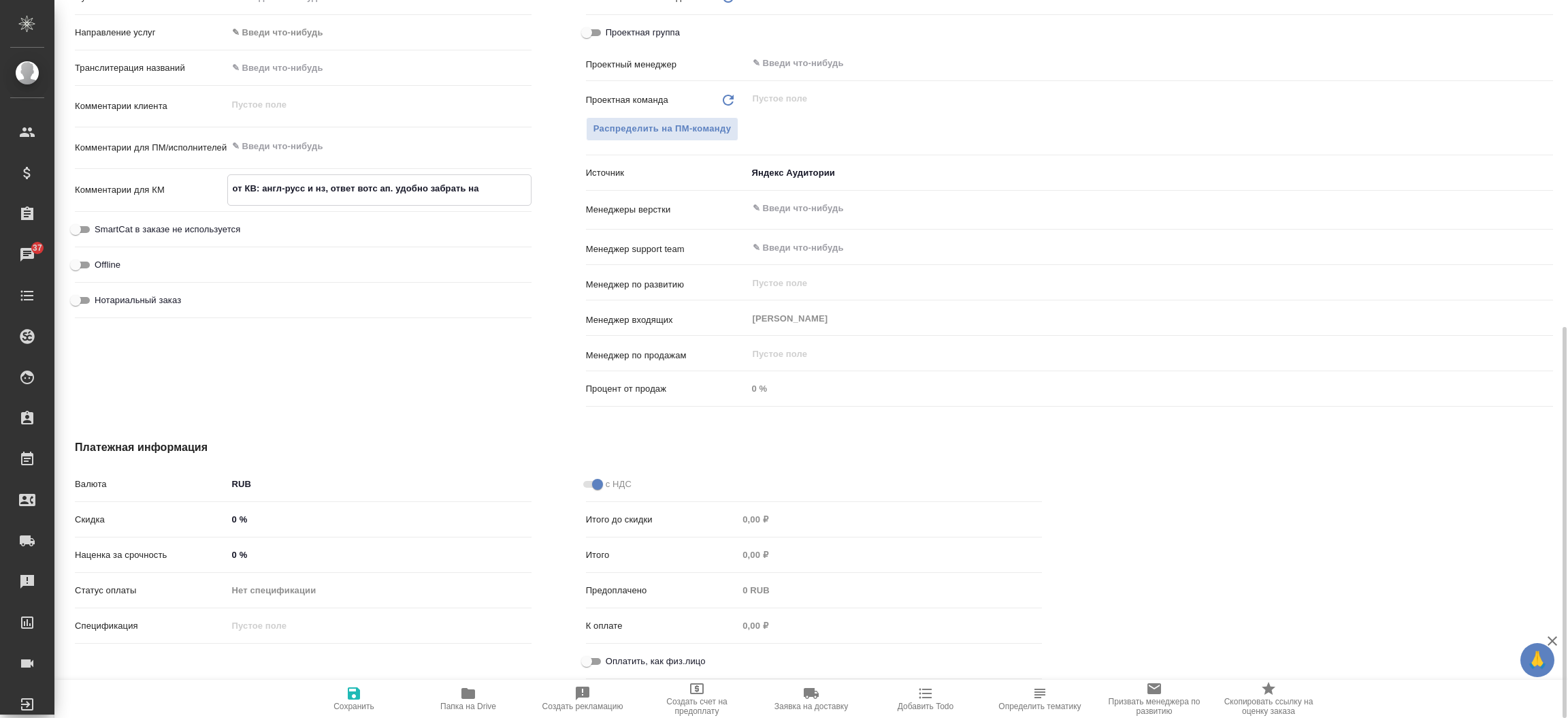
type textarea "x"
type textarea "от КВ: англ-русс и нз, ответ вотс ап. удобно забрать на т"
type textarea "x"
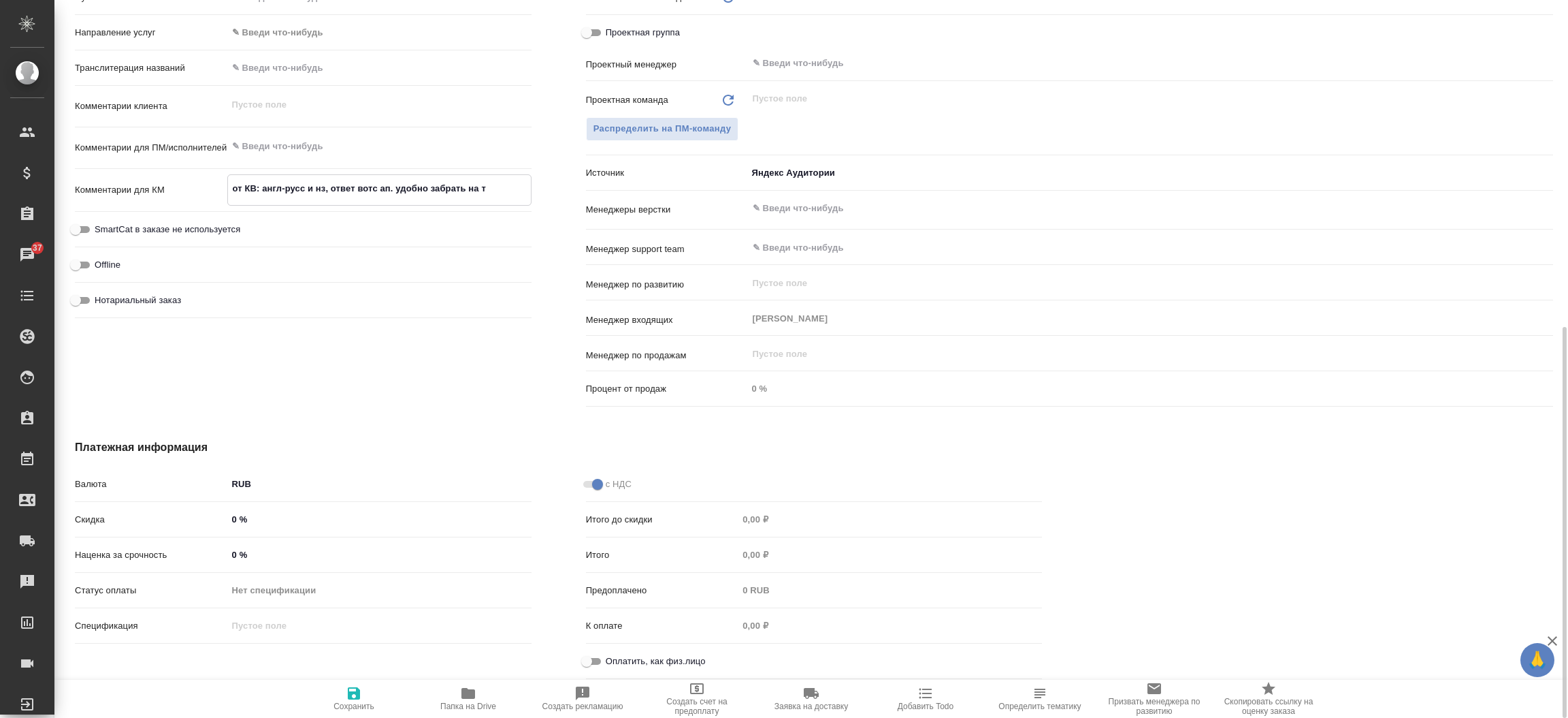
type textarea "x"
type textarea "от КВ: англ-русс и нз, ответ вотс ап. удобно забрать на та"
type textarea "x"
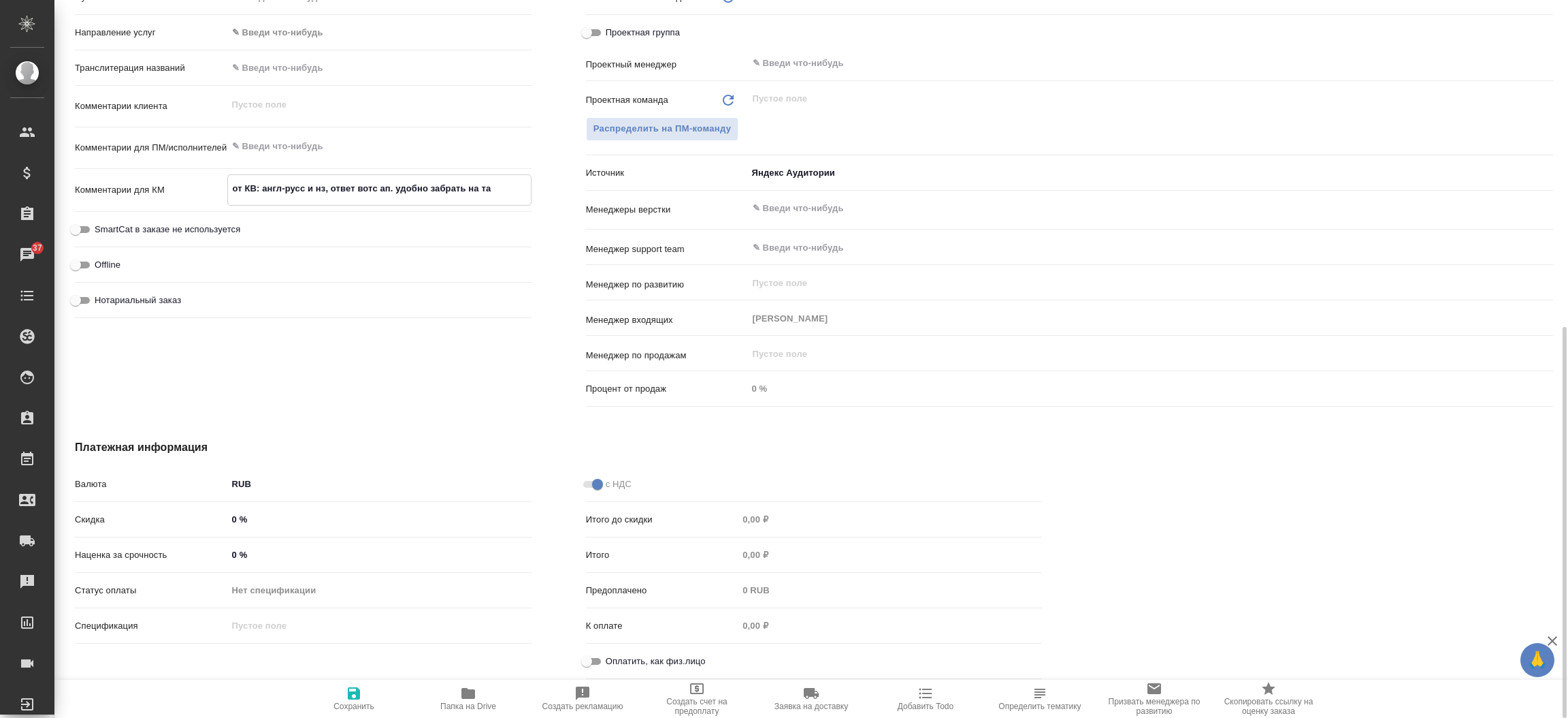
type textarea "x"
type textarea "от КВ: англ-русс и нз, ответ вотс ап. удобно забрать на таг"
type textarea "x"
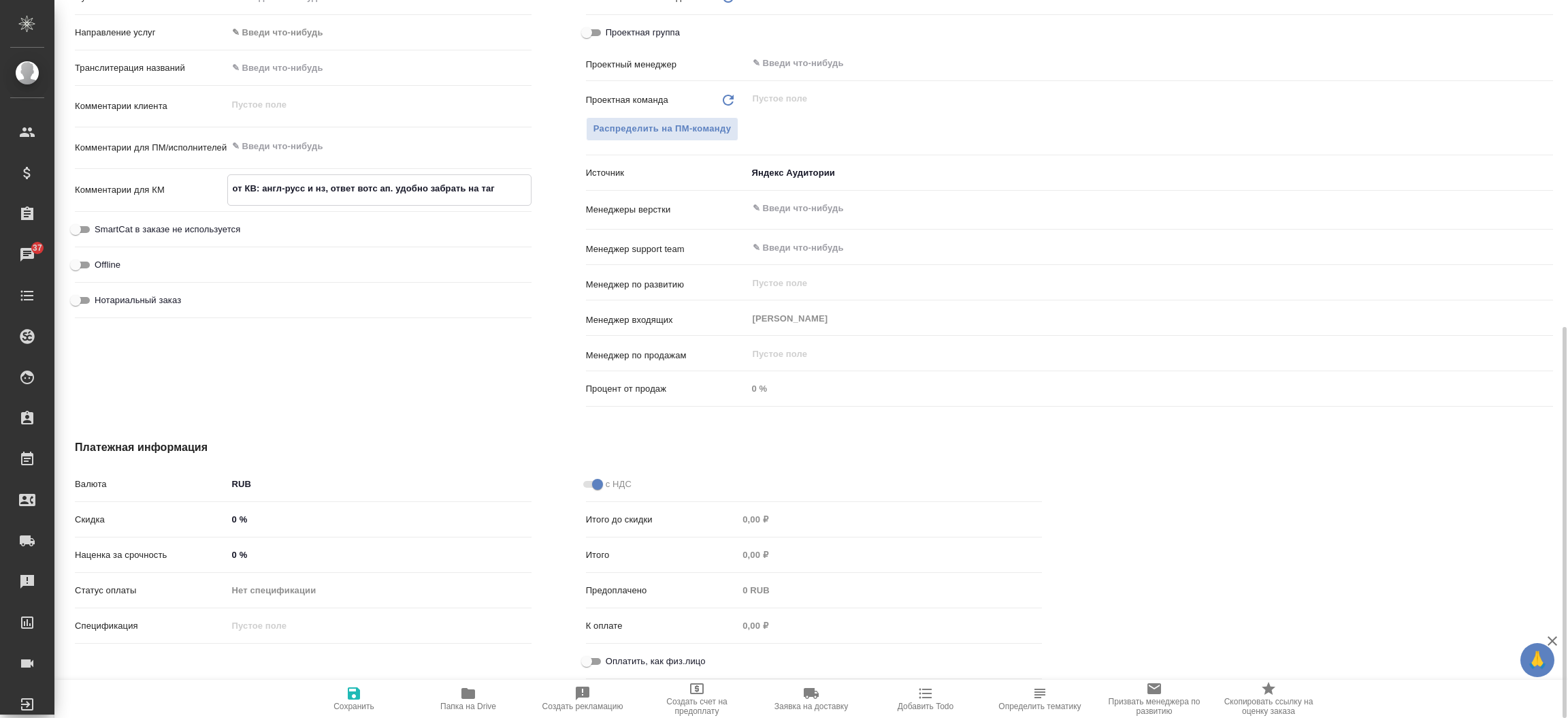
type textarea "от КВ: англ-русс и нз, ответ вотс ап. удобно забрать на тага"
type textarea "x"
type textarea "от КВ: англ-русс и нз, ответ вотс ап. удобно забрать на таган"
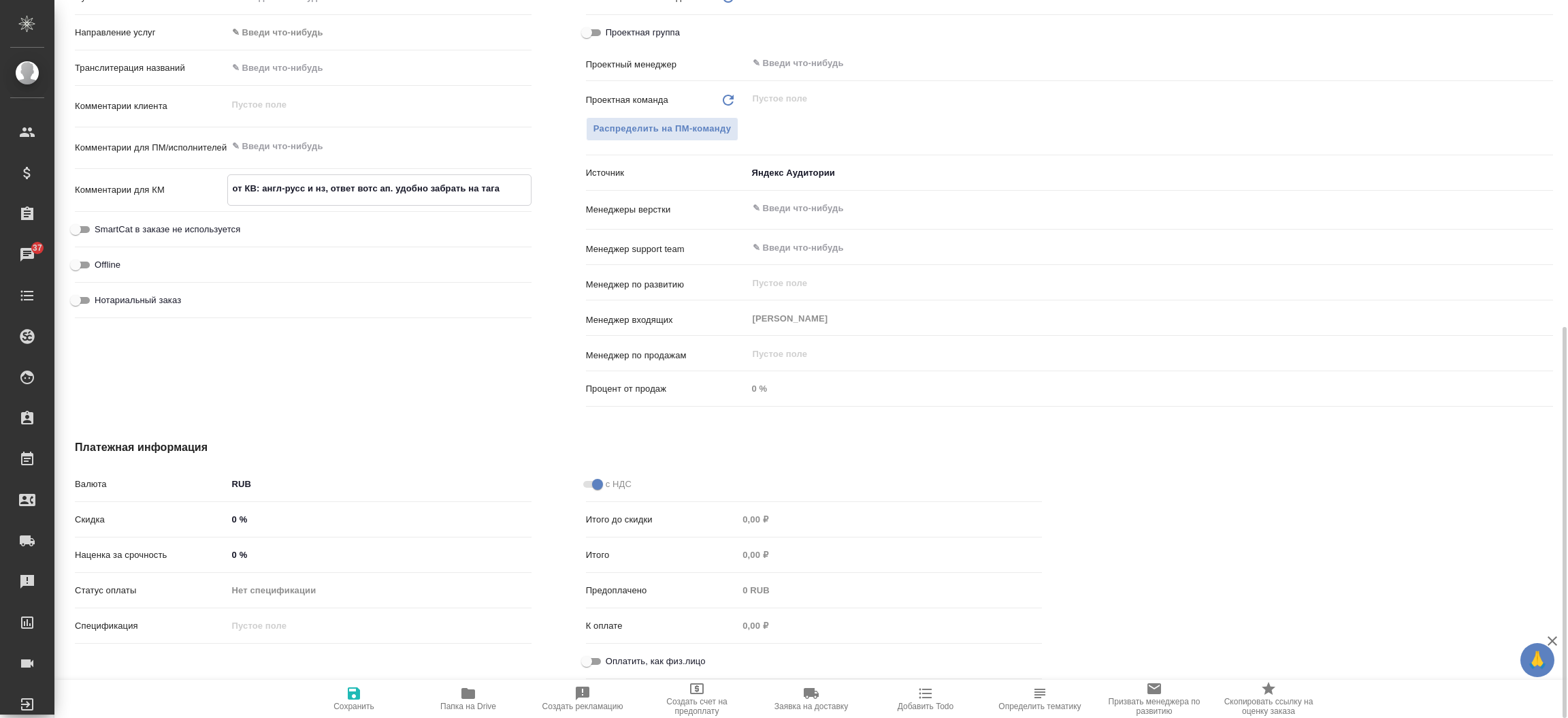
type textarea "x"
type textarea "от КВ: англ-русс и нз, ответ вотс ап. удобно забрать на таганк"
type textarea "x"
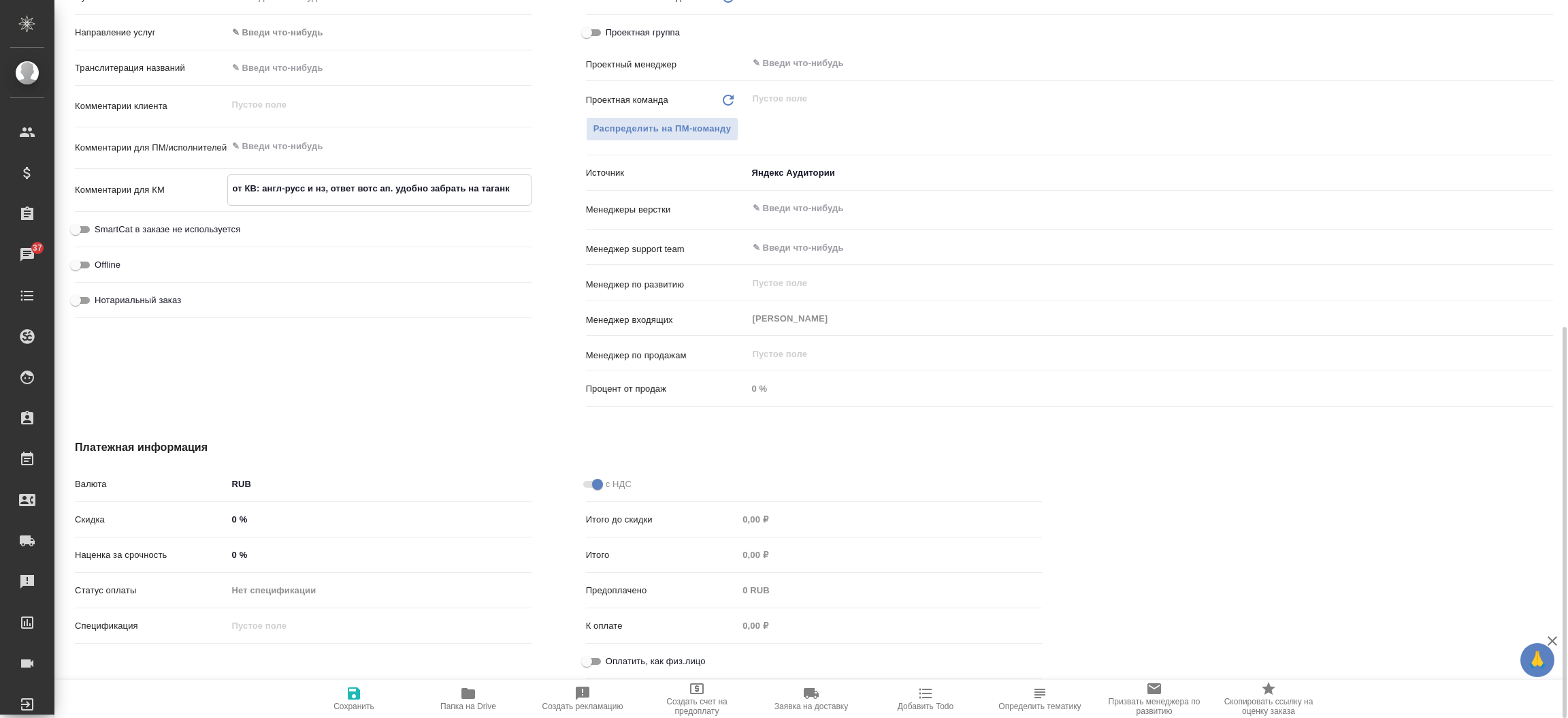
type textarea "x"
type textarea "от КВ: англ-русс и нз, ответ вотс ап. удобно забрать на таганке"
type textarea "x"
type textarea "от КВ: англ-русс и нз, ответ вотс ап. удобно забрать на таганке"
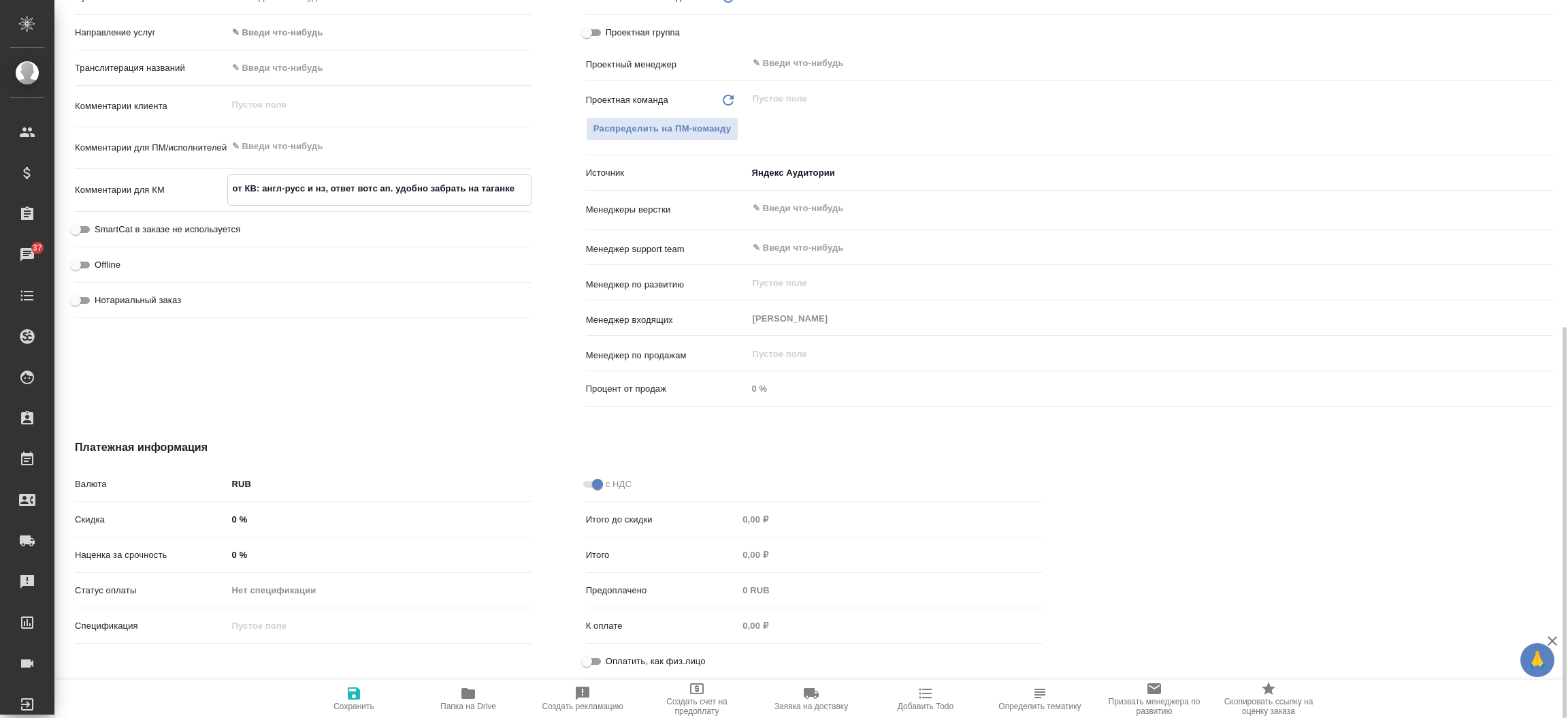
type textarea "x"
click at [352, 700] on icon "button" at bounding box center [354, 693] width 12 height 12
type textarea "x"
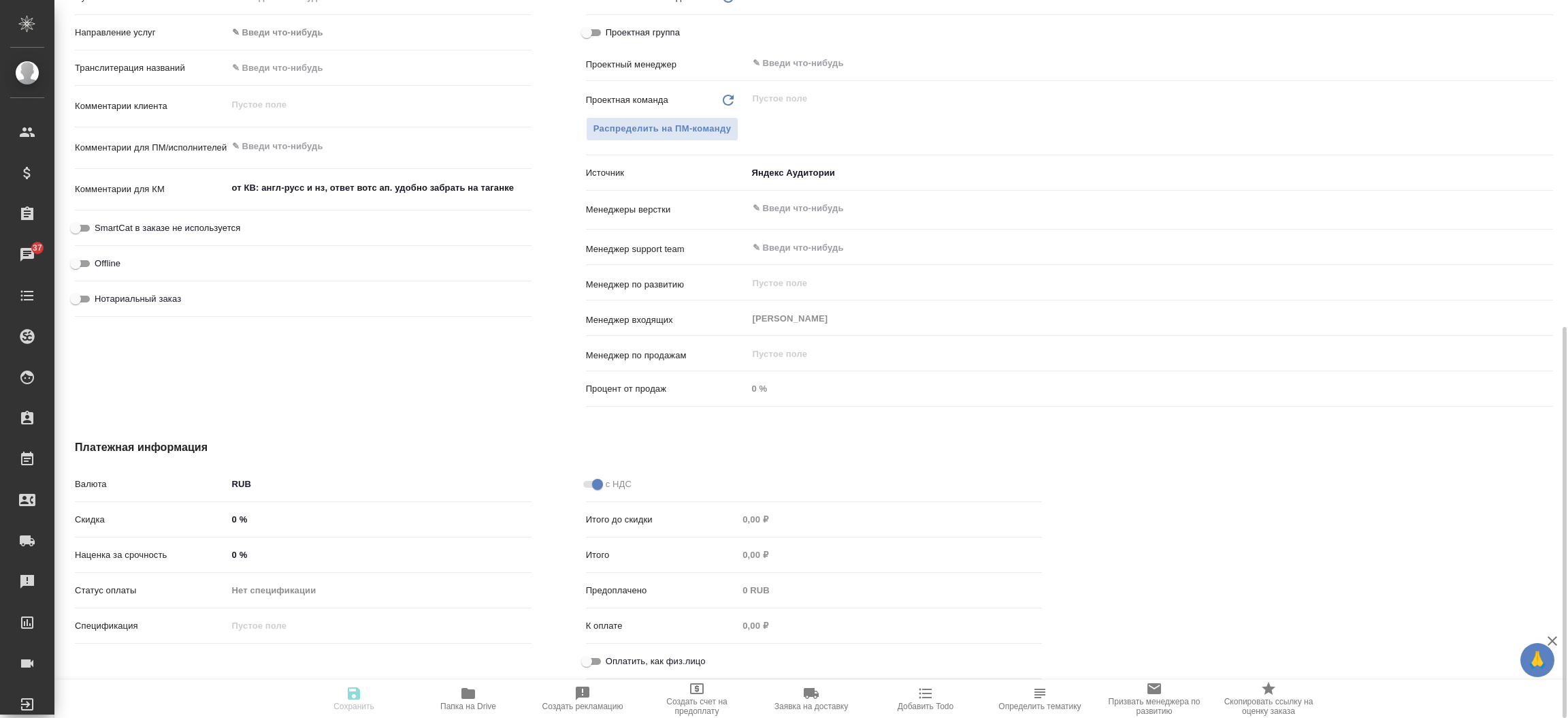
type textarea "x"
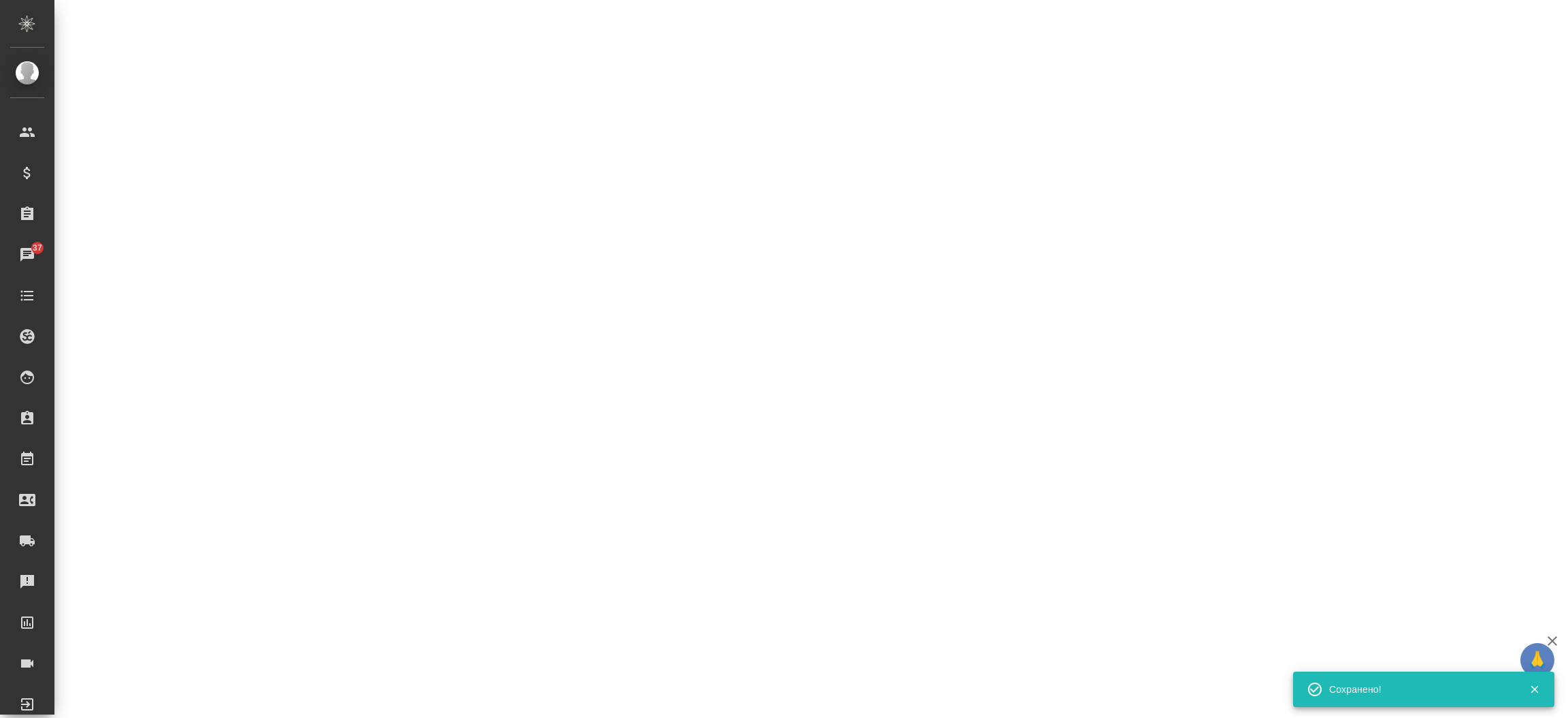
select select "RU"
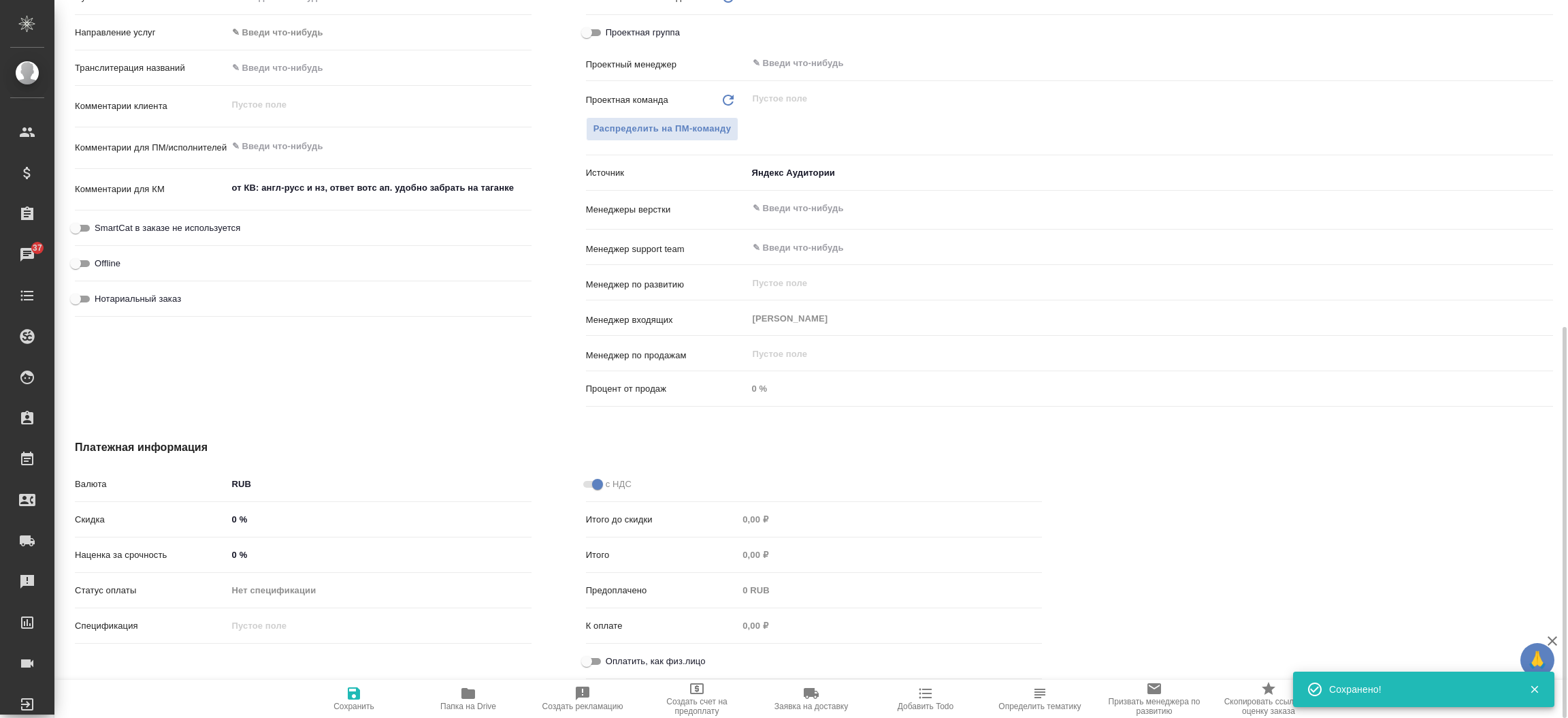
type textarea "x"
click at [575, 183] on div "Ответственные Клиентские менеджеры [PERSON_NAME] ​ Ответственная команда Обнови…" at bounding box center [1070, 164] width 1022 height 549
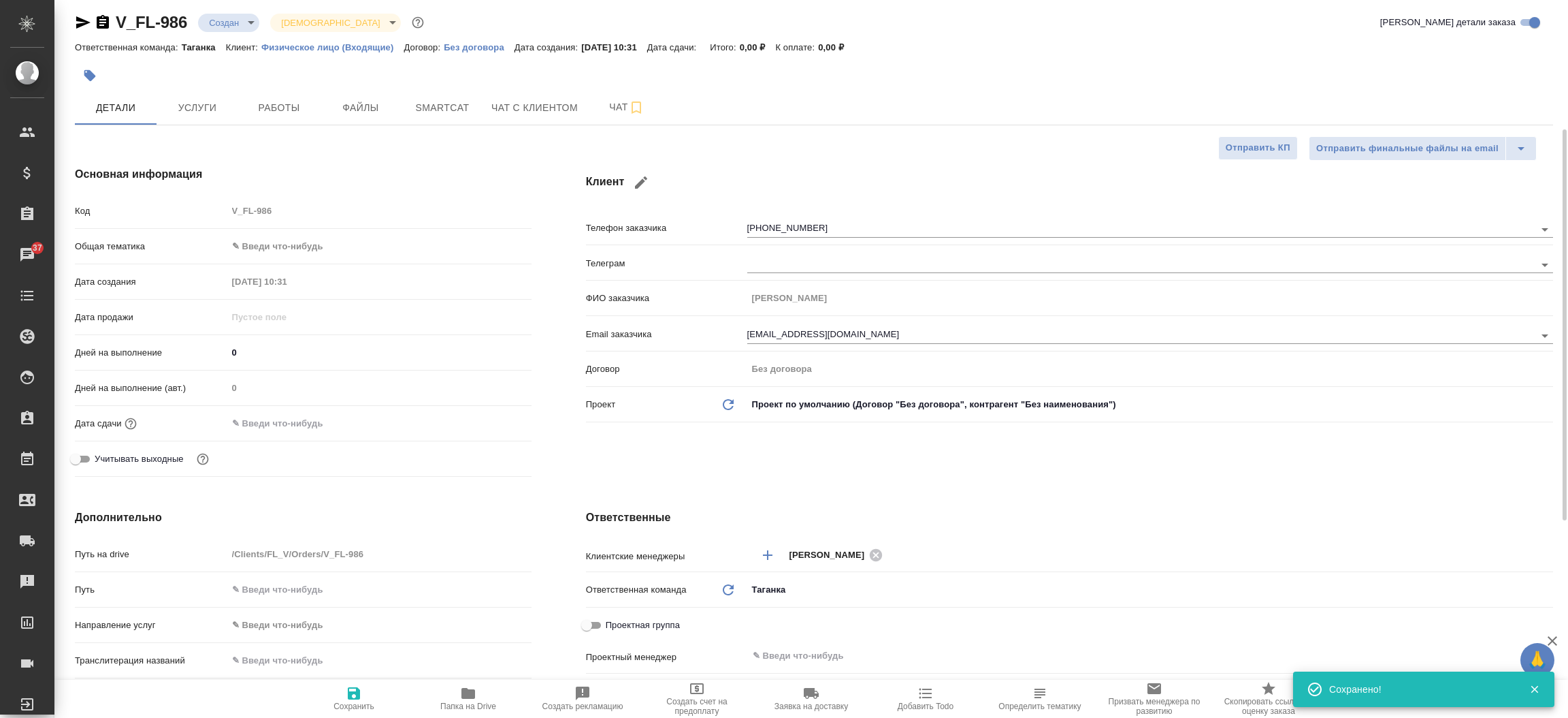
scroll to position [0, 0]
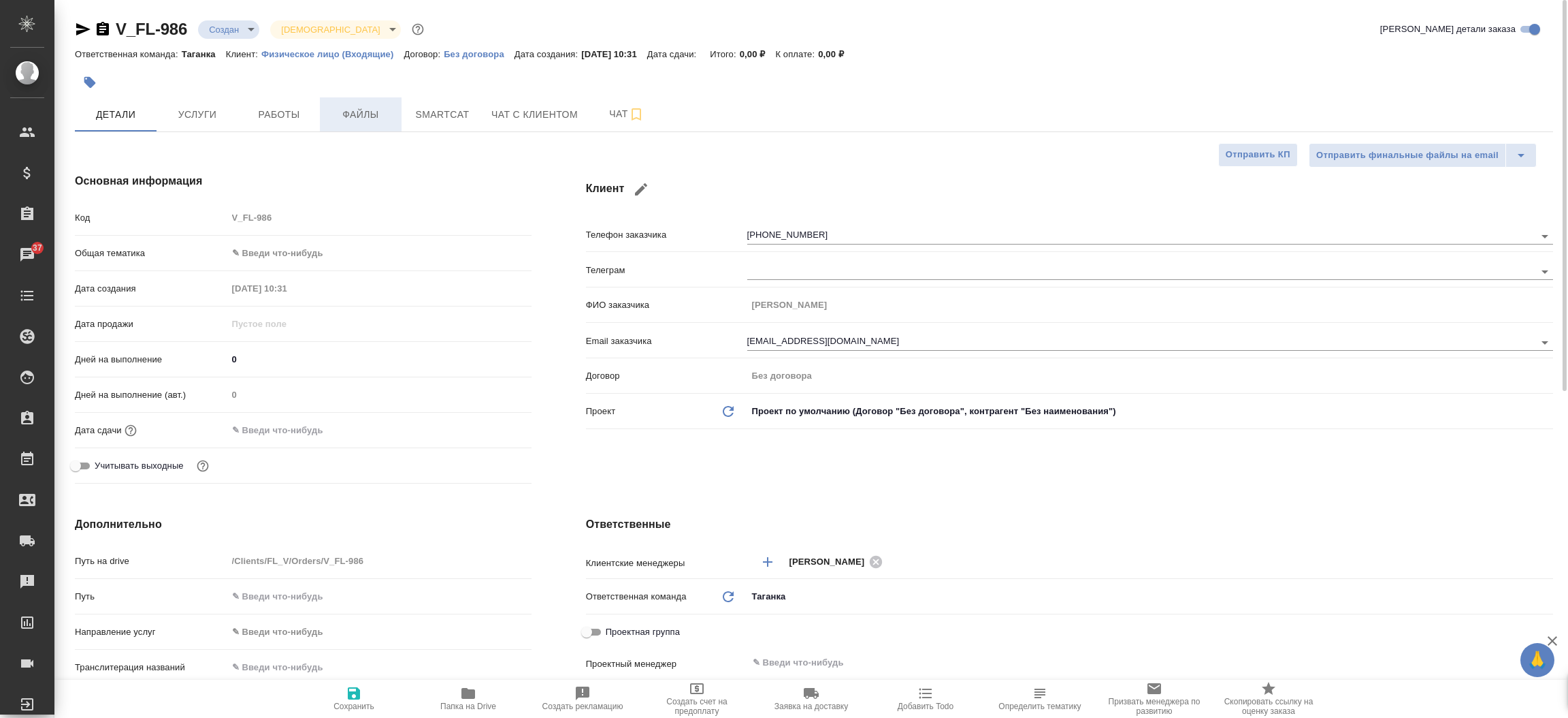
click at [360, 118] on span "Файлы" at bounding box center [360, 115] width 66 height 17
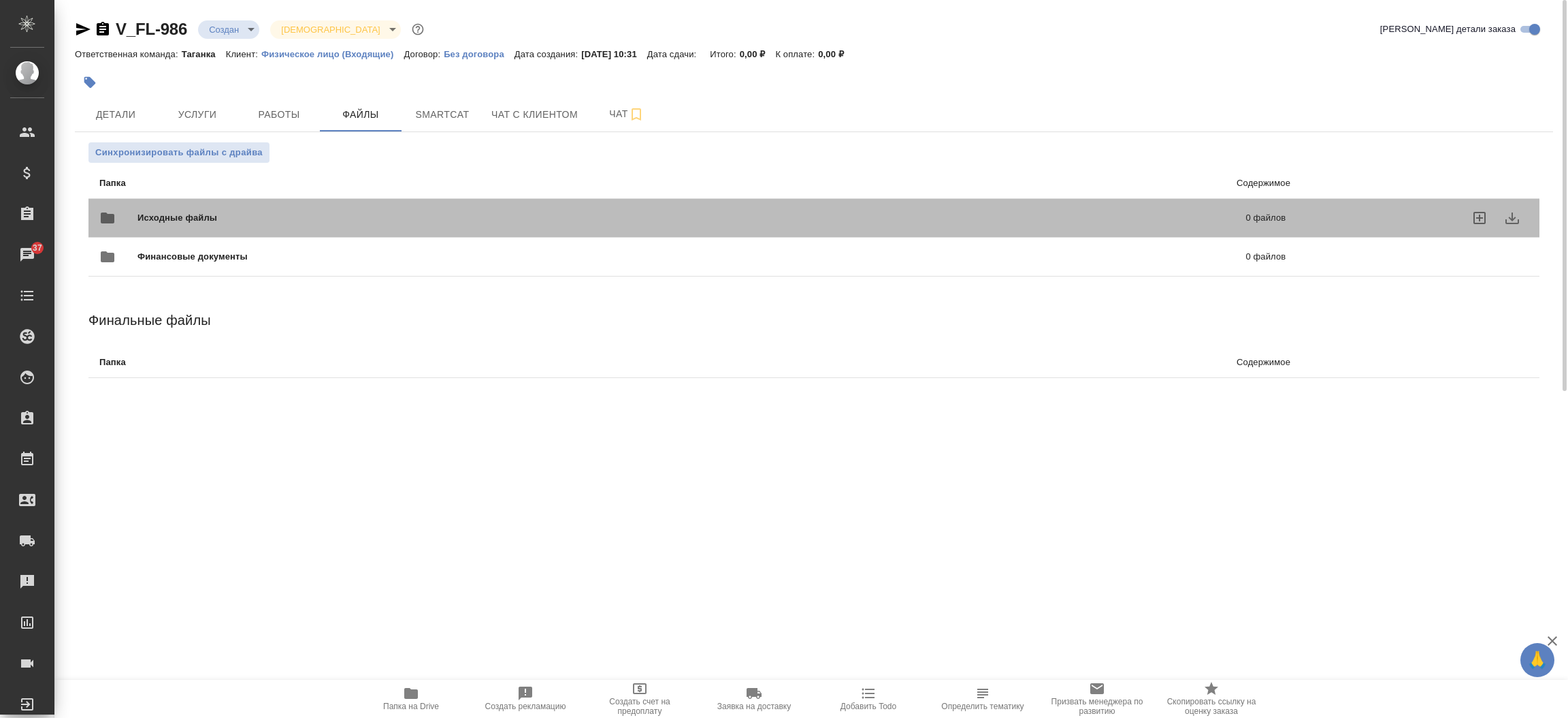
click at [239, 202] on div "Исходные файлы 0 файлов" at bounding box center [693, 218] width 1186 height 32
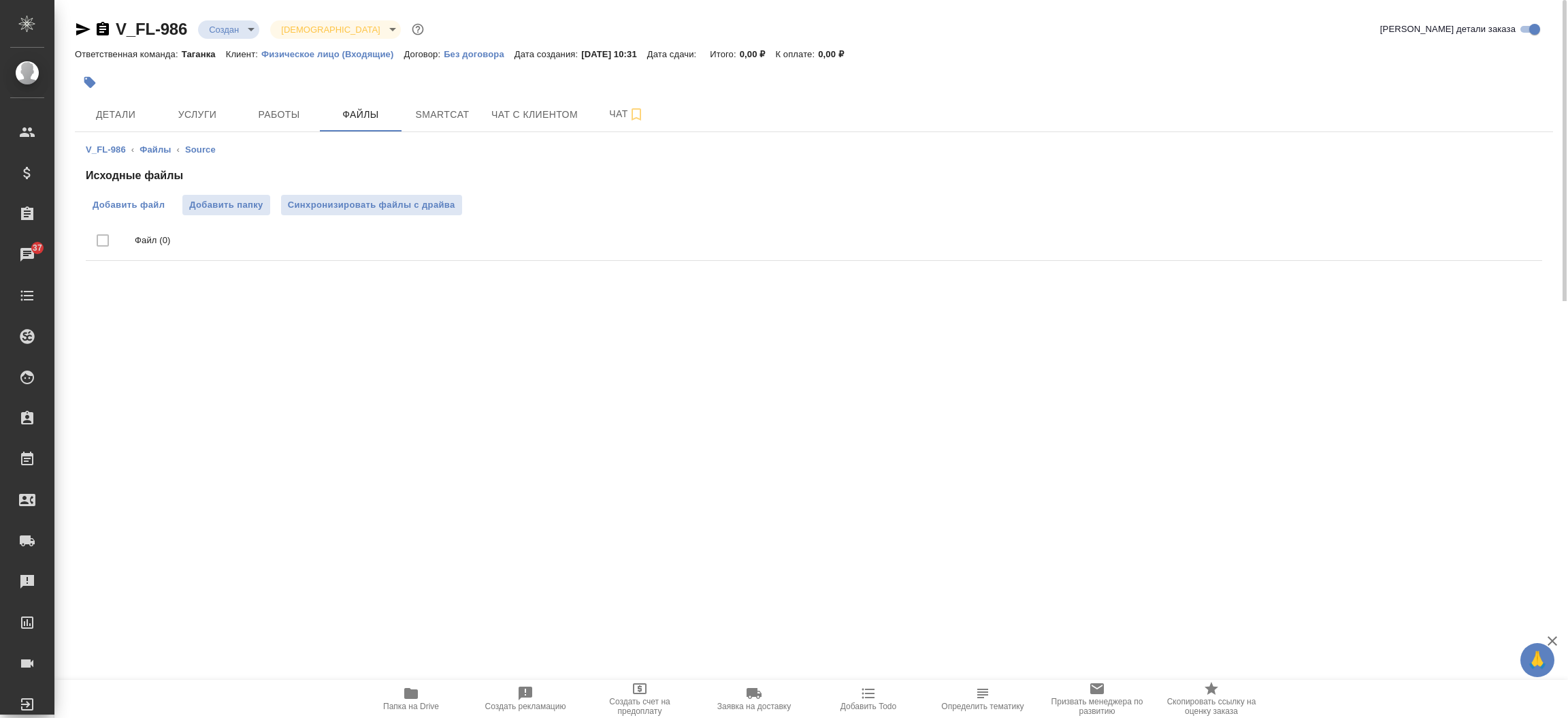
click at [130, 213] on label "Добавить файл" at bounding box center [128, 204] width 86 height 21
click at [0, 0] on input "Добавить файл" at bounding box center [0, 0] width 0 height 0
click at [97, 119] on span "Детали" at bounding box center [115, 115] width 66 height 17
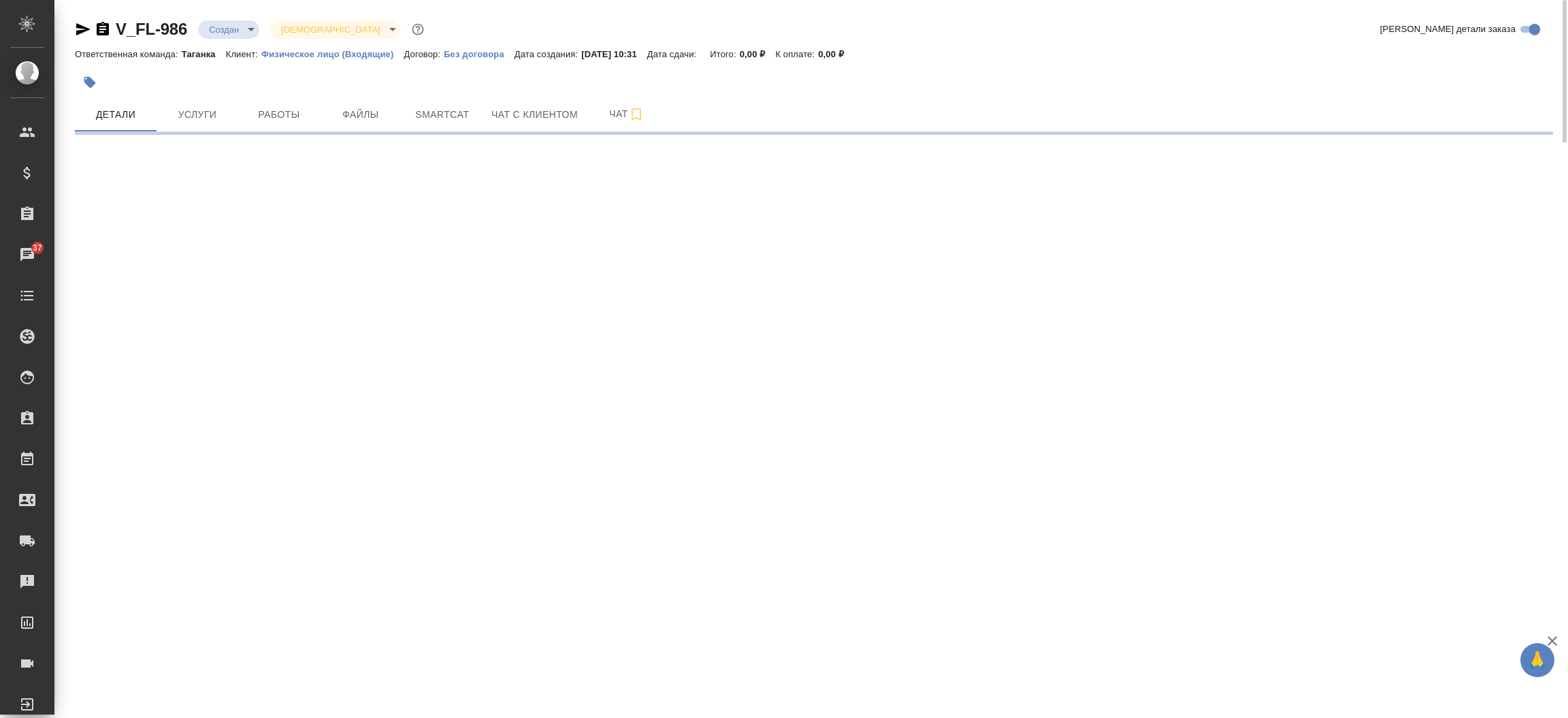
select select "RU"
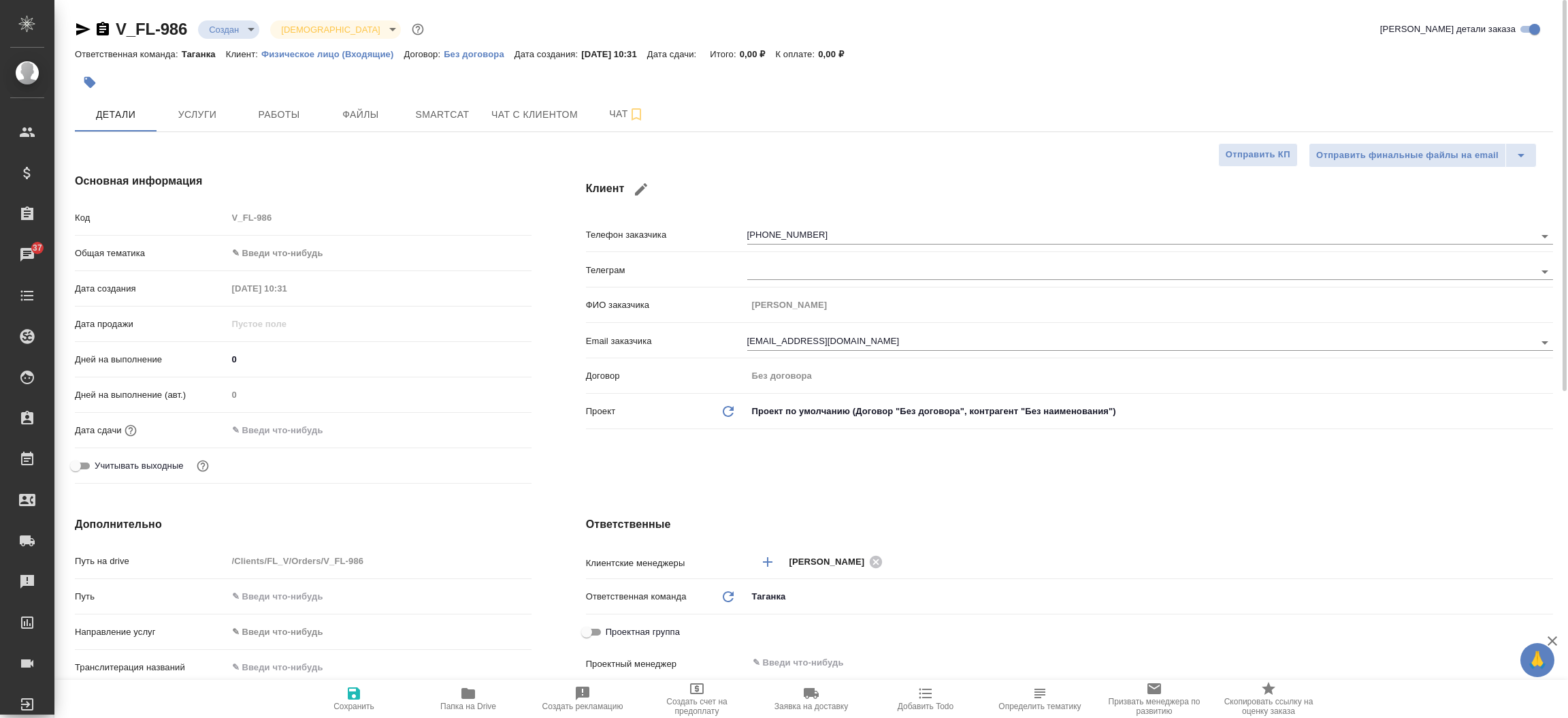
type textarea "x"
click at [84, 26] on icon "button" at bounding box center [83, 29] width 17 height 17
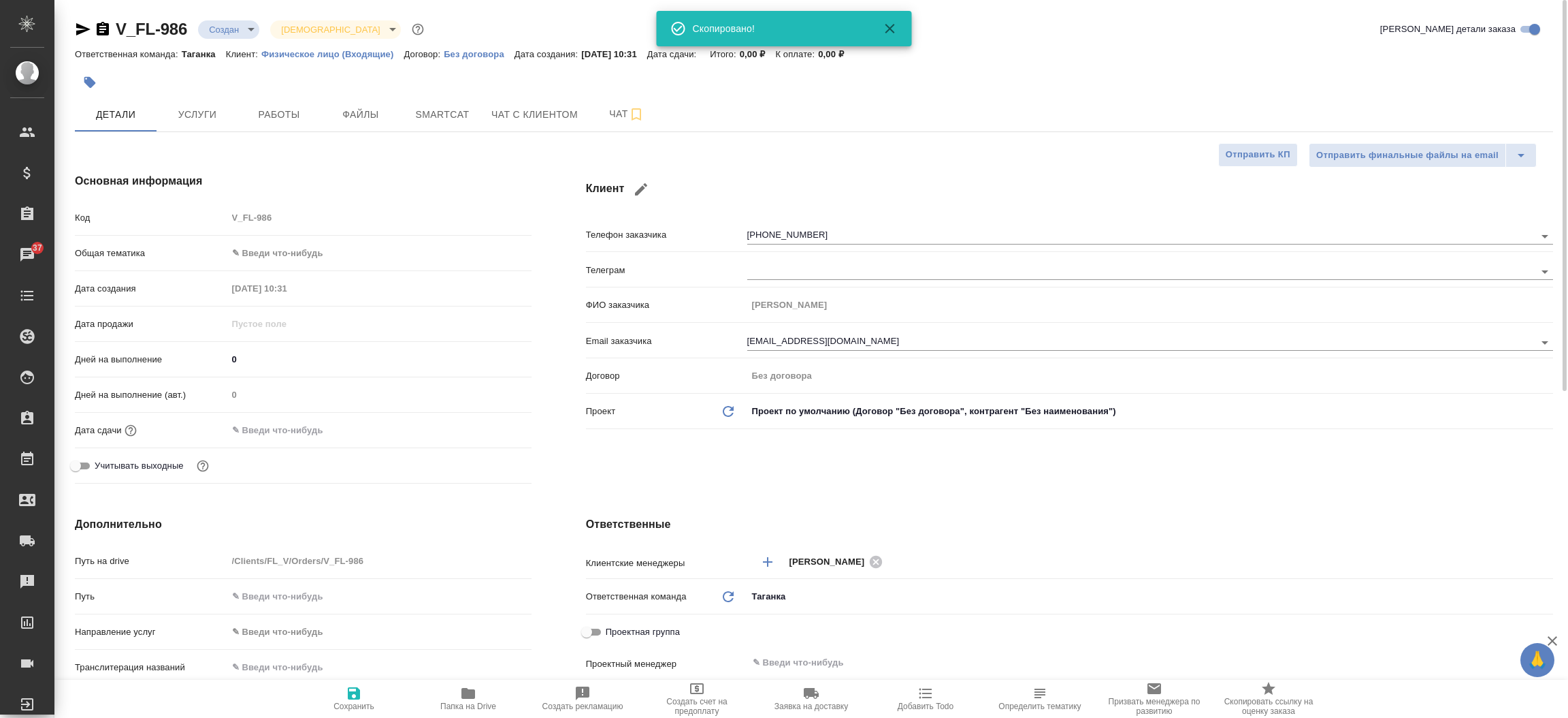
type textarea "x"
